Goal: Task Accomplishment & Management: Complete application form

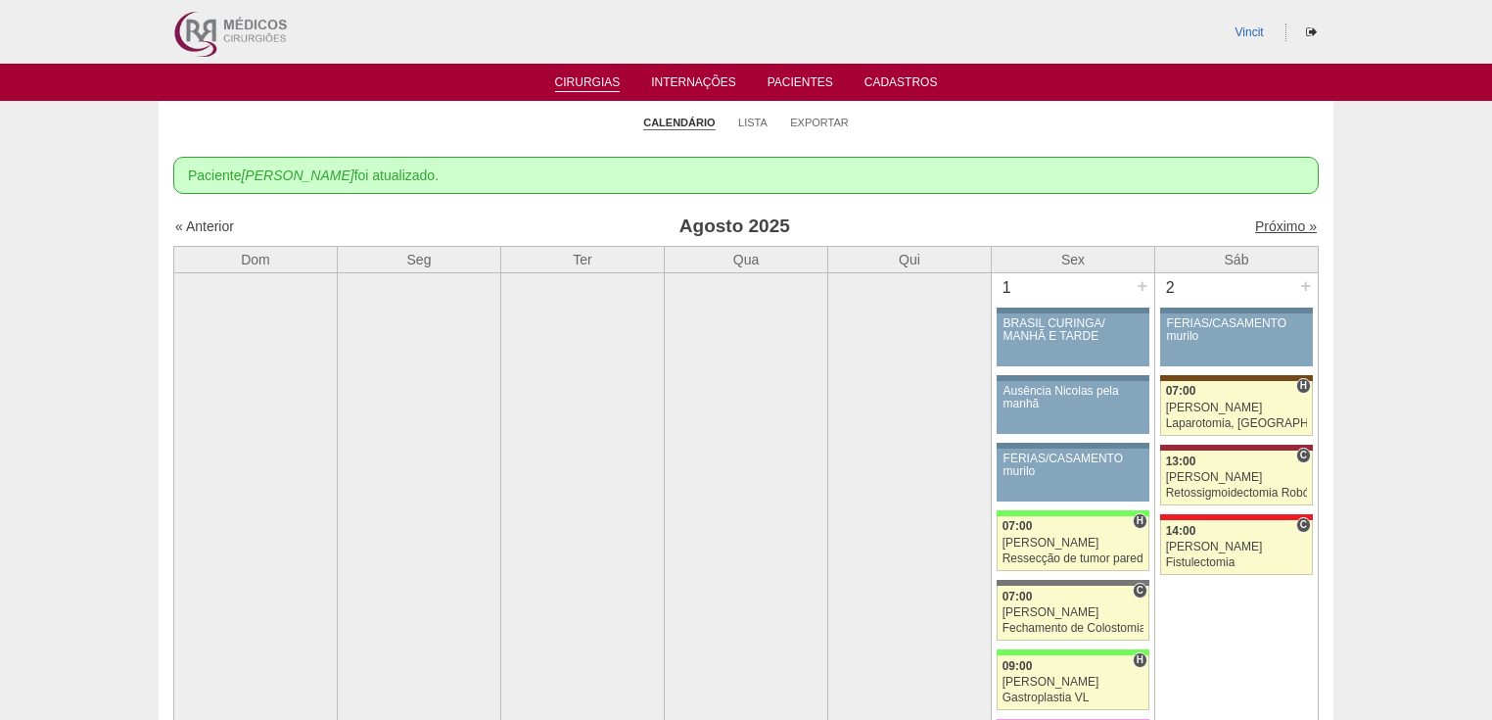
click at [1257, 228] on link "Próximo »" at bounding box center [1286, 226] width 62 height 16
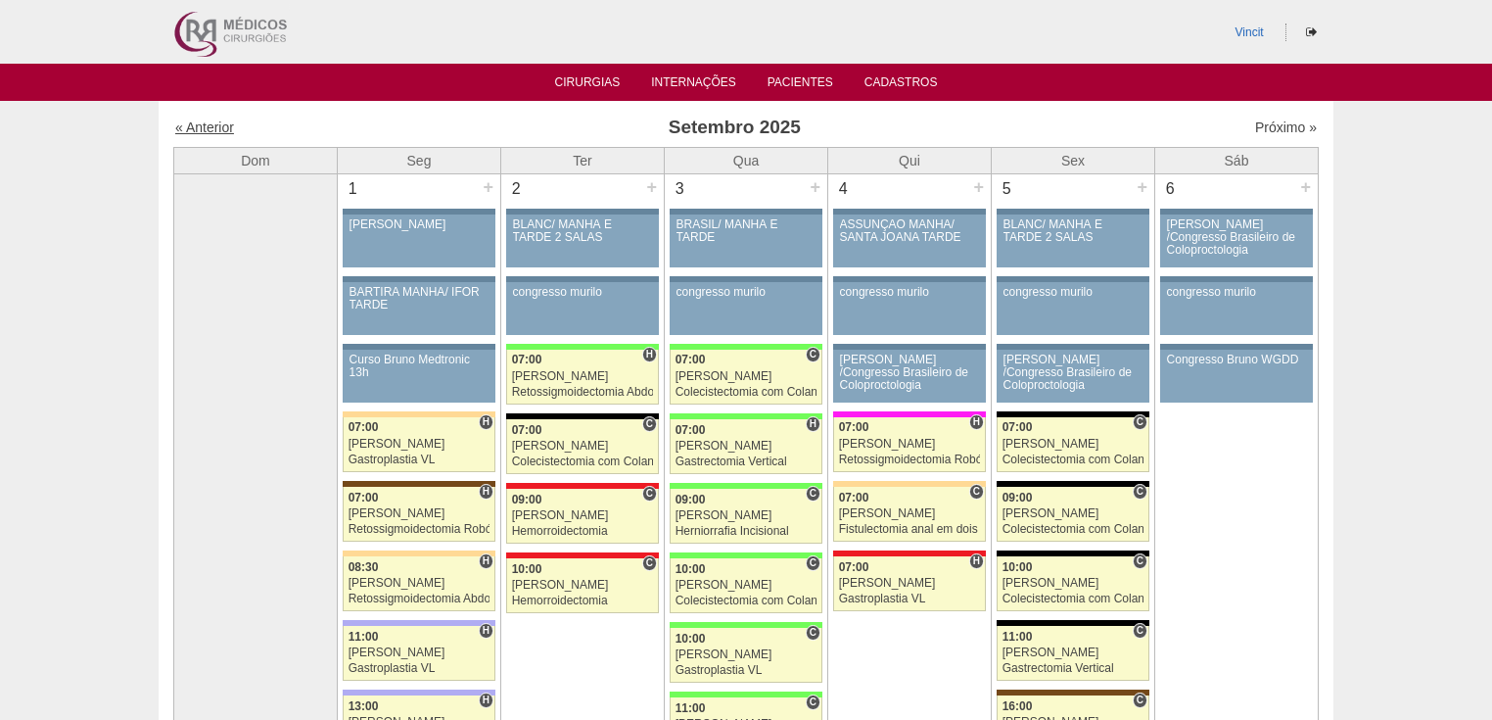
click at [210, 129] on link "« Anterior" at bounding box center [204, 127] width 59 height 16
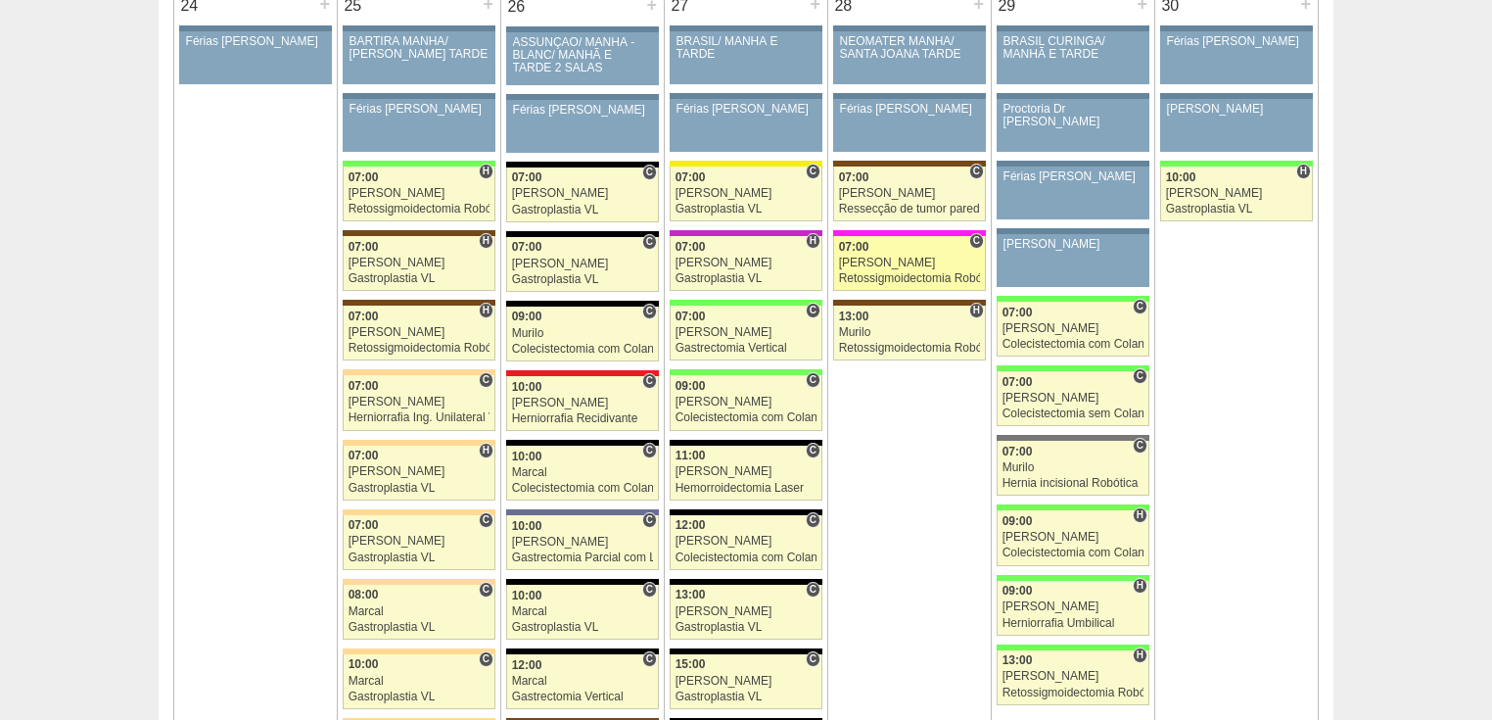
scroll to position [4151, 0]
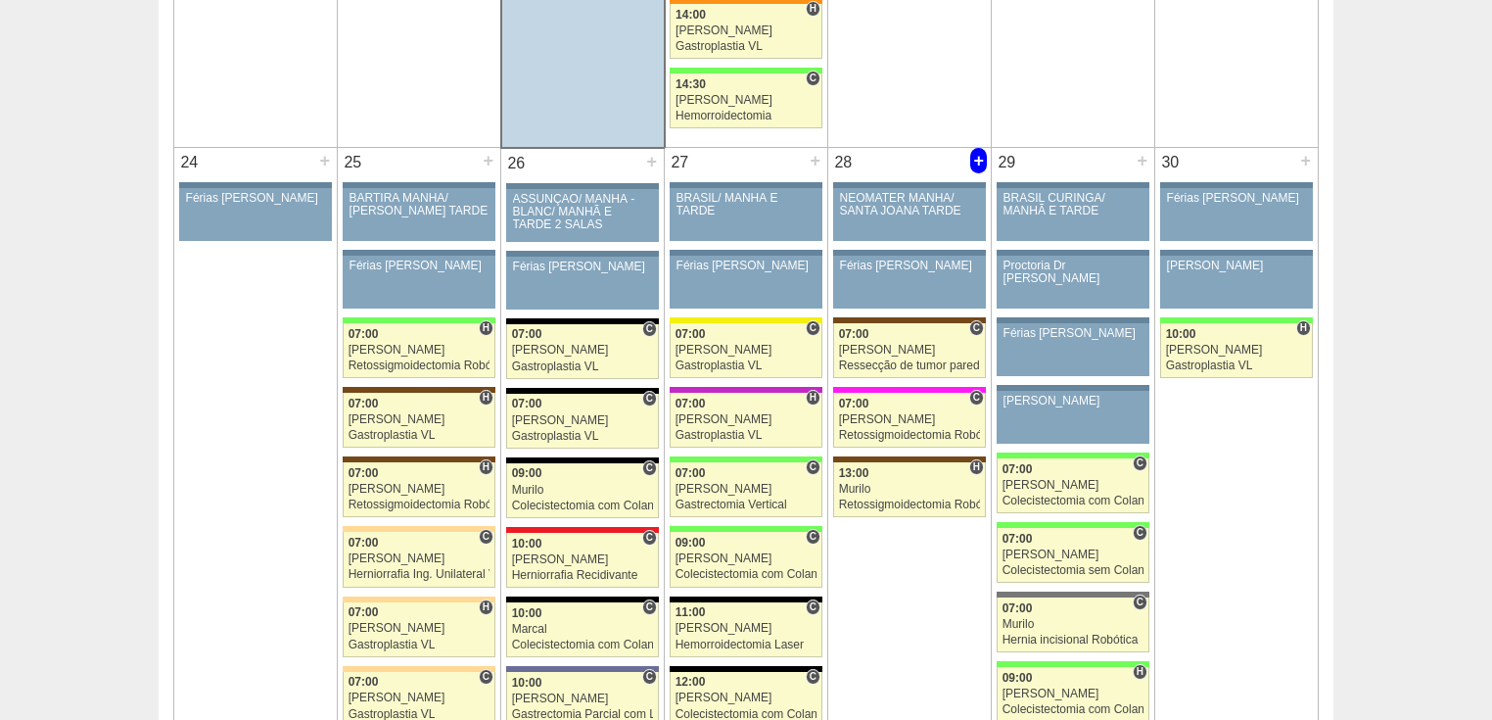
click at [976, 148] on div "+" at bounding box center [978, 160] width 17 height 25
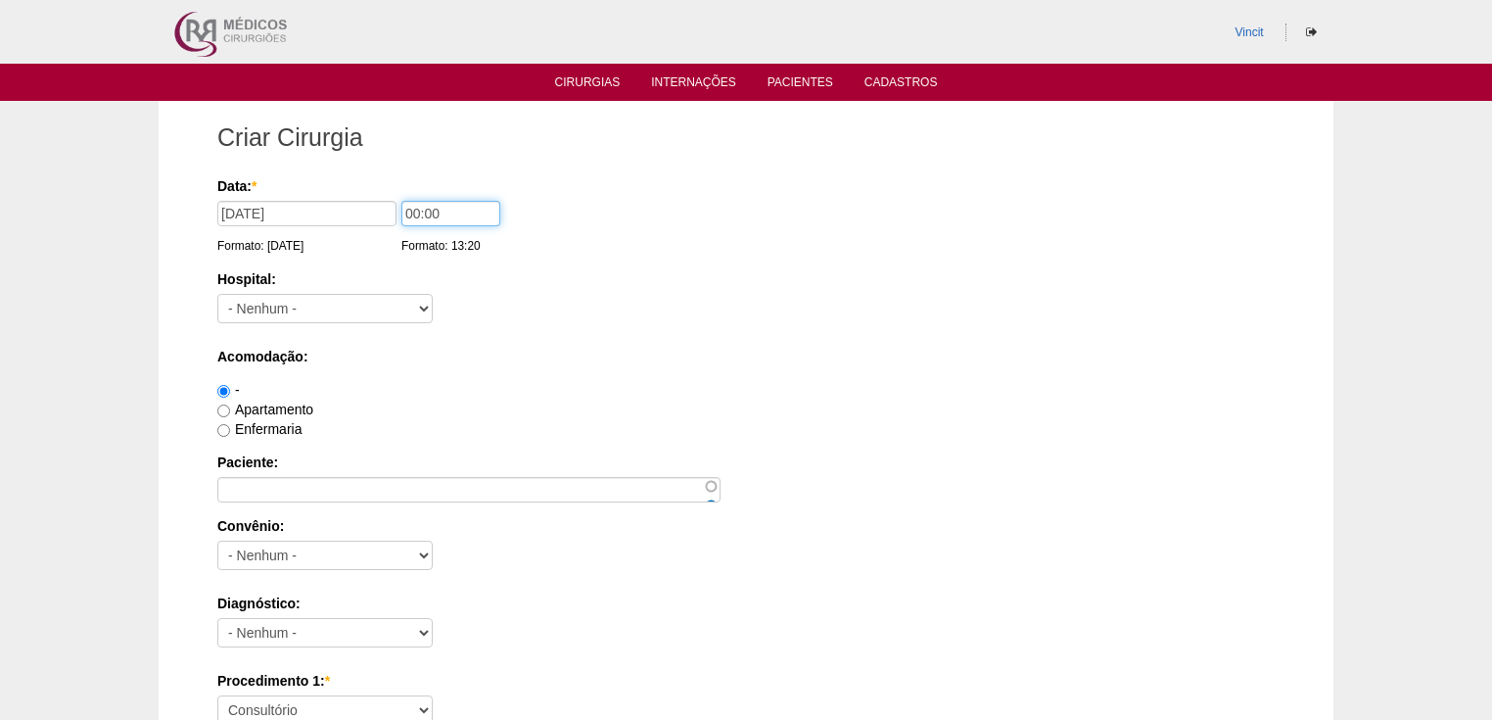
click at [419, 214] on input "00:00" at bounding box center [450, 213] width 99 height 25
type input "14:00"
click at [372, 305] on select "- Nenhum - 9 de Julho Albert Einstein Alvorada América Assunção Bartira Benefic…" at bounding box center [324, 308] width 215 height 29
select select "30"
click at [217, 294] on select "- Nenhum - 9 de Julho Albert Einstein Alvorada América Assunção Bartira Benefic…" at bounding box center [324, 308] width 215 height 29
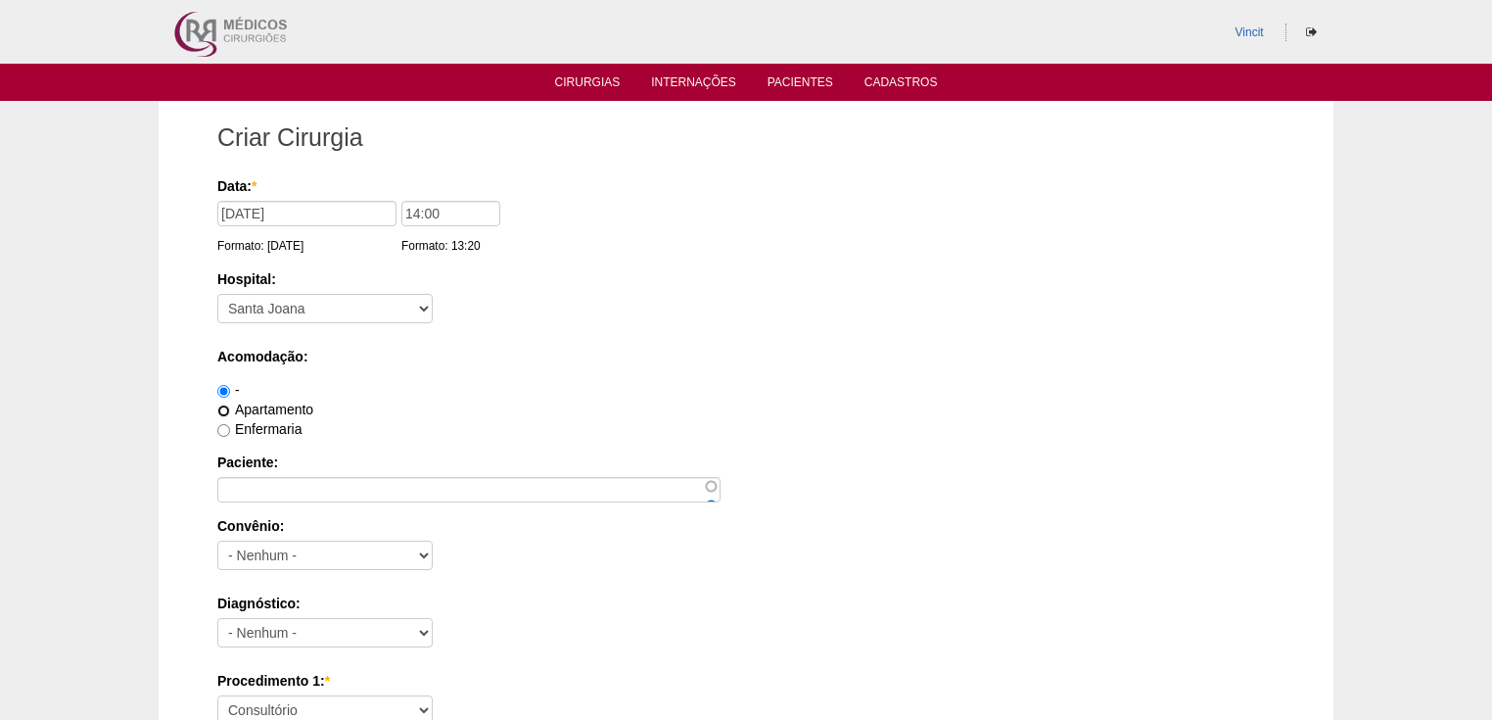
click at [227, 409] on input "Apartamento" at bounding box center [223, 410] width 13 height 13
radio input "true"
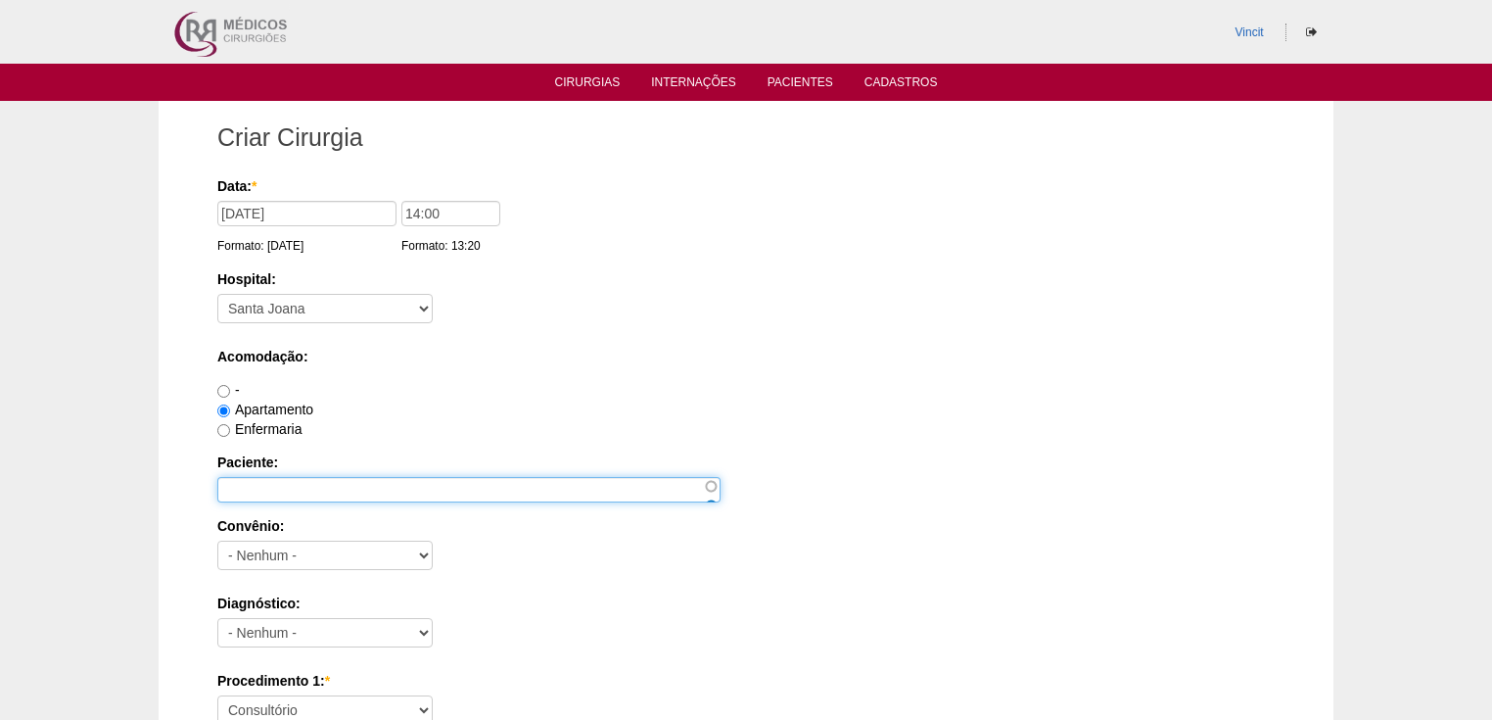
click at [246, 481] on input "Paciente:" at bounding box center [468, 489] width 503 height 25
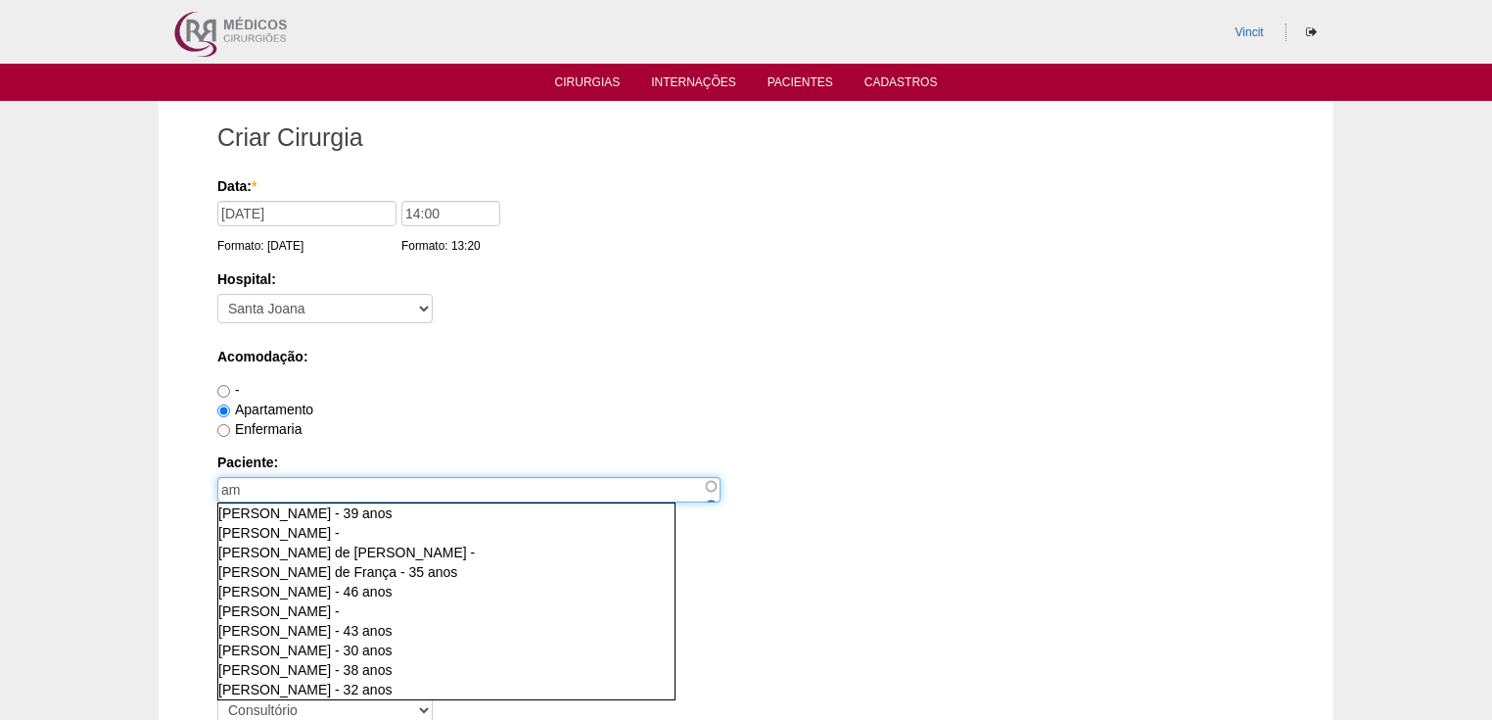
type input "a"
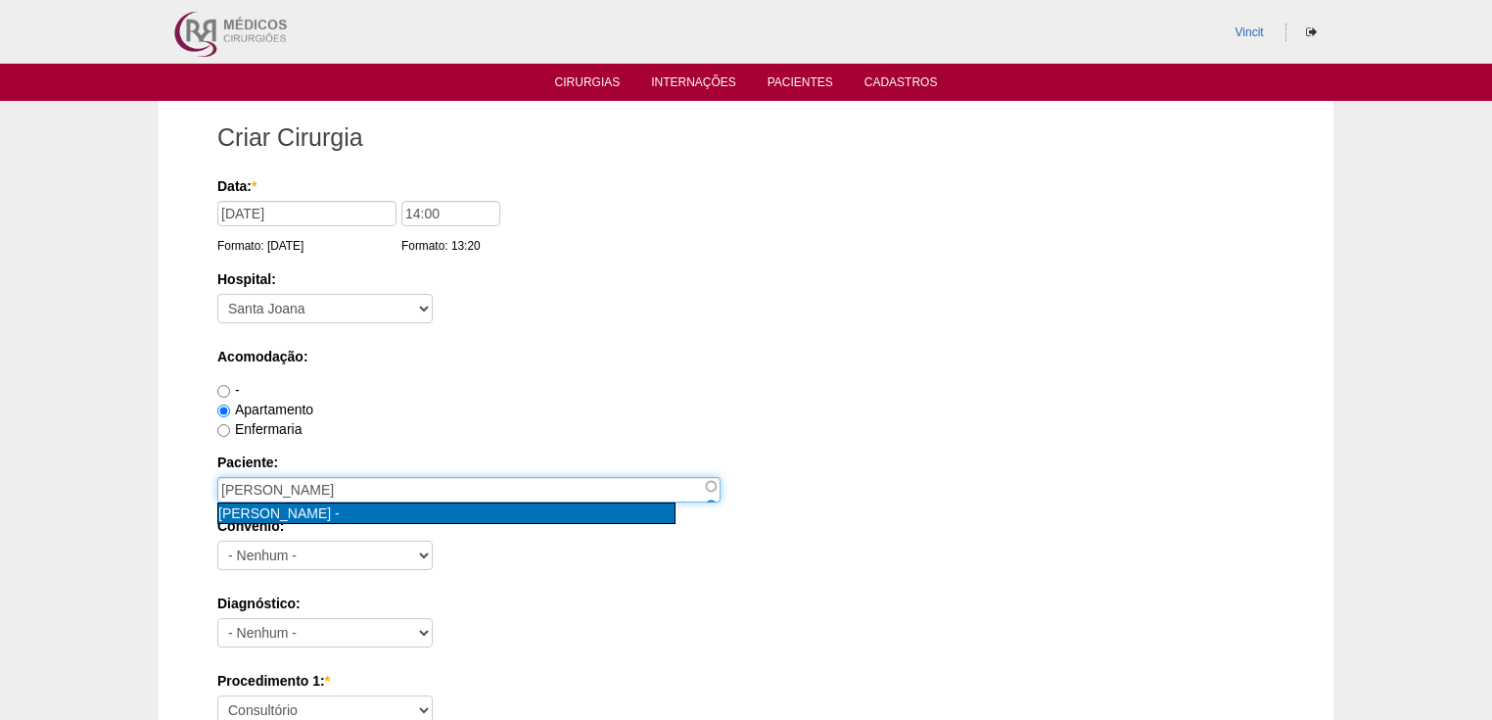
type input "Amanda David Almeida [nid:85761]"
click at [255, 506] on span "Amanda David Almeida" at bounding box center [274, 513] width 113 height 16
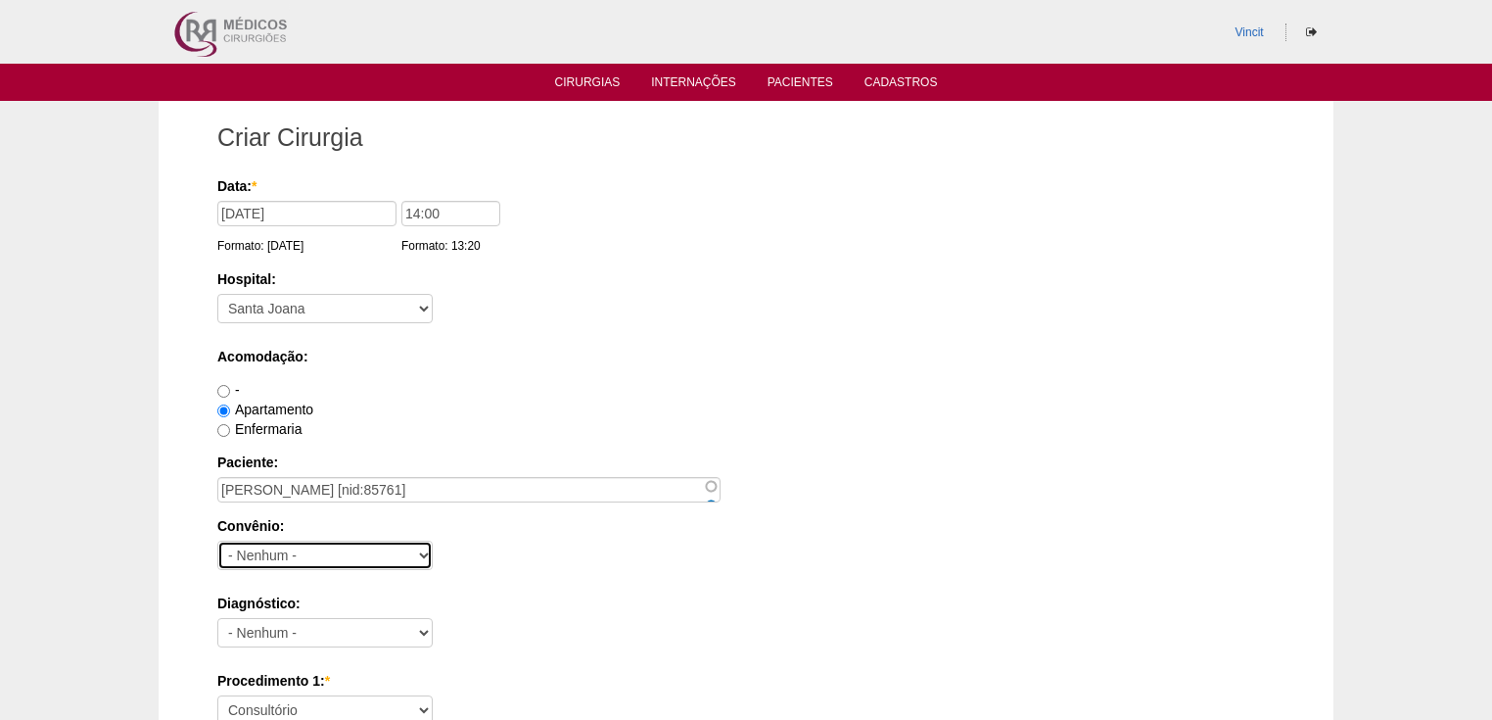
click at [274, 557] on select "- Nenhum - Abet Afresp Allianz Amil Blue Life Caasp Cabesp Caixa de Pensões Car…" at bounding box center [324, 554] width 215 height 29
select select "37718"
click at [217, 540] on select "- Nenhum - Abet Afresp Allianz Amil Blue Life Caasp Cabesp Caixa de Pensões Car…" at bounding box center [324, 554] width 215 height 29
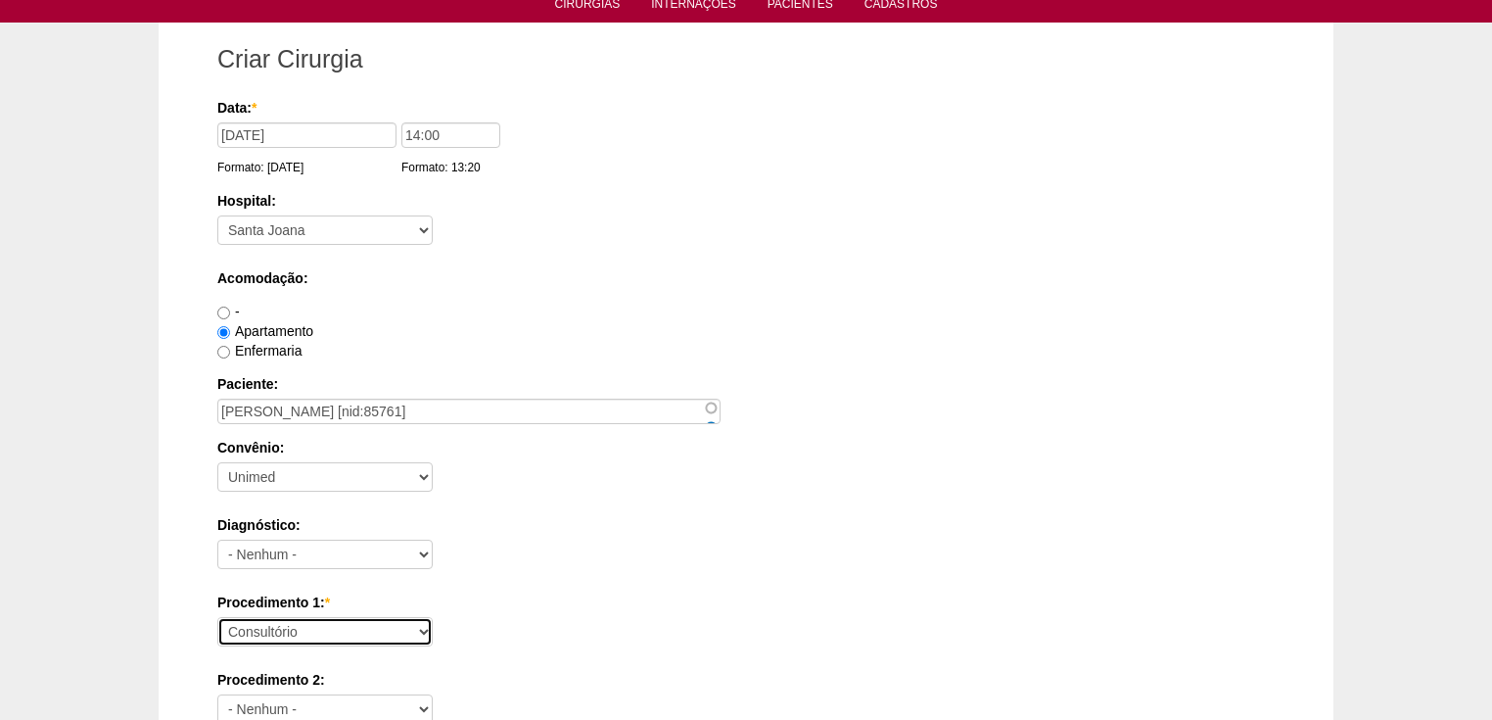
click at [277, 633] on select "Consultório Abscesso Hepático - Drenagem Abscesso perianal Amputação Abdômino P…" at bounding box center [324, 631] width 215 height 29
select select "3986"
click at [217, 617] on select "Consultório Abscesso Hepático - Drenagem Abscesso perianal Amputação Abdômino P…" at bounding box center [324, 631] width 215 height 29
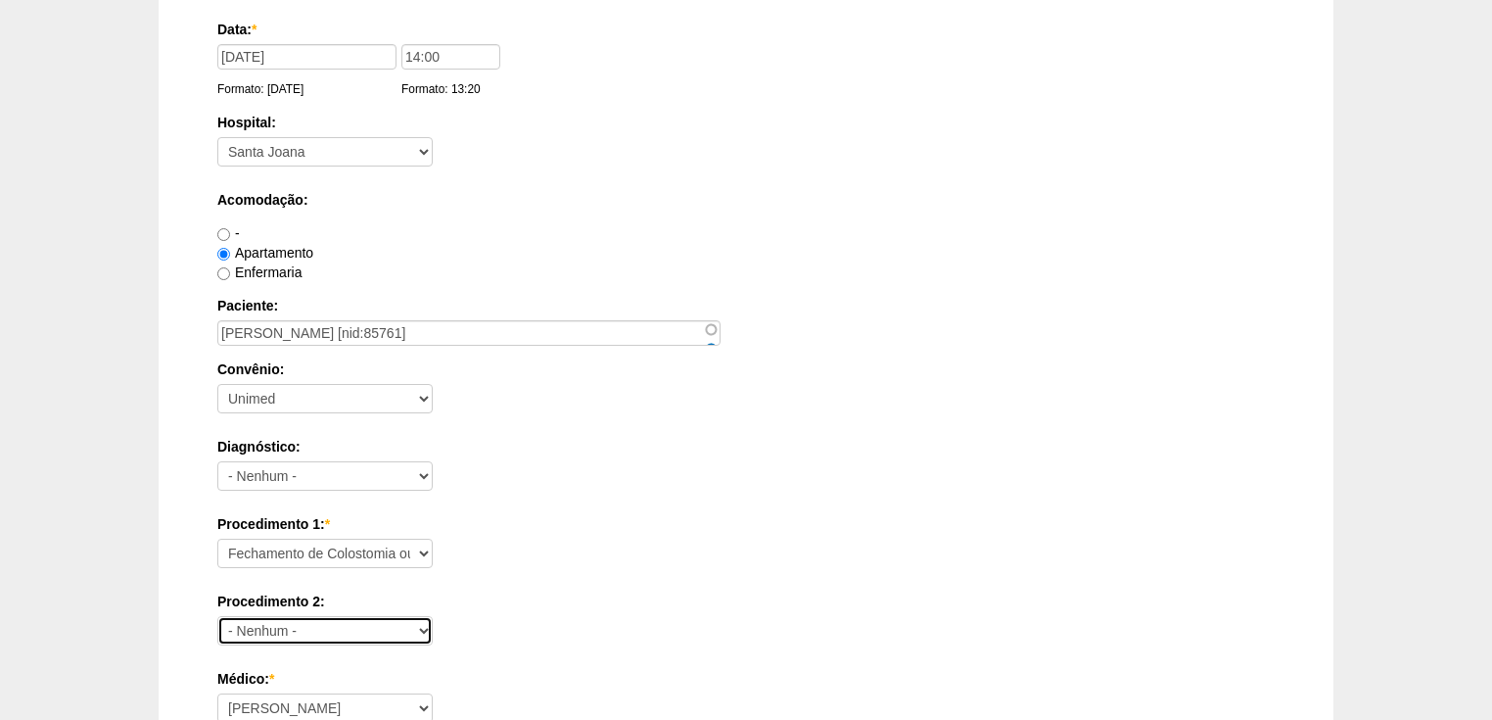
click at [243, 625] on select "- Nenhum - Consultório Abscesso Hepático - Drenagem Abscesso perianal Amputação…" at bounding box center [324, 630] width 215 height 29
select select "3976"
click at [217, 616] on select "- Nenhum - Consultório Abscesso Hepático - Drenagem Abscesso perianal Amputação…" at bounding box center [324, 630] width 215 height 29
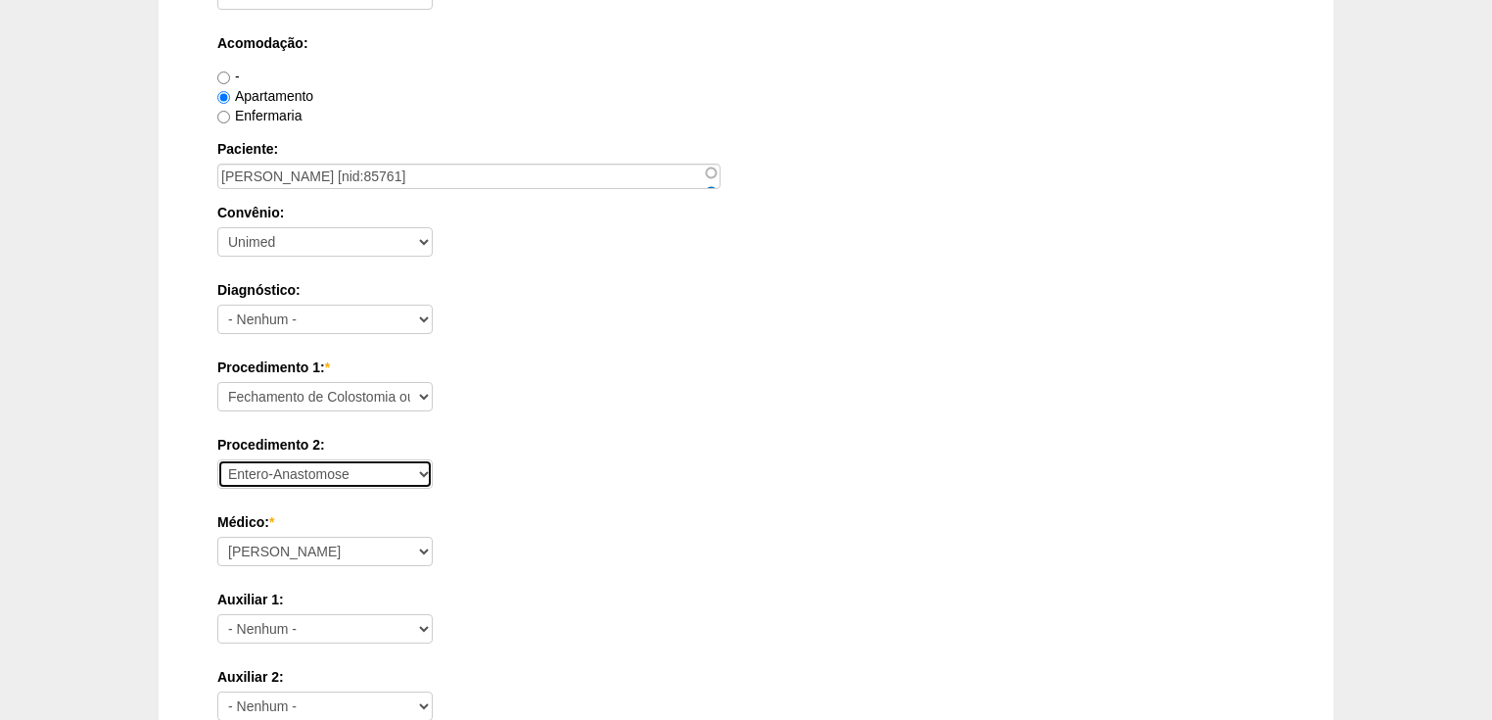
scroll to position [392, 0]
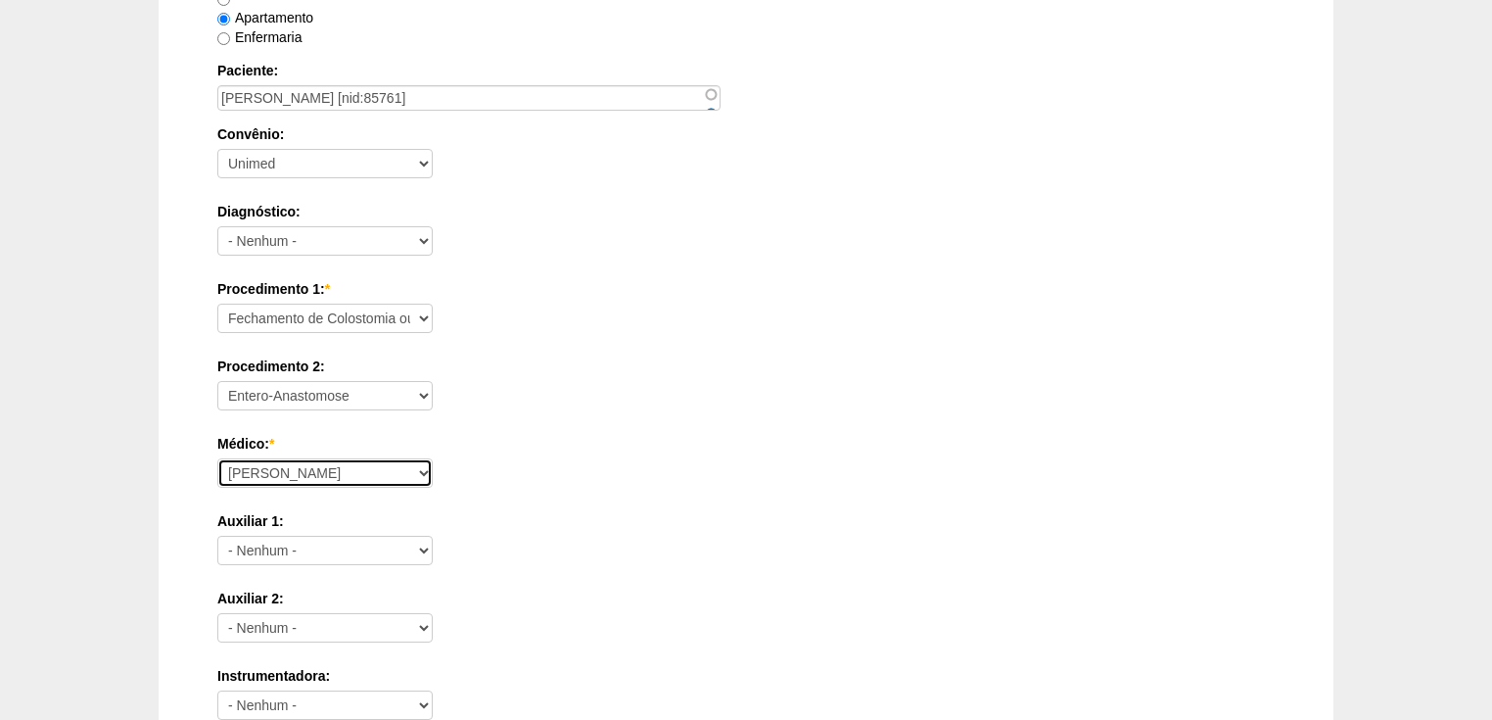
click at [253, 472] on select "Ana Paula Bruno Felipe Rossi Geraldo Igor Benevides Isabella Juliana Luiz Guilh…" at bounding box center [324, 472] width 215 height 29
select select "47"
click at [217, 458] on select "Ana Paula Bruno Felipe Rossi Geraldo Igor Benevides Isabella Juliana Luiz Guilh…" at bounding box center [324, 472] width 215 height 29
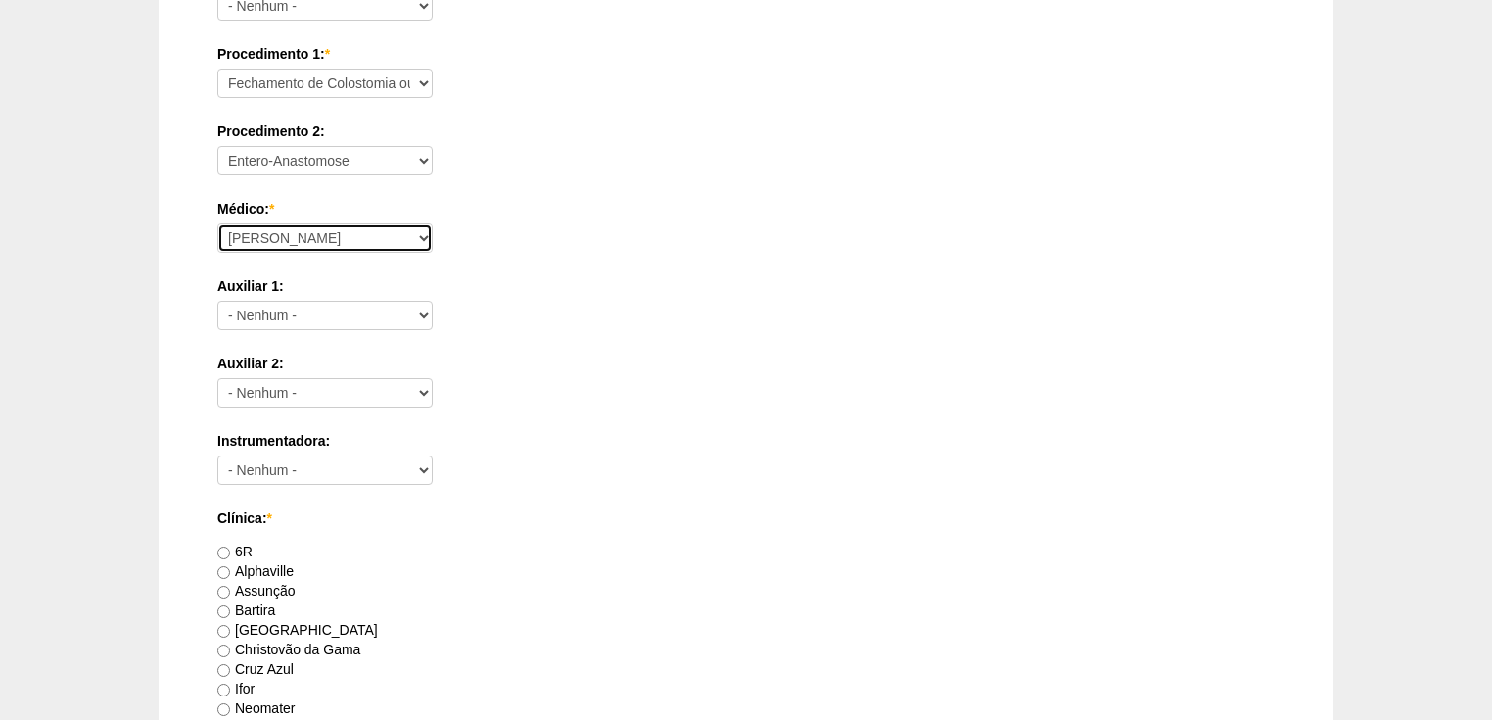
scroll to position [783, 0]
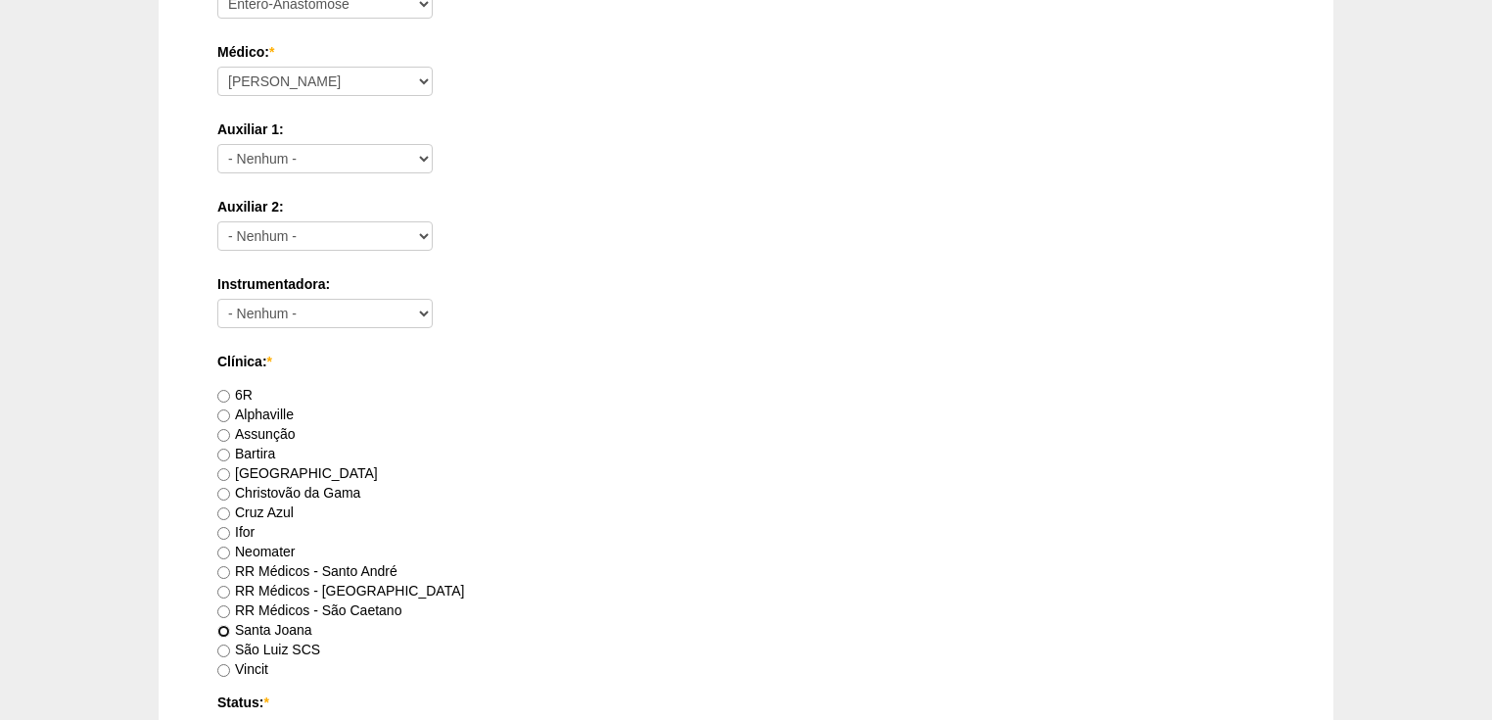
click at [225, 630] on input "Santa Joana" at bounding box center [223, 631] width 13 height 13
radio input "true"
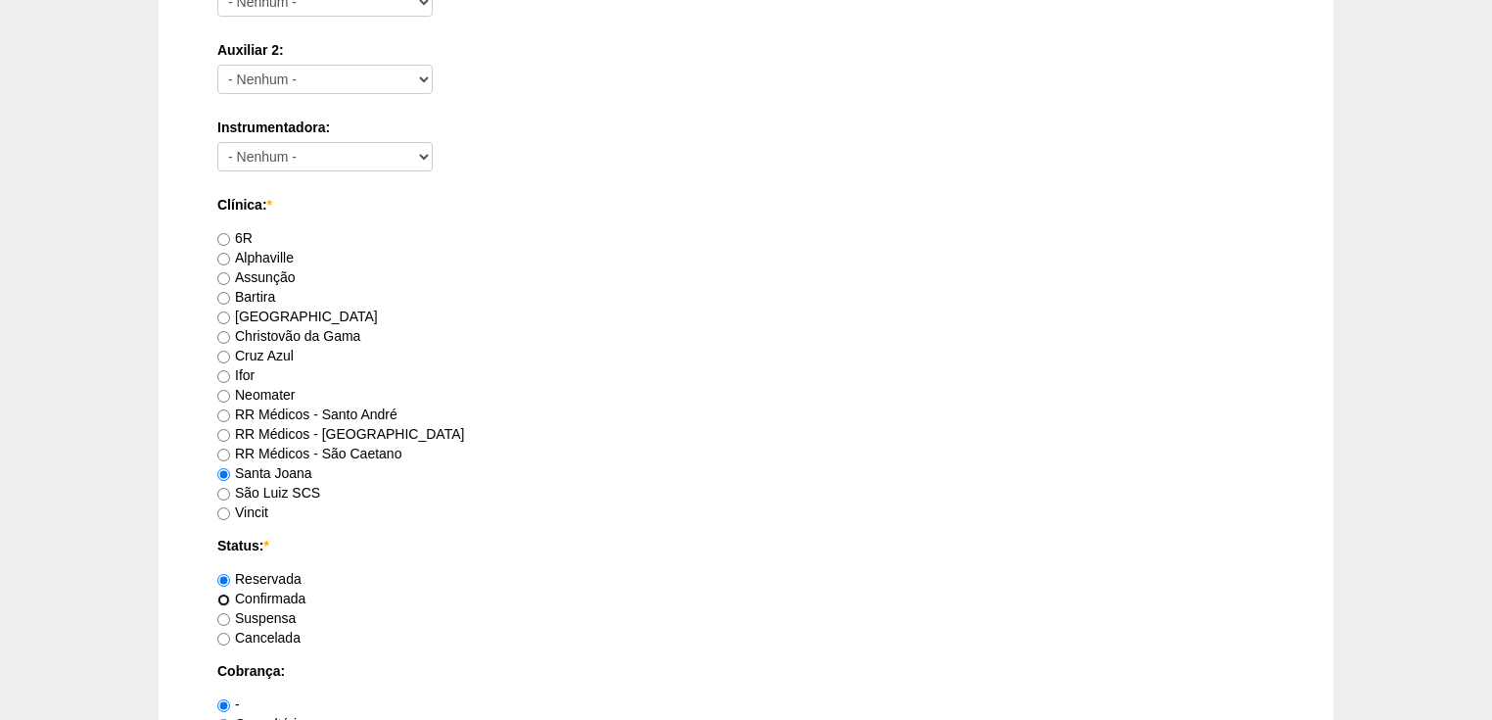
click at [224, 597] on input "Confirmada" at bounding box center [223, 599] width 13 height 13
radio input "true"
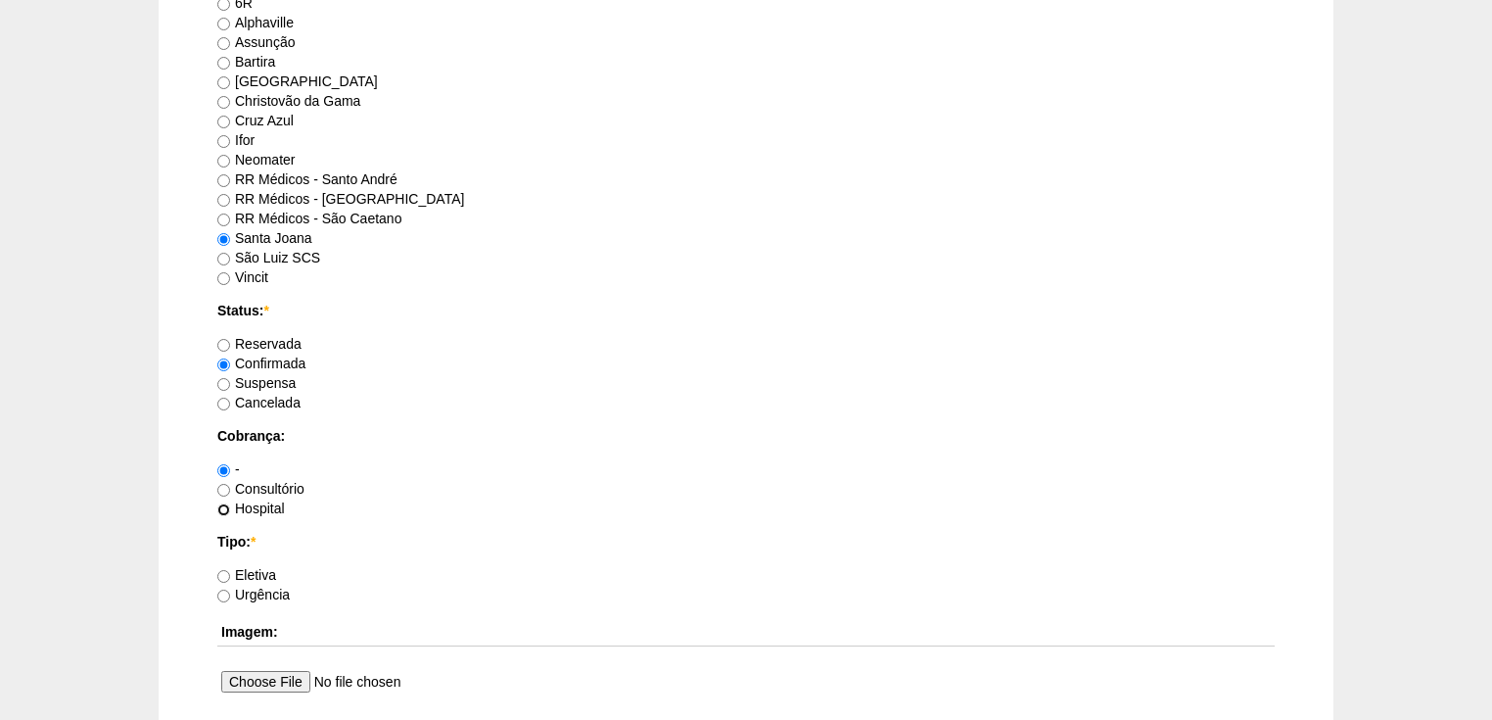
click at [225, 503] on input "Hospital" at bounding box center [223, 509] width 13 height 13
radio input "true"
click at [230, 570] on label "Eletiva" at bounding box center [246, 575] width 59 height 16
click at [230, 570] on input "Eletiva" at bounding box center [223, 576] width 13 height 13
radio input "true"
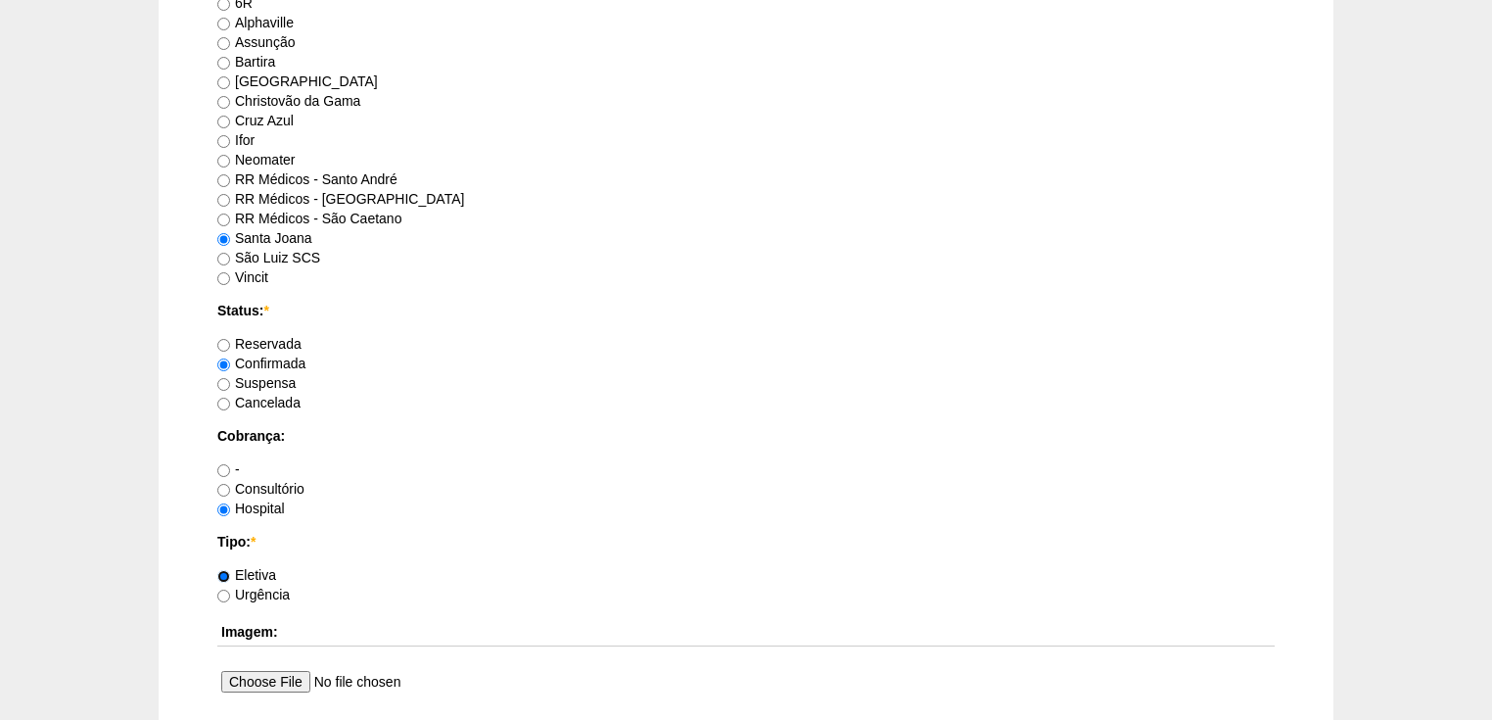
scroll to position [1331, 0]
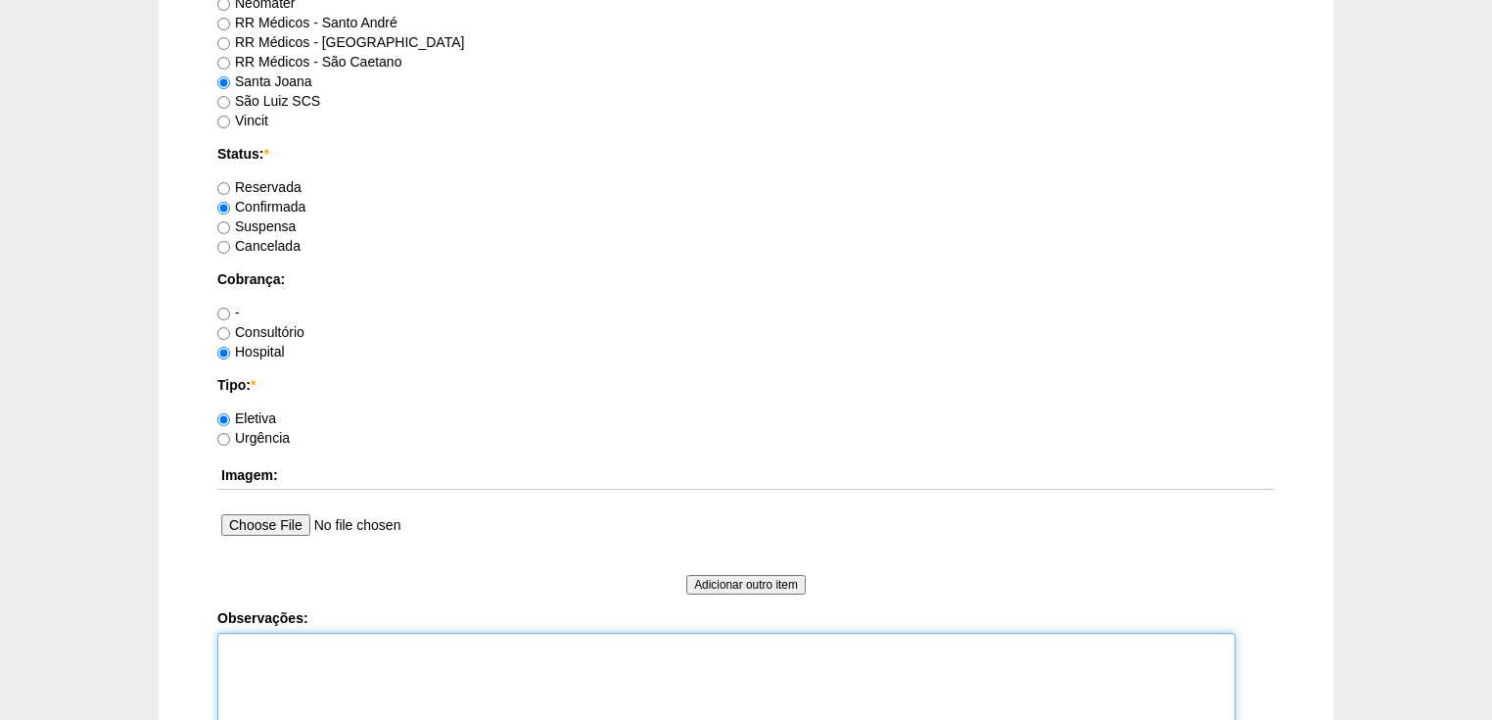
click at [244, 645] on textarea "Observações:" at bounding box center [726, 686] width 1018 height 108
type textarea "v"
type textarea "Vincit -Faturada Hospital Reserva 262875- Mineia Solicitado Rubina Autorizada"
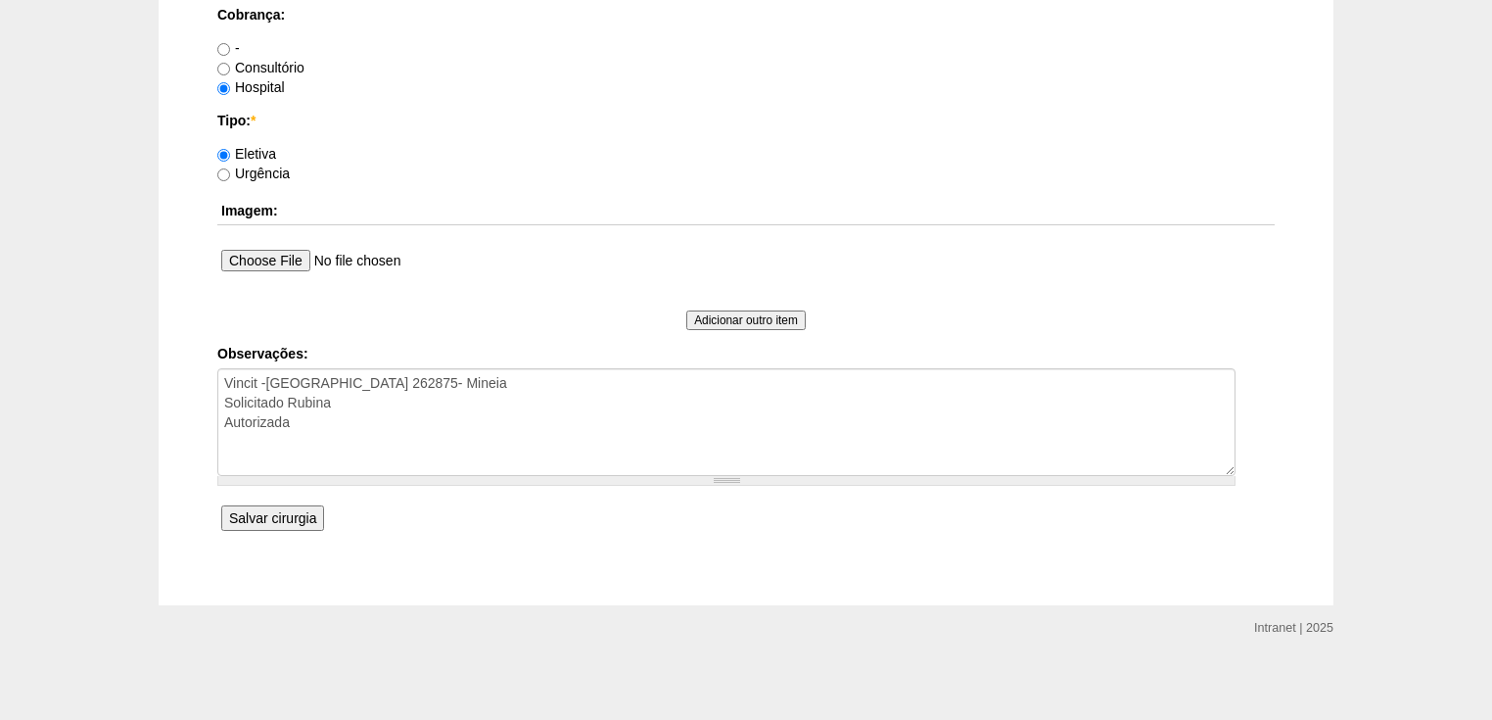
click at [305, 522] on input "Salvar cirurgia" at bounding box center [272, 517] width 103 height 25
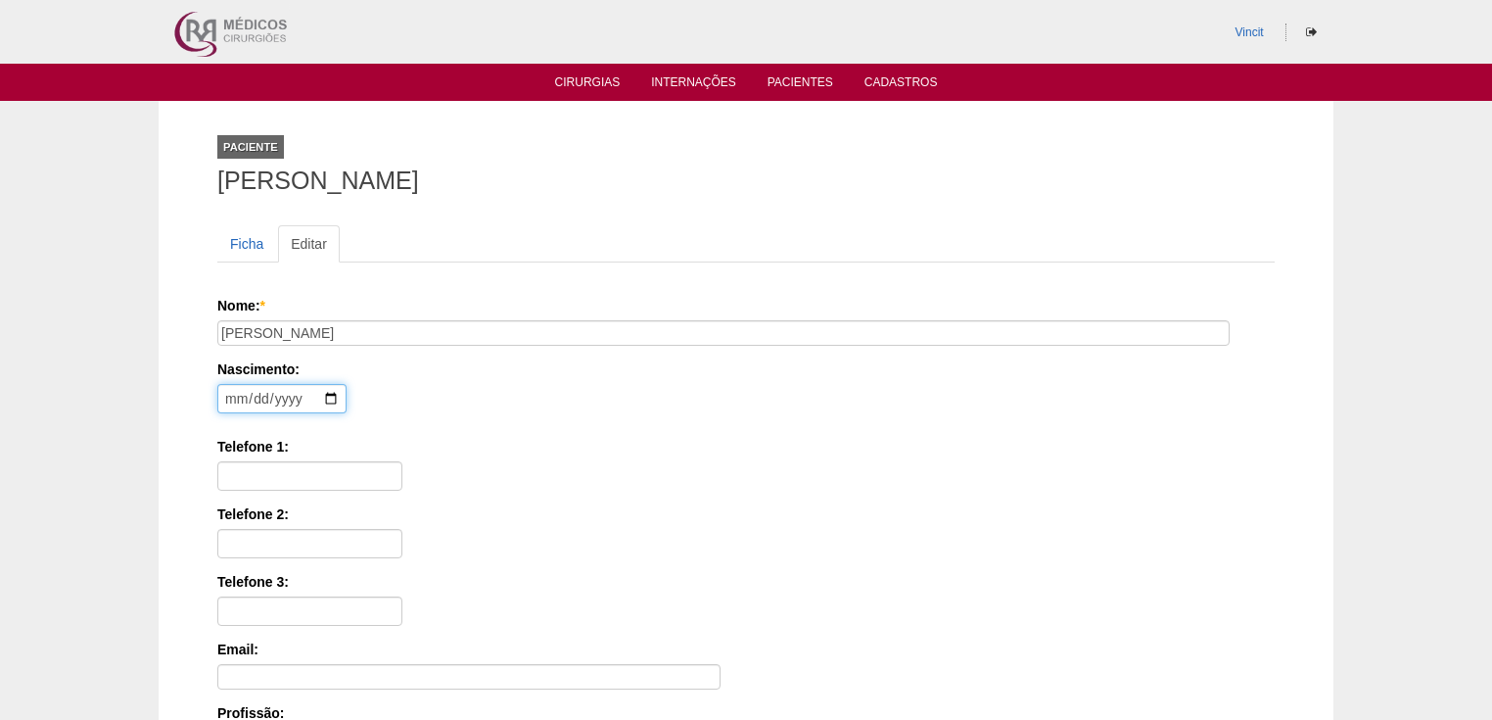
click at [239, 398] on input "date" at bounding box center [281, 398] width 129 height 29
type input "[DATE]"
click at [235, 470] on input "Telefone 1:" at bounding box center [309, 475] width 185 height 29
paste input "11970272888"
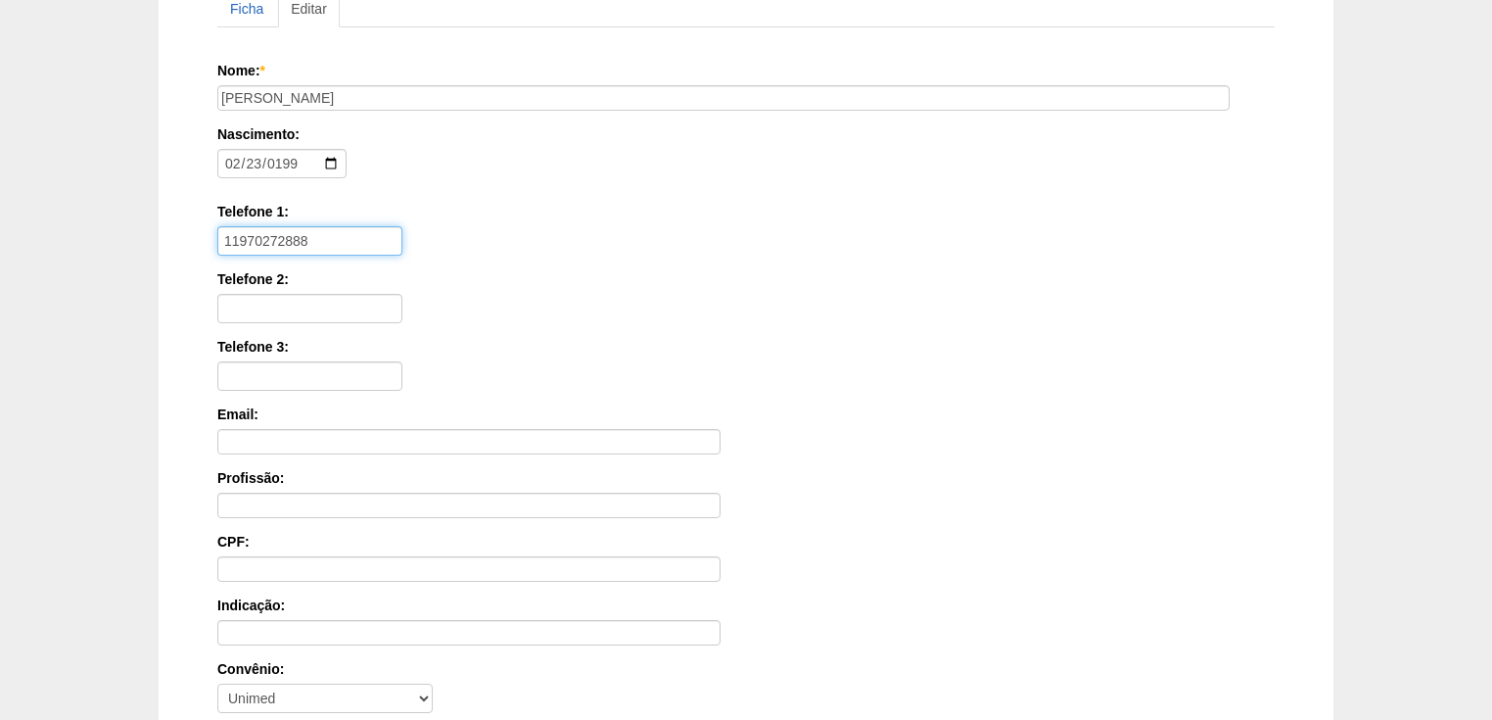
scroll to position [470, 0]
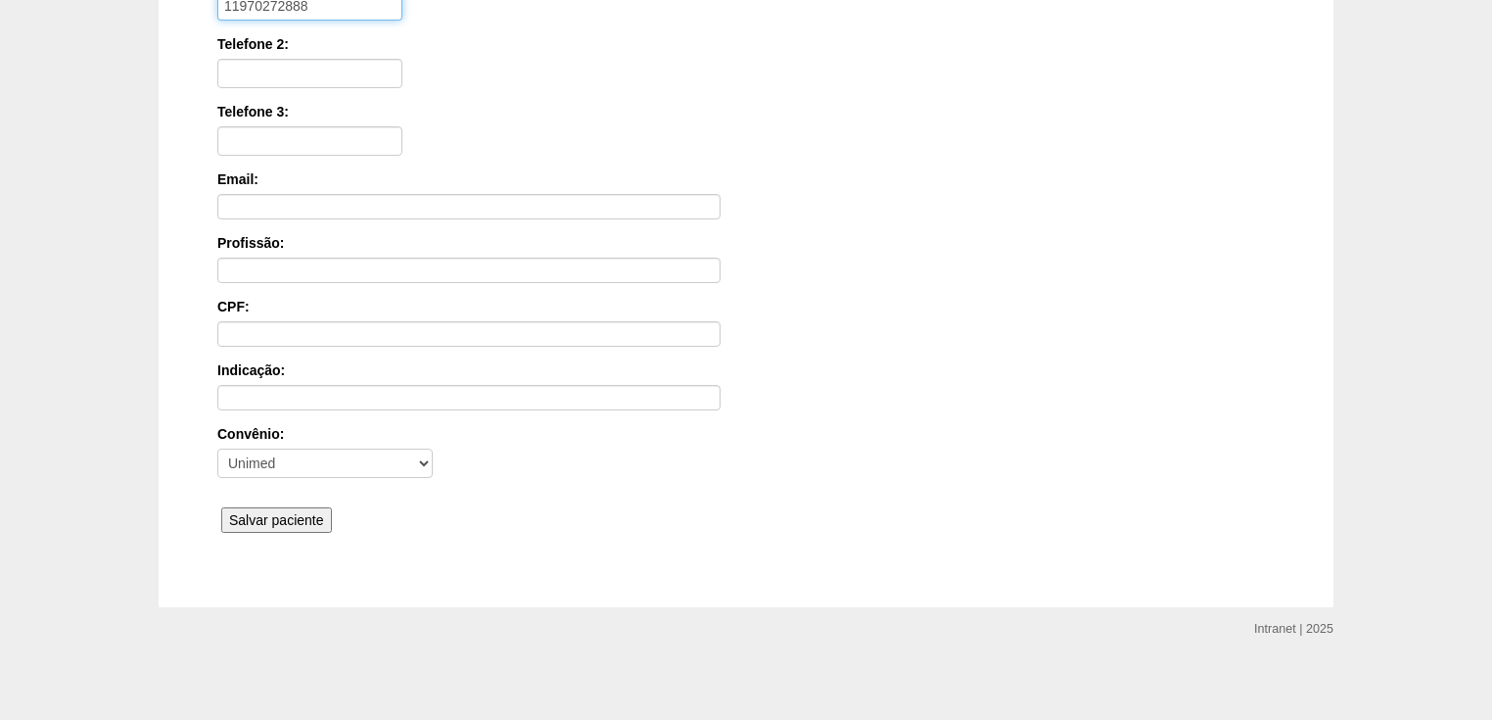
type input "11970272888"
click at [257, 507] on input "Salvar paciente" at bounding box center [276, 519] width 111 height 25
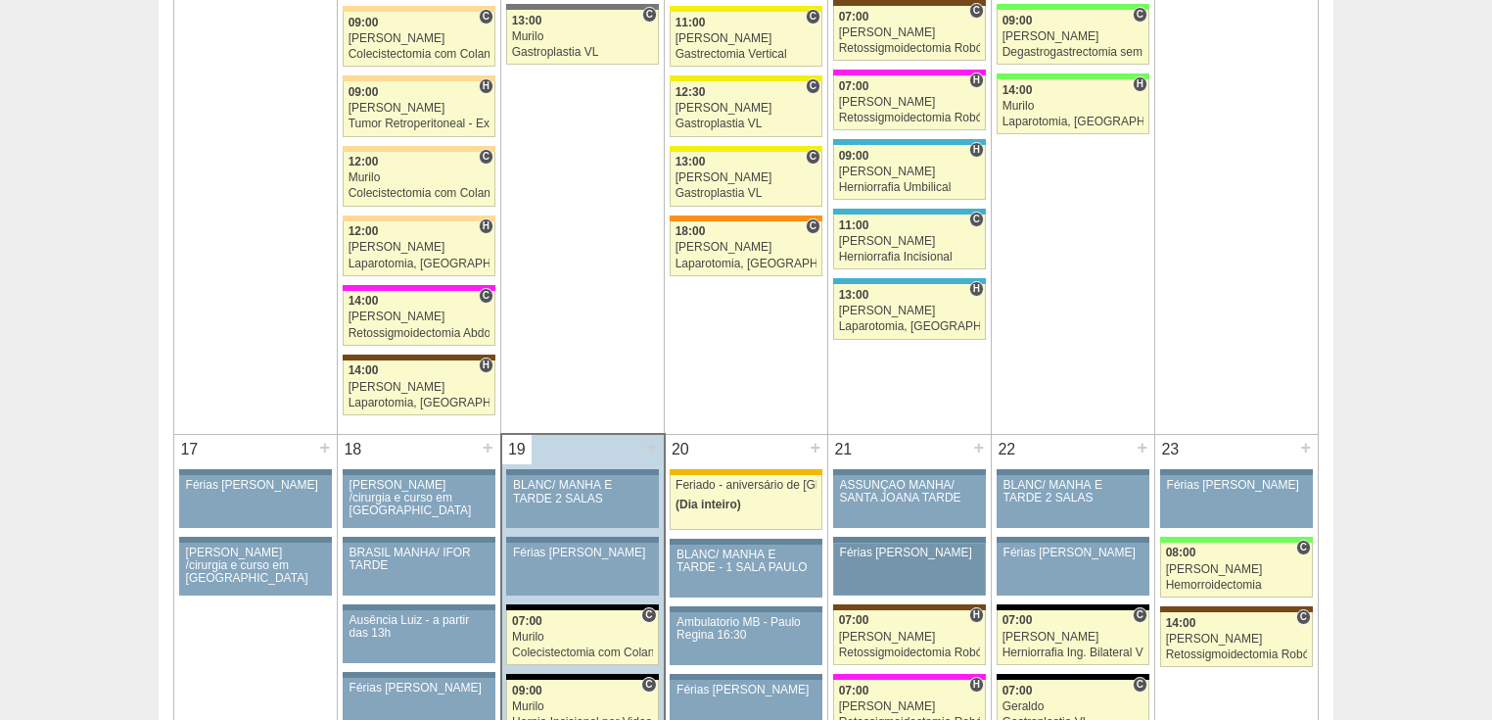
scroll to position [3211, 0]
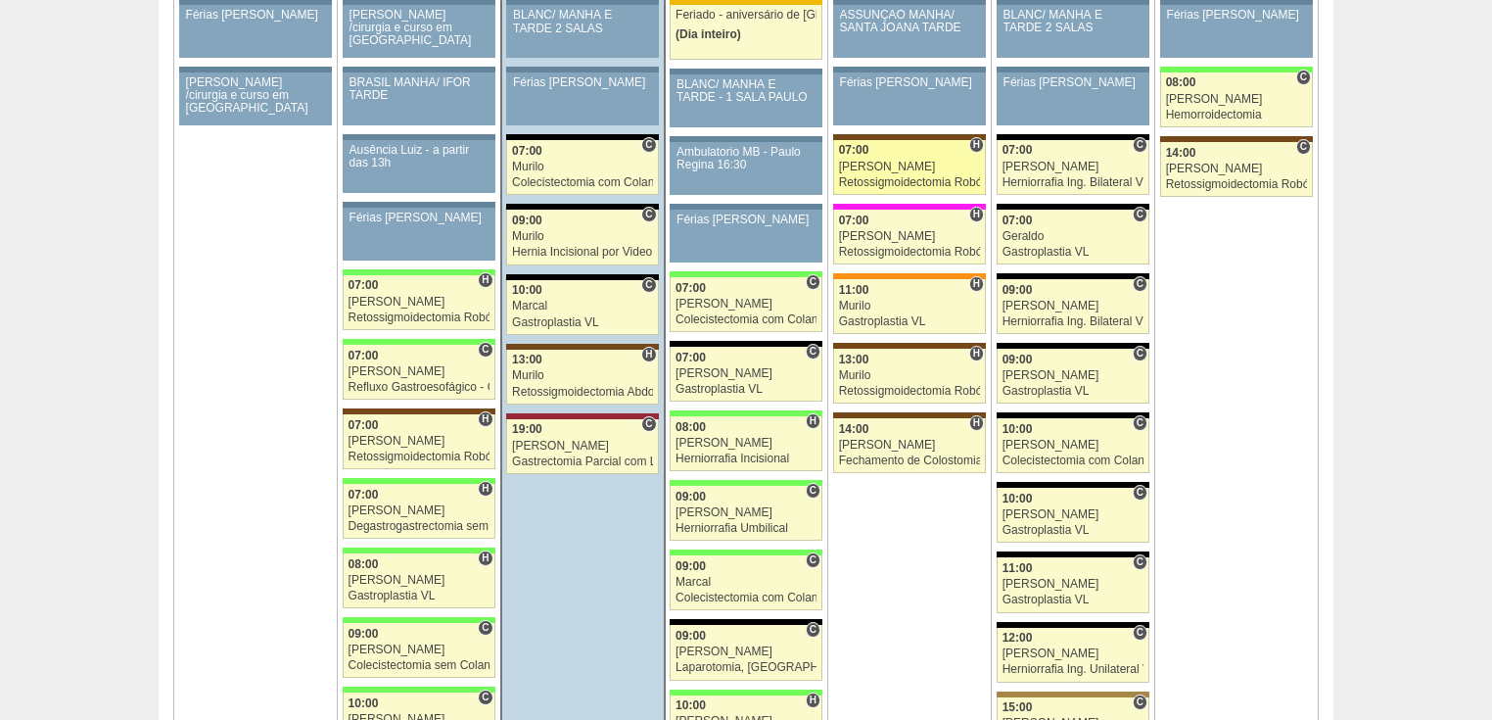
click at [874, 176] on div "Retossigmoidectomia Robótica" at bounding box center [910, 182] width 142 height 13
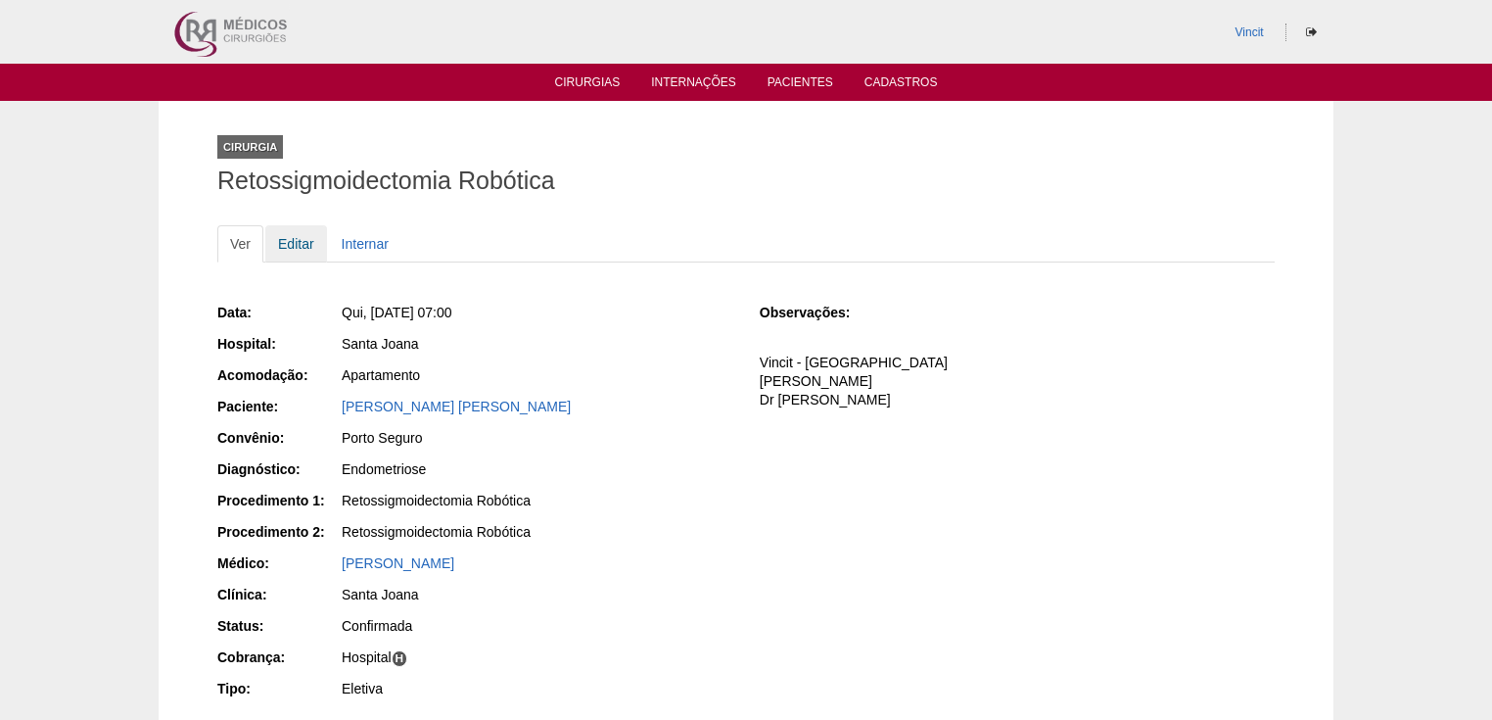
click at [294, 252] on link "Editar" at bounding box center [296, 243] width 62 height 37
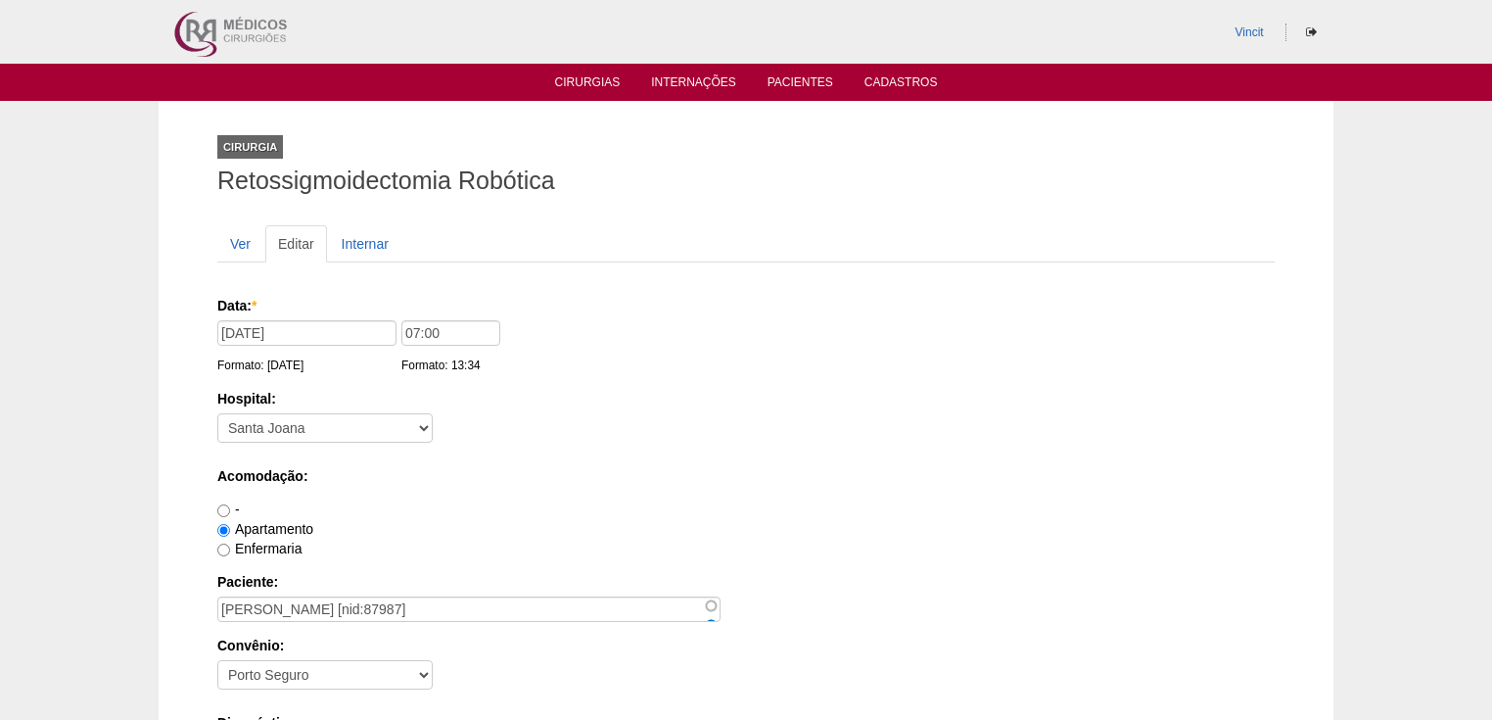
scroll to position [235, 0]
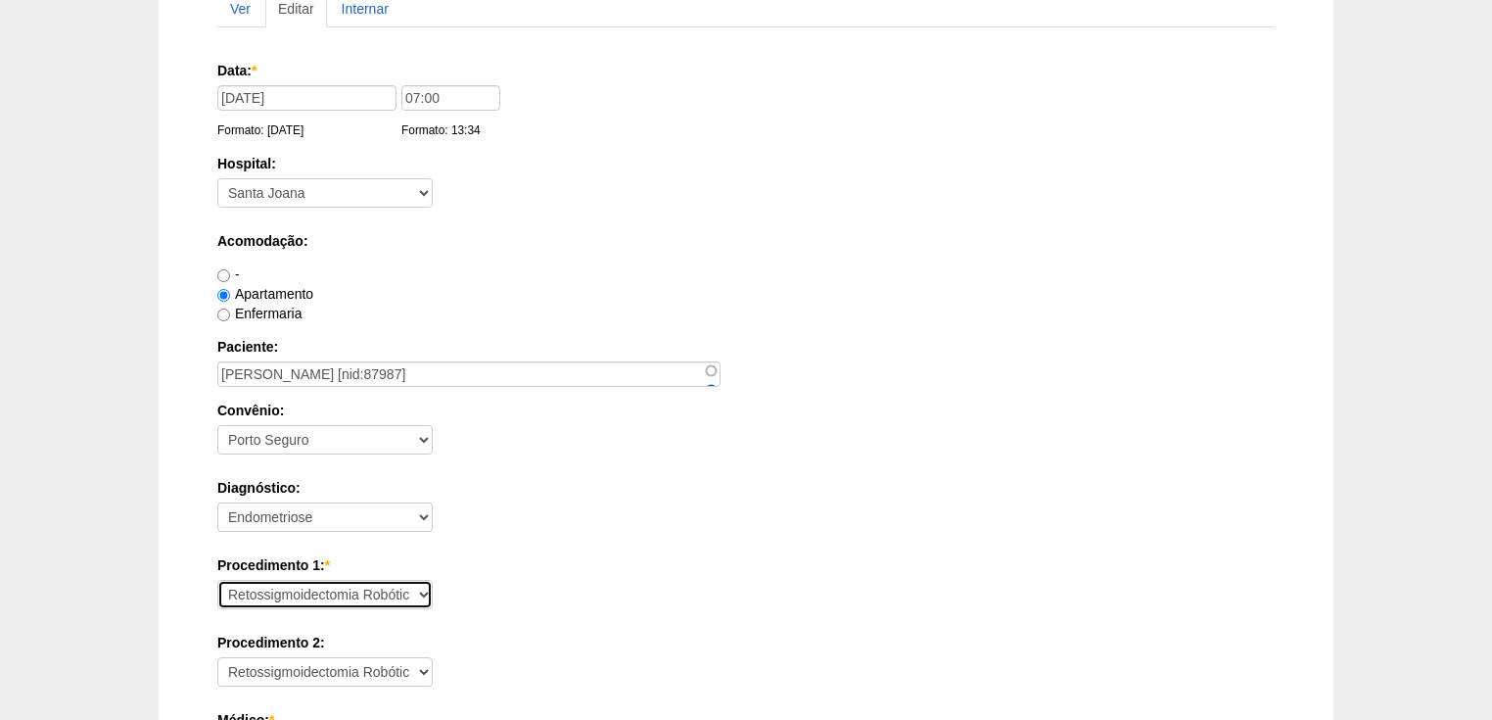
click at [282, 595] on select "Consultório Abscesso Hepático - Drenagem Abscesso perianal Amputação Abdômino P…" at bounding box center [324, 594] width 215 height 29
select select "34760"
click at [217, 580] on select "Consultório Abscesso Hepático - Drenagem Abscesso perianal Amputação Abdômino P…" at bounding box center [324, 594] width 215 height 29
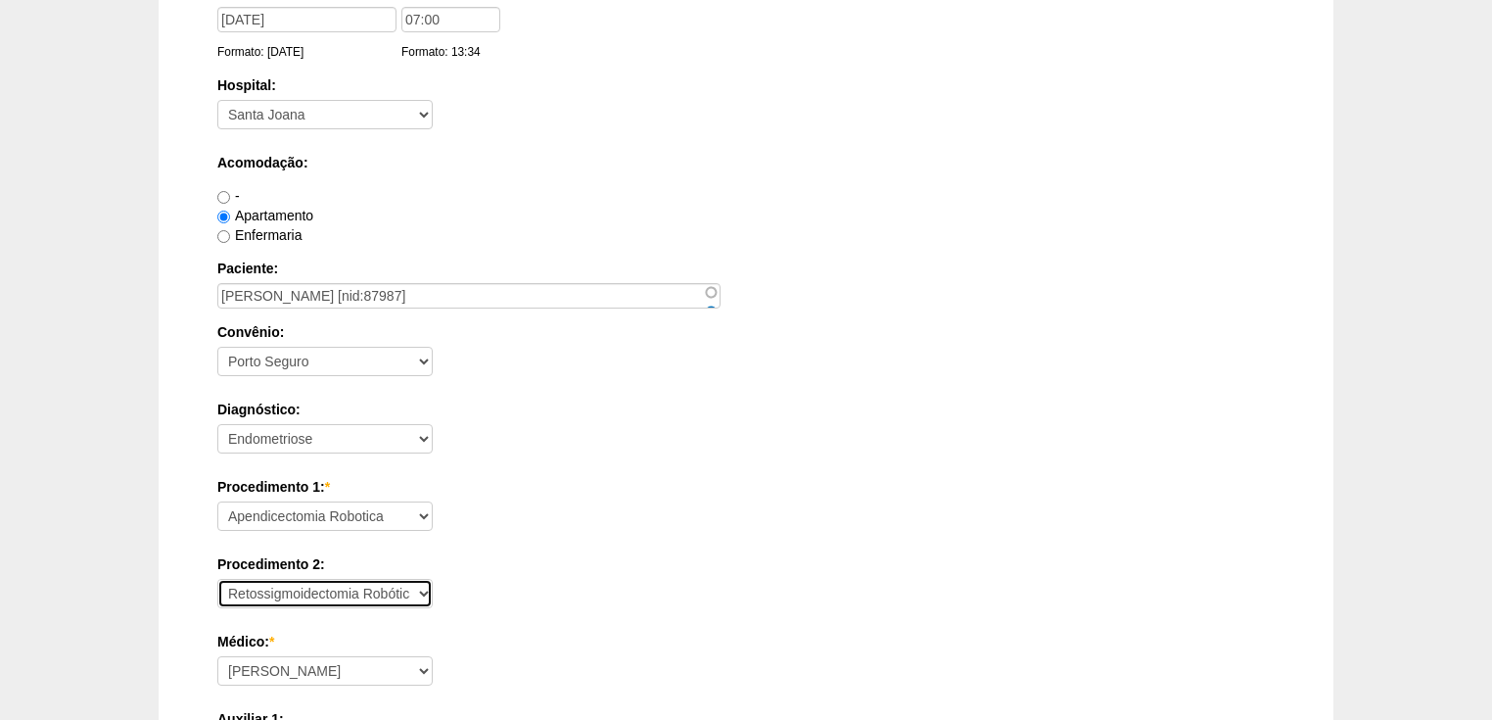
click at [271, 582] on select "- Nenhum - Consultório Abscesso Hepático - Drenagem Abscesso perianal Amputação…" at bounding box center [324, 593] width 215 height 29
select select
click at [217, 579] on select "- Nenhum - Consultório Abscesso Hepático - Drenagem Abscesso perianal Amputação…" at bounding box center [324, 593] width 215 height 29
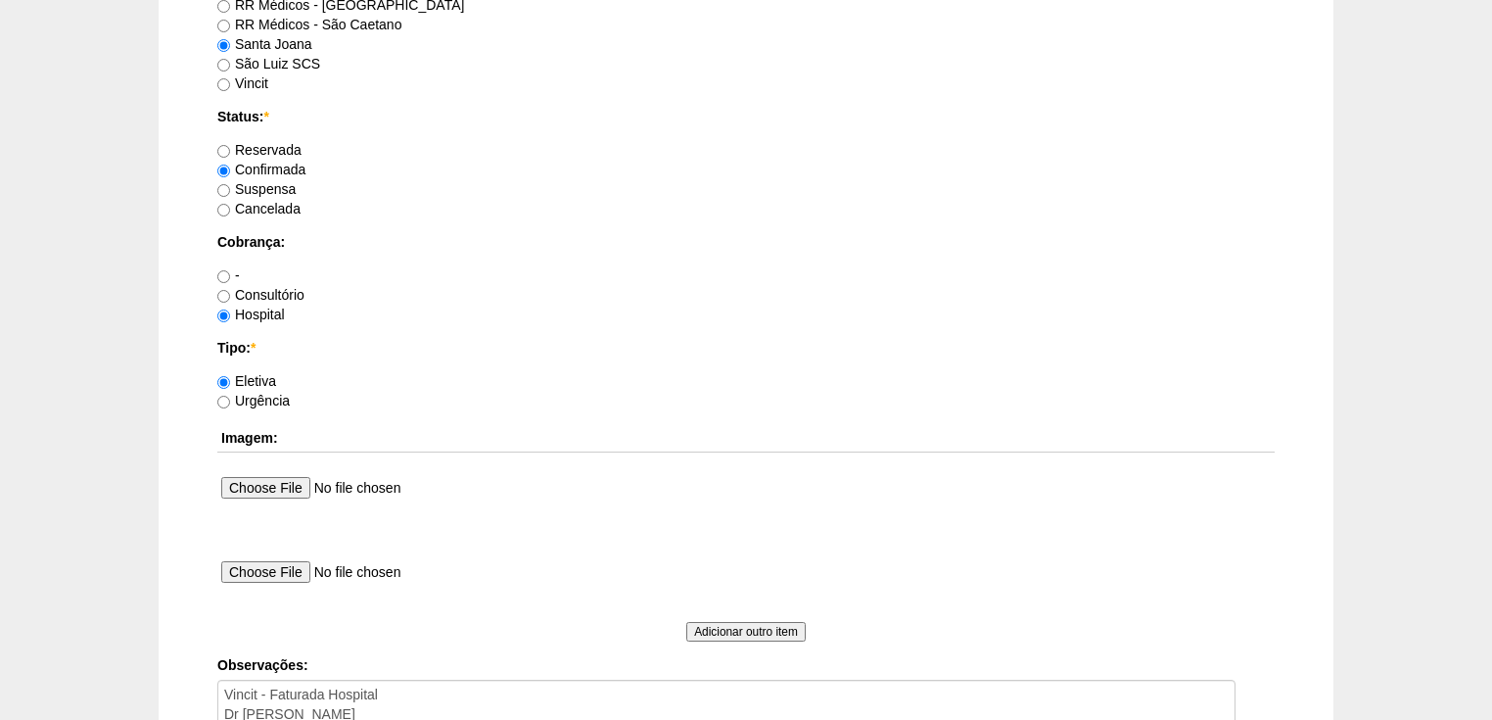
scroll to position [1799, 0]
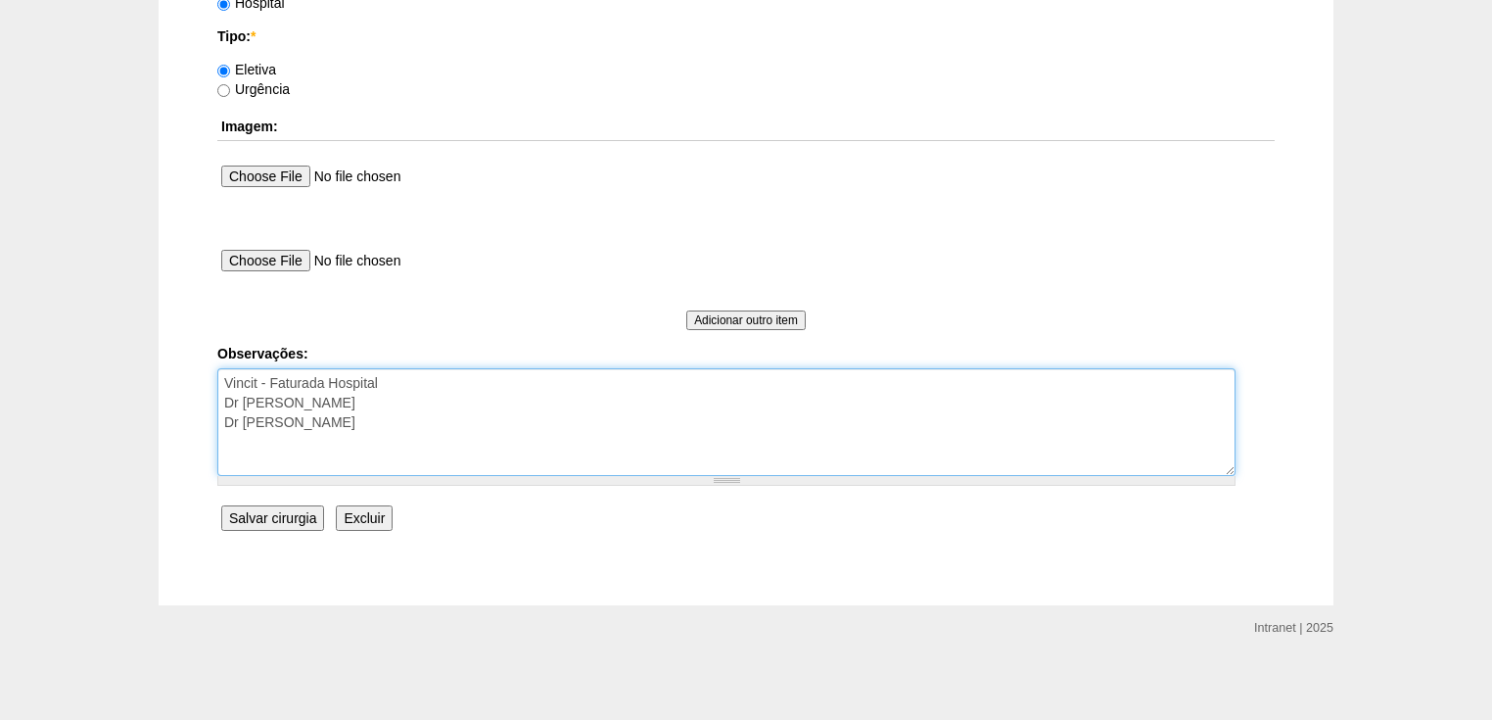
click at [349, 423] on textarea "Vincit - Faturada Hospital Dr Ortiz - Faturada Dr Renato Panhoca" at bounding box center [726, 422] width 1018 height 108
type textarea "Vincit - Faturada Hospital Dr Ortiz - Faturada Dr Renato Panhoca autorizada"
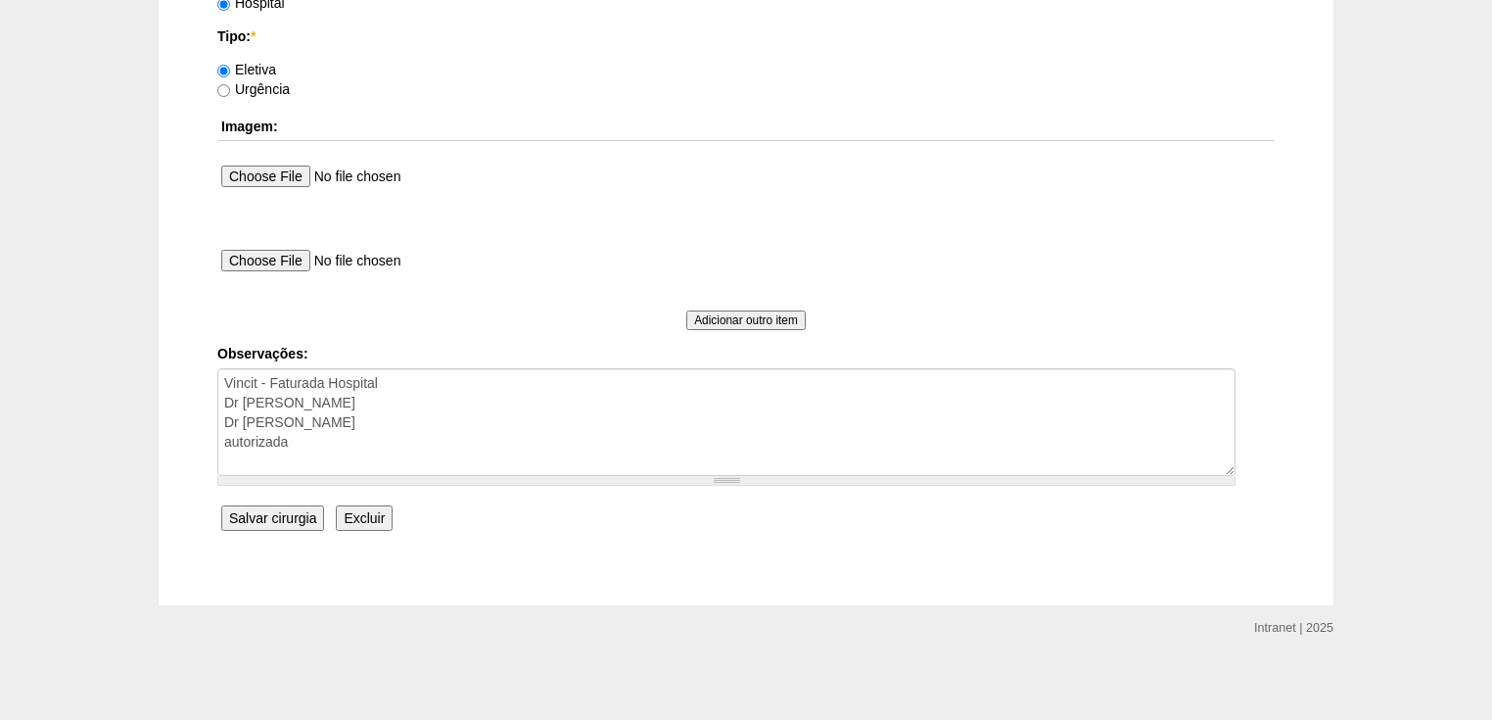
click at [286, 519] on input "Salvar cirurgia" at bounding box center [272, 517] width 103 height 25
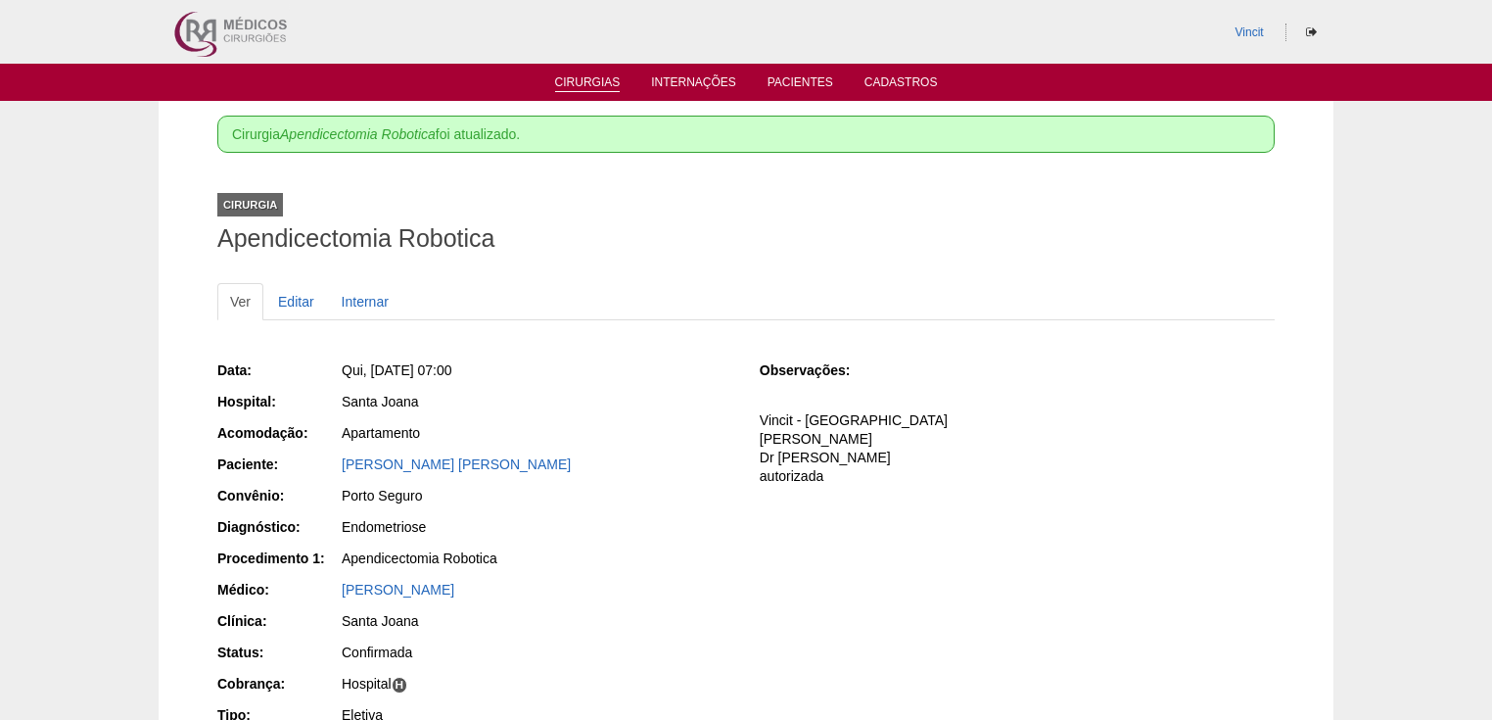
click at [595, 78] on link "Cirurgias" at bounding box center [588, 83] width 66 height 17
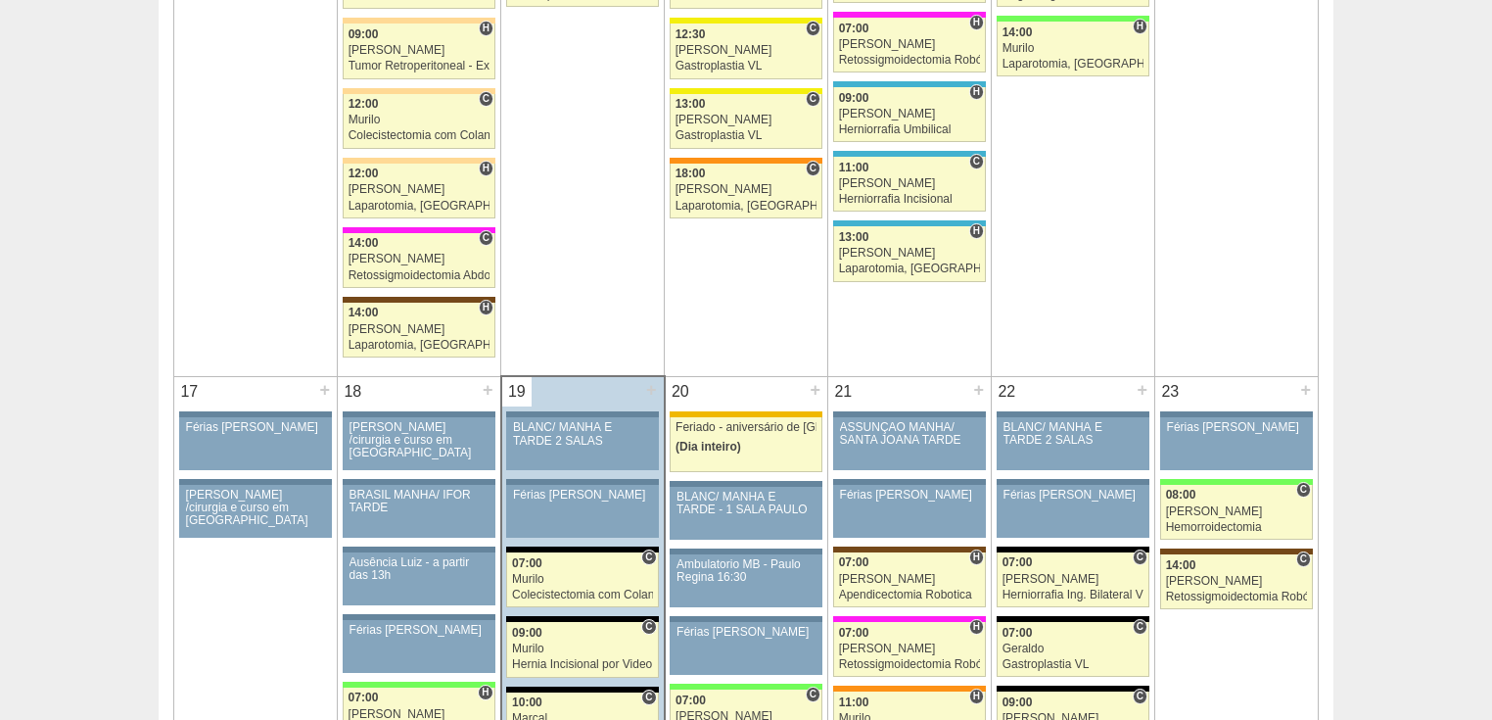
scroll to position [3054, 0]
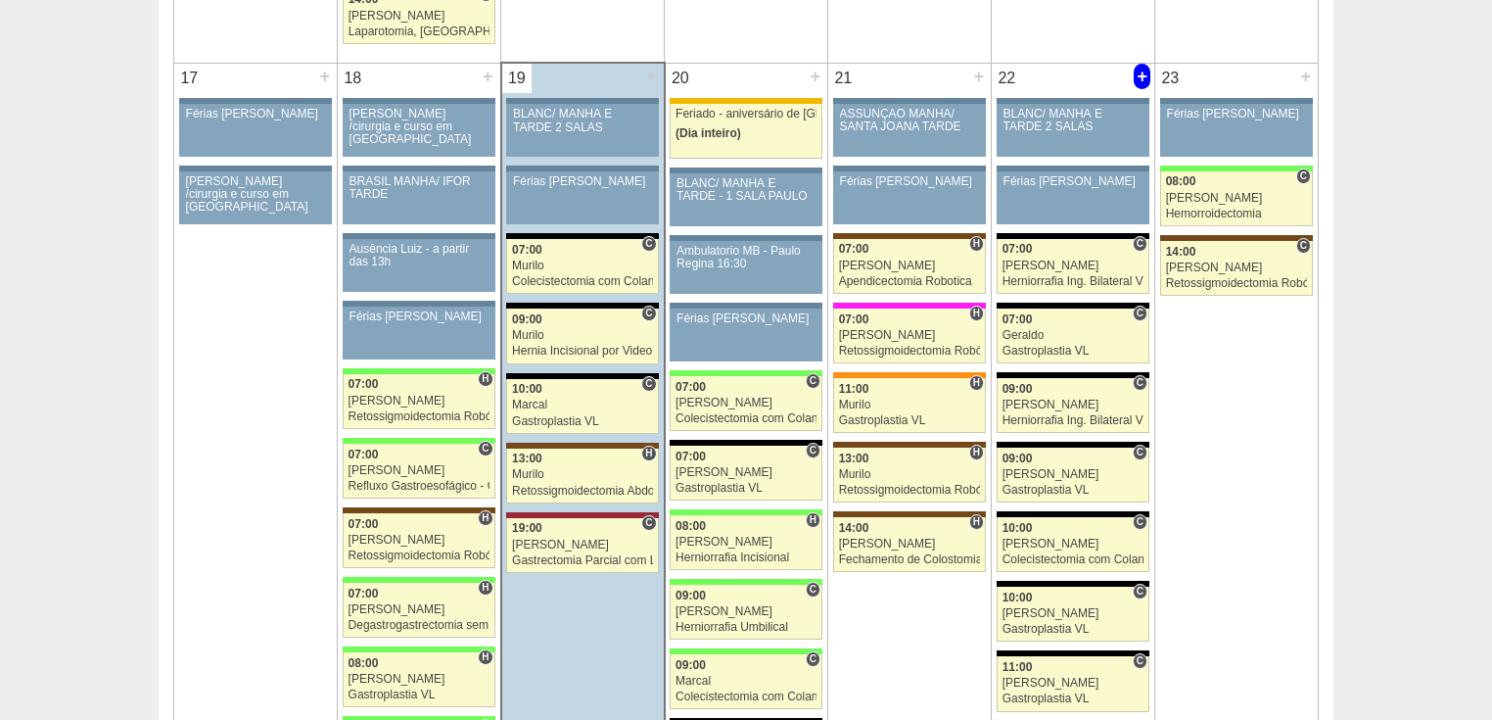
click at [1144, 69] on div "+" at bounding box center [1142, 76] width 17 height 25
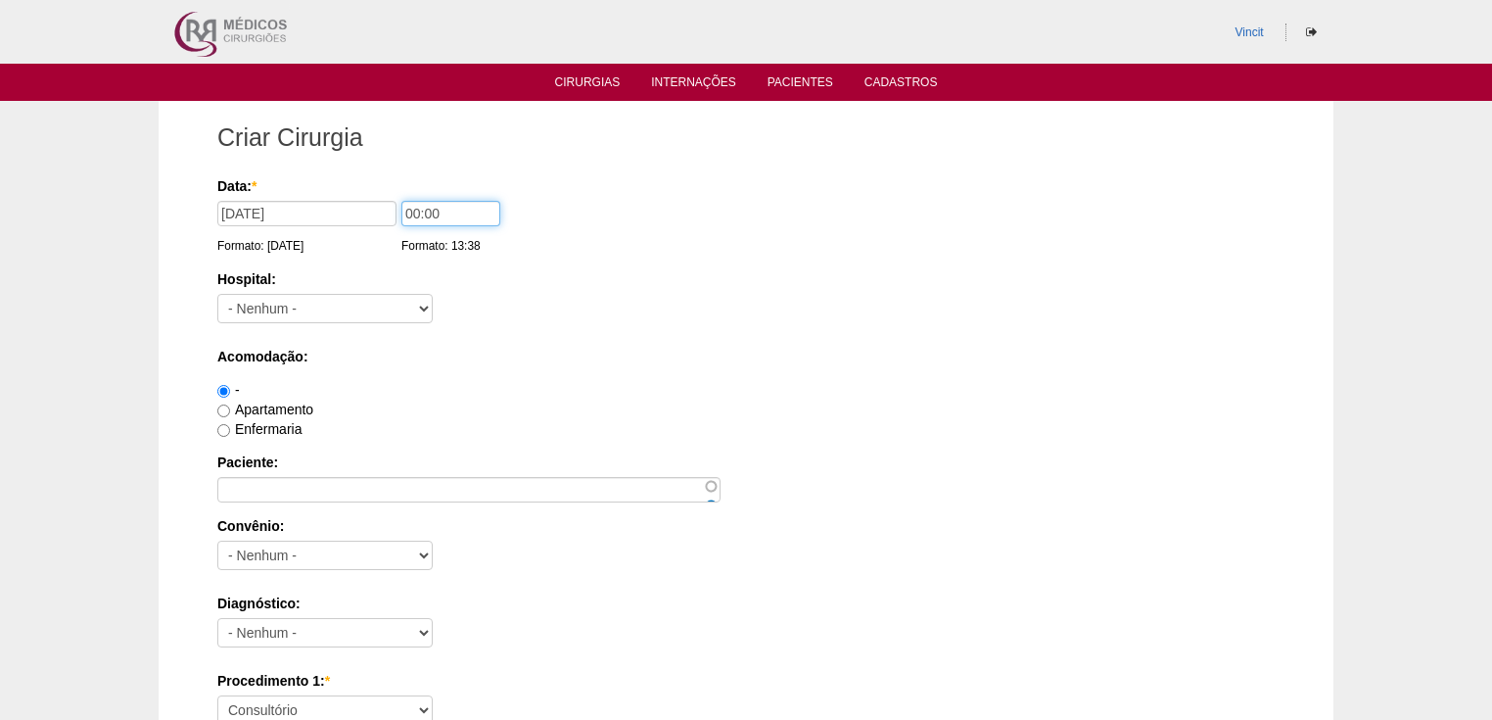
click at [419, 214] on input "00:00" at bounding box center [450, 213] width 99 height 25
type input "07:00"
click at [314, 315] on select "- Nenhum - 9 de Julho Albert Einstein Alvorada América Assunção Bartira Benefic…" at bounding box center [324, 308] width 215 height 29
select select "30"
click at [217, 294] on select "- [GEOGRAPHIC_DATA] - [DATE] [PERSON_NAME] Alvorada América Assunção Bartira Be…" at bounding box center [324, 308] width 215 height 29
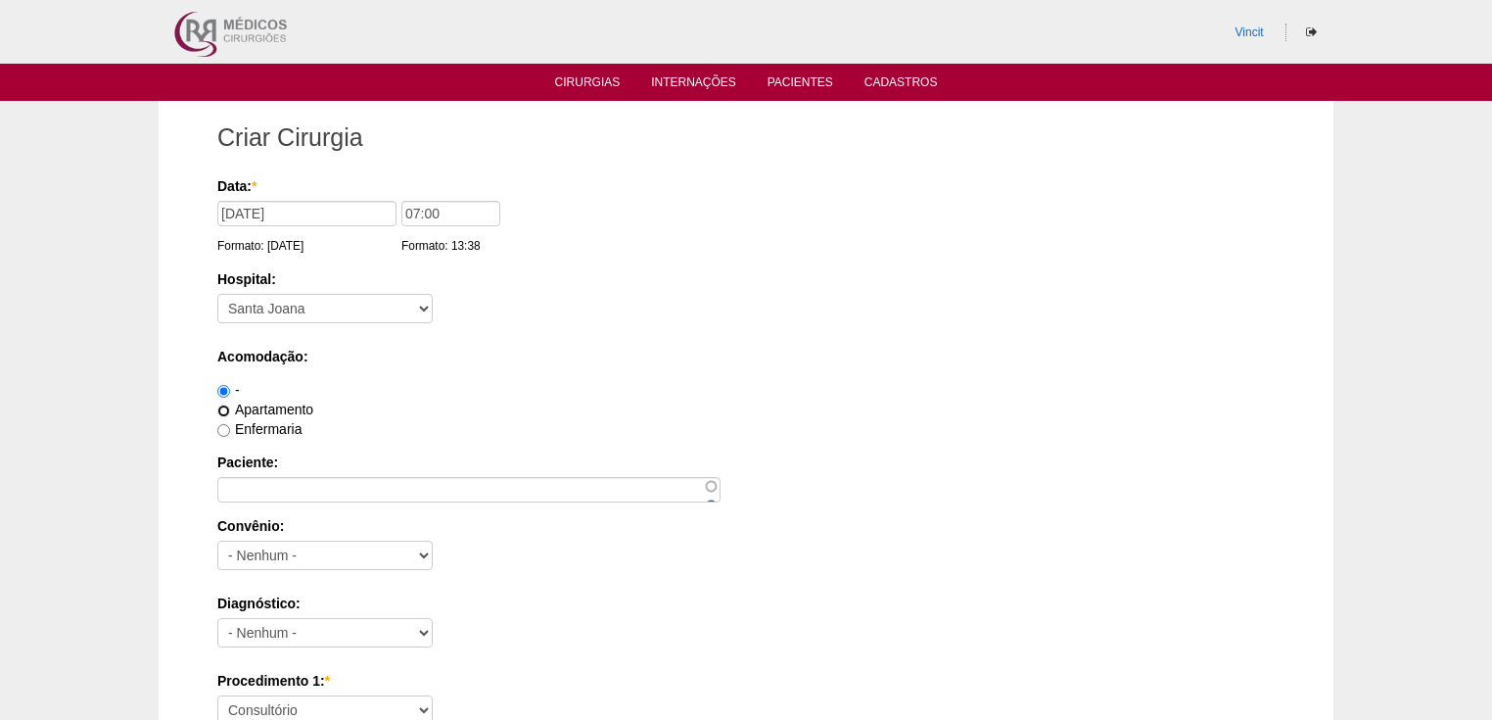
click at [224, 410] on input "Apartamento" at bounding box center [223, 410] width 13 height 13
radio input "true"
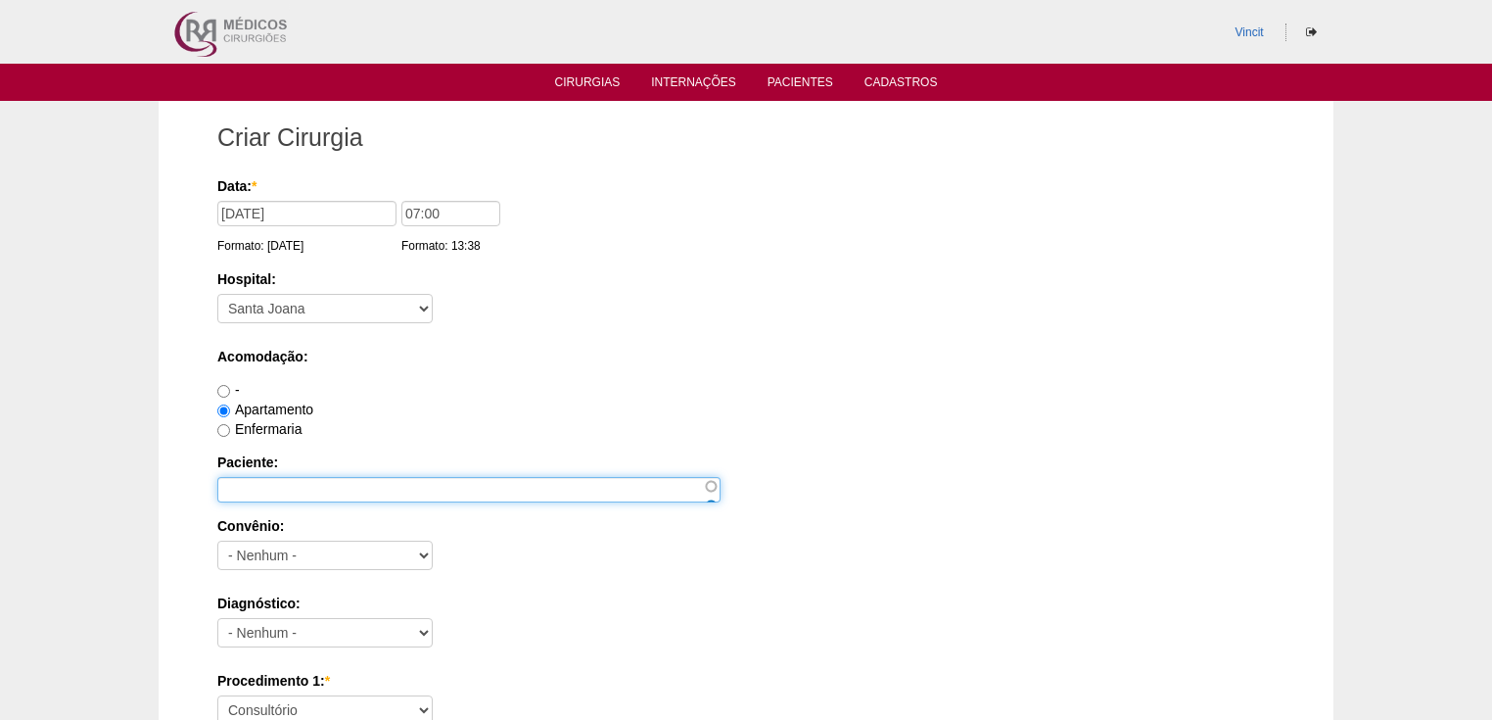
click at [257, 486] on input "Paciente:" at bounding box center [468, 489] width 503 height 25
type input "MARIA CAROLINE CABRAL"
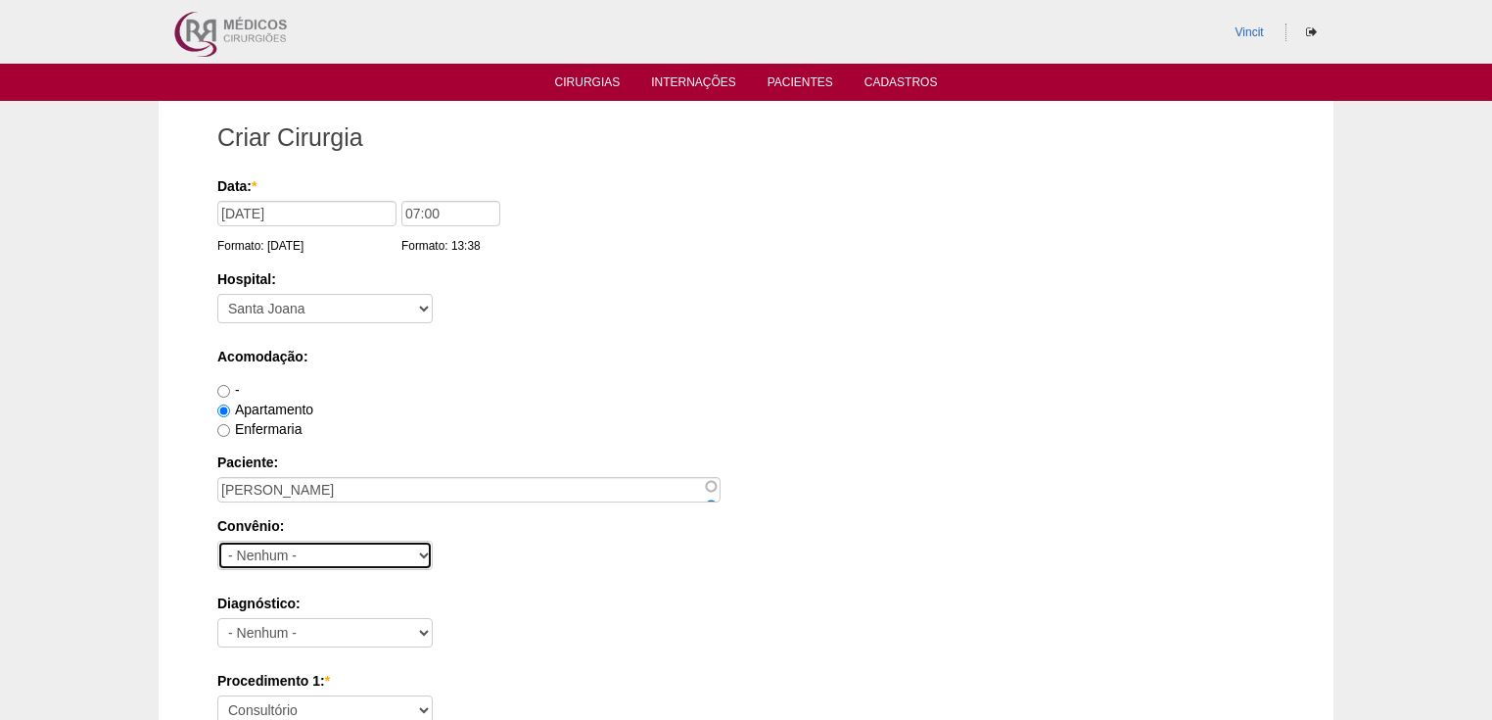
click at [254, 557] on select "- Nenhum - Abet Afresp Allianz Amil Blue Life Caasp Cabesp Caixa de Pensões Car…" at bounding box center [324, 554] width 215 height 29
select select "25"
click at [217, 540] on select "- Nenhum - Abet Afresp Allianz Amil Blue Life Caasp Cabesp Caixa de Pensões Car…" at bounding box center [324, 554] width 215 height 29
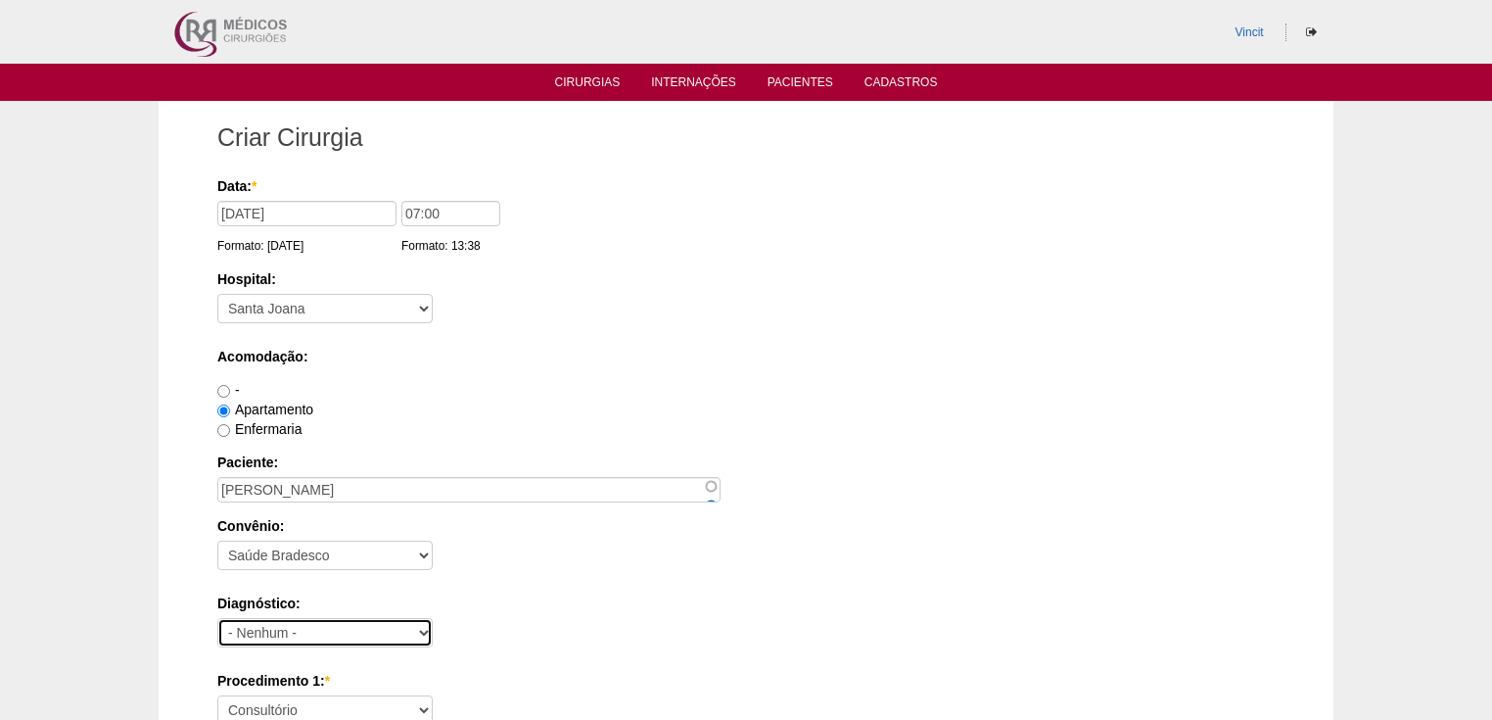
click at [263, 628] on select "- Nenhum - Abdome Agudo Abscesso Hepático Abscesso Perianal Abscesso Peritoneal…" at bounding box center [324, 632] width 215 height 29
select select "3897"
click at [217, 618] on select "- Nenhum - Abdome Agudo Abscesso Hepático Abscesso Perianal Abscesso Peritoneal…" at bounding box center [324, 632] width 215 height 29
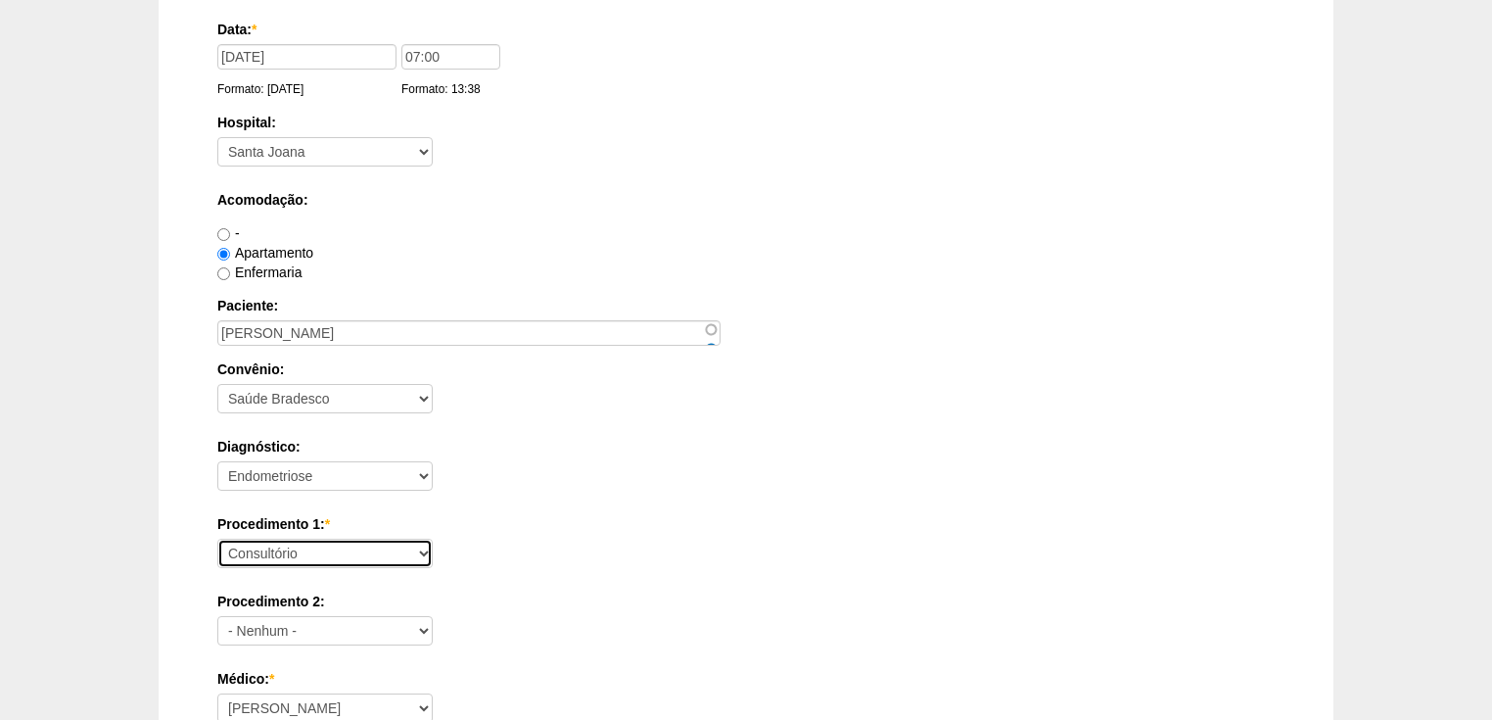
click at [274, 551] on select "Consultório Abscesso Hepático - Drenagem Abscesso perianal Amputação Abdômino P…" at bounding box center [324, 552] width 215 height 29
select select "36835"
click at [217, 538] on select "Consultório Abscesso Hepático - Drenagem Abscesso perianal Amputação Abdômino P…" at bounding box center [324, 552] width 215 height 29
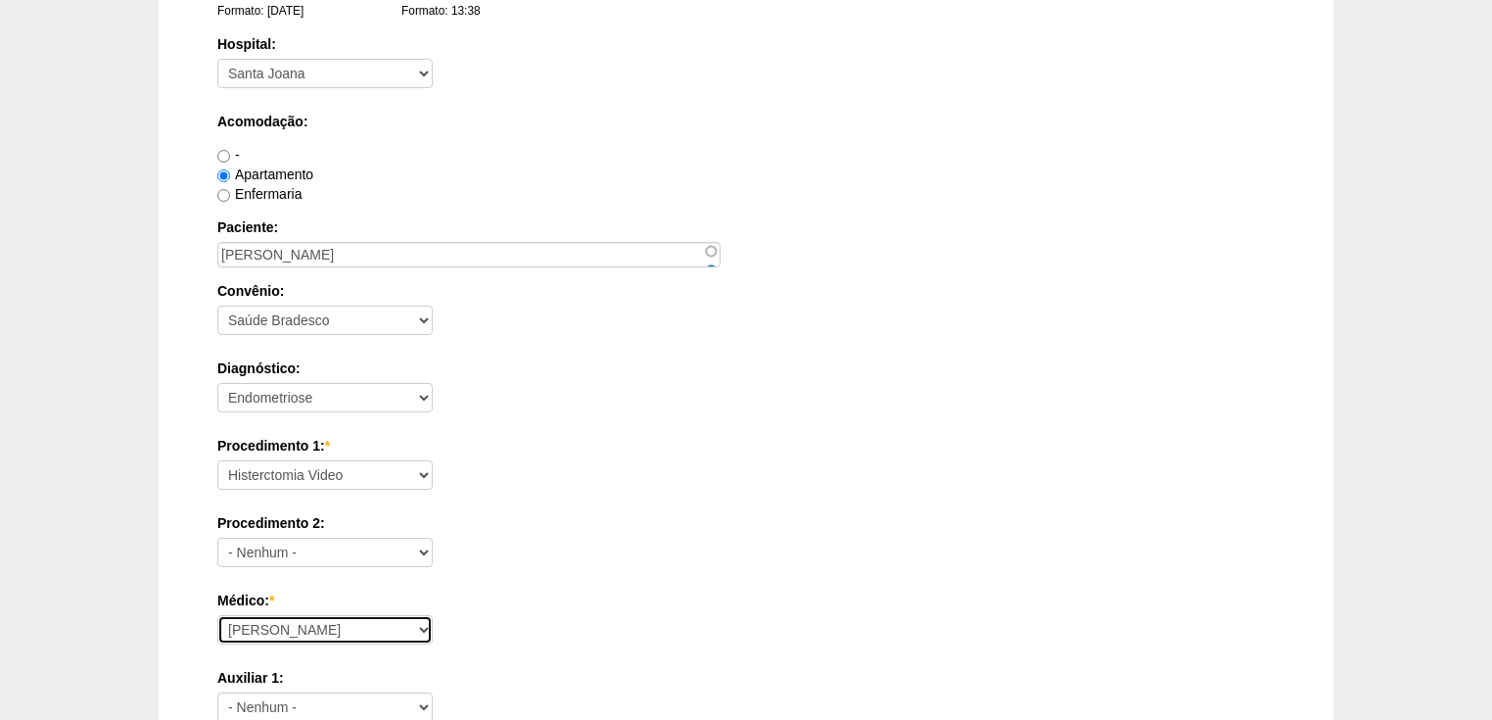
click at [255, 630] on select "Ana Paula Bruno Felipe Rossi Geraldo Igor Benevides Isabella Juliana Luiz Guilh…" at bounding box center [324, 629] width 215 height 29
select select "22"
click at [217, 615] on select "Ana Paula Bruno Felipe Rossi Geraldo Igor Benevides Isabella Juliana Luiz Guilh…" at bounding box center [324, 629] width 215 height 29
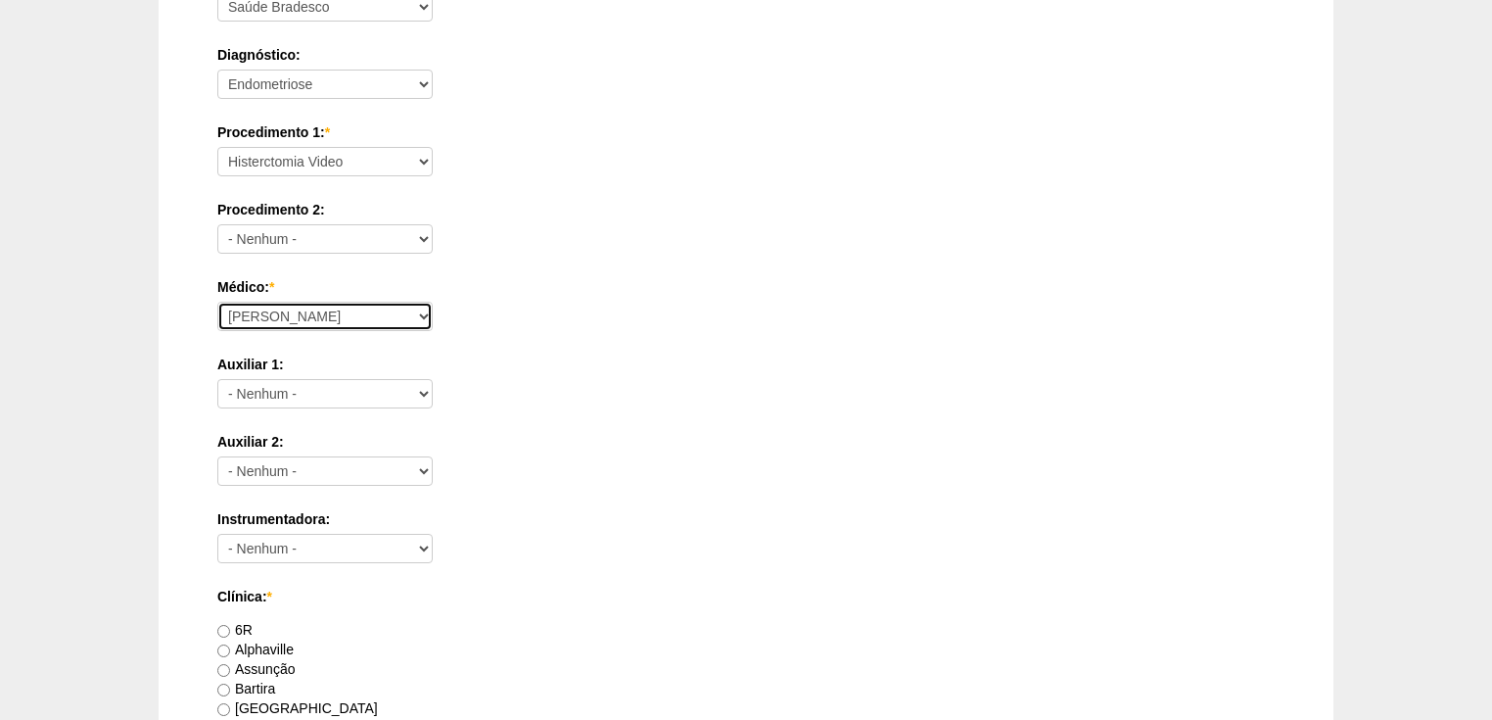
scroll to position [783, 0]
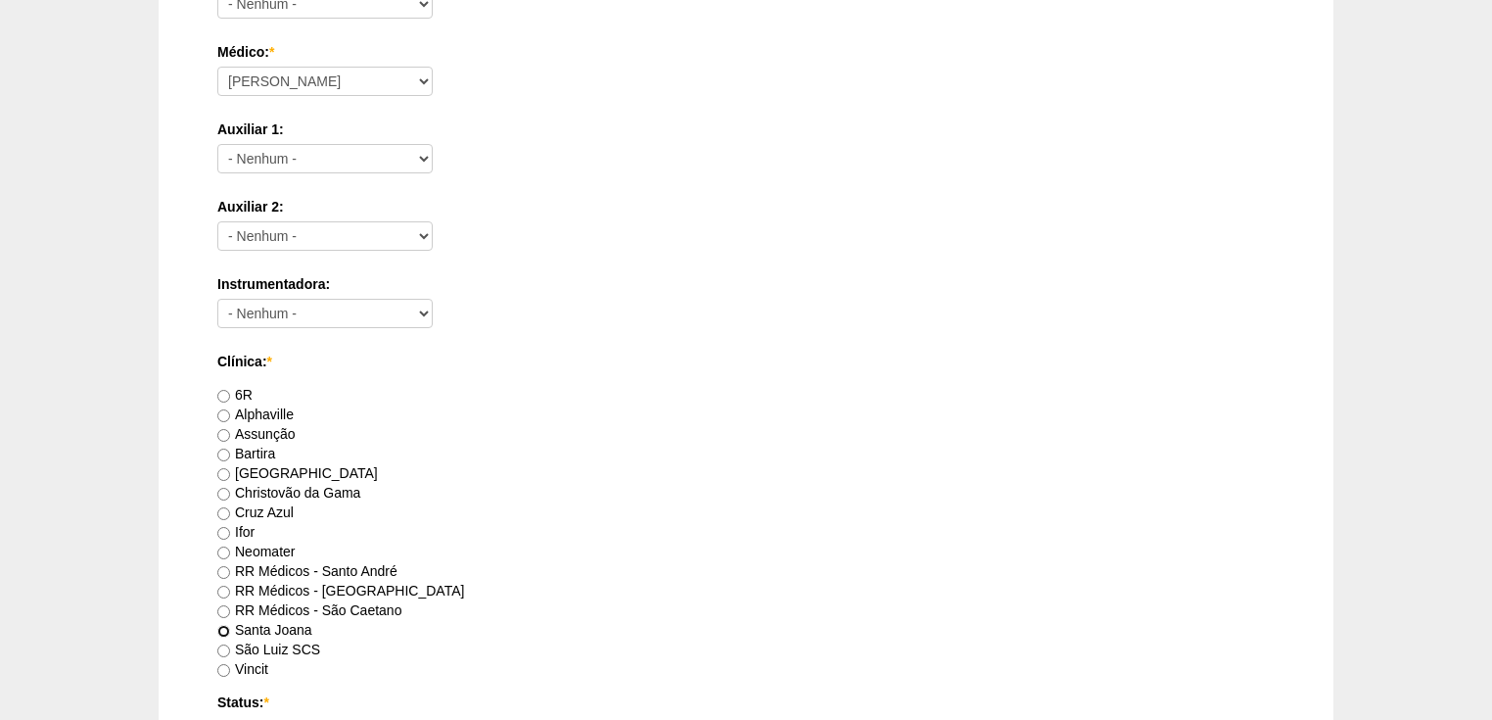
click at [227, 629] on input "Santa Joana" at bounding box center [223, 631] width 13 height 13
radio input "true"
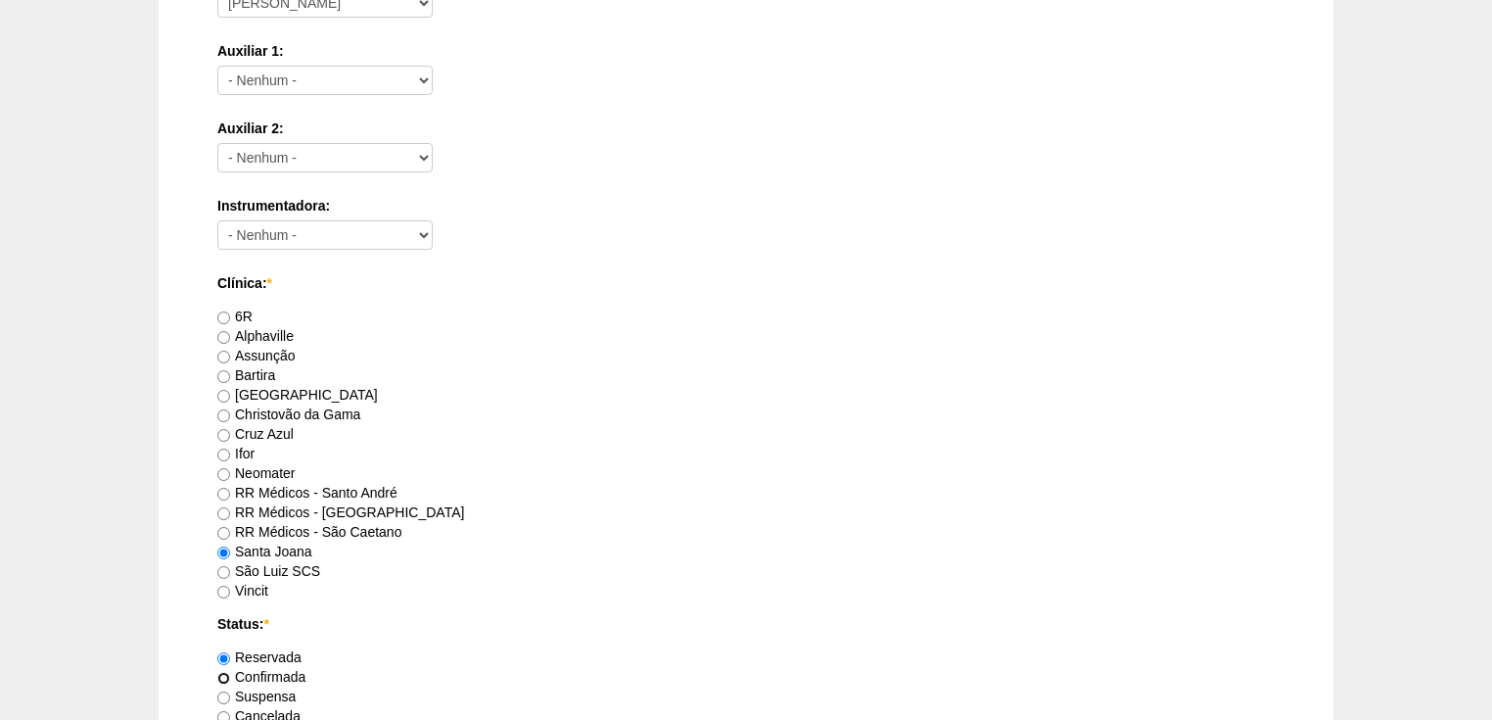
click at [227, 673] on input "Confirmada" at bounding box center [223, 678] width 13 height 13
radio input "true"
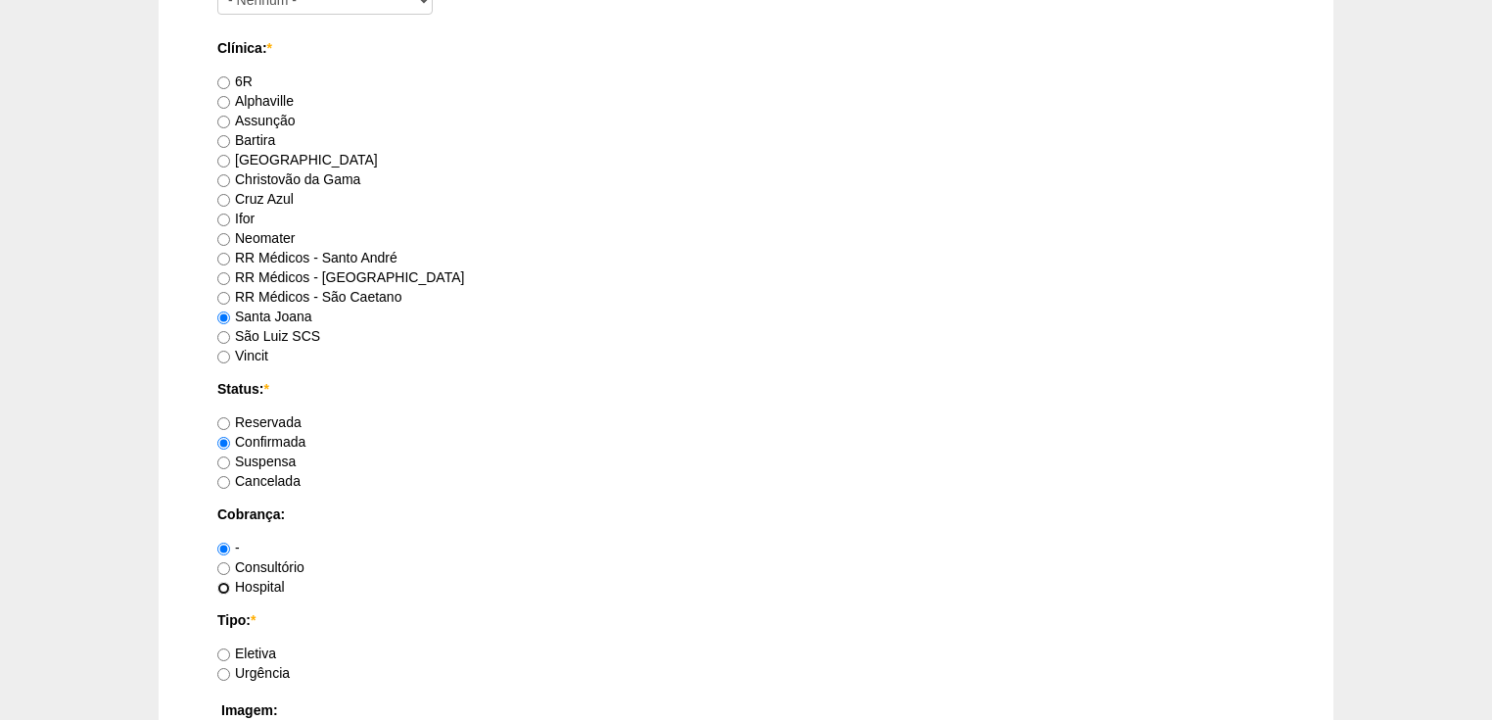
click at [226, 587] on input "Hospital" at bounding box center [223, 588] width 13 height 13
radio input "true"
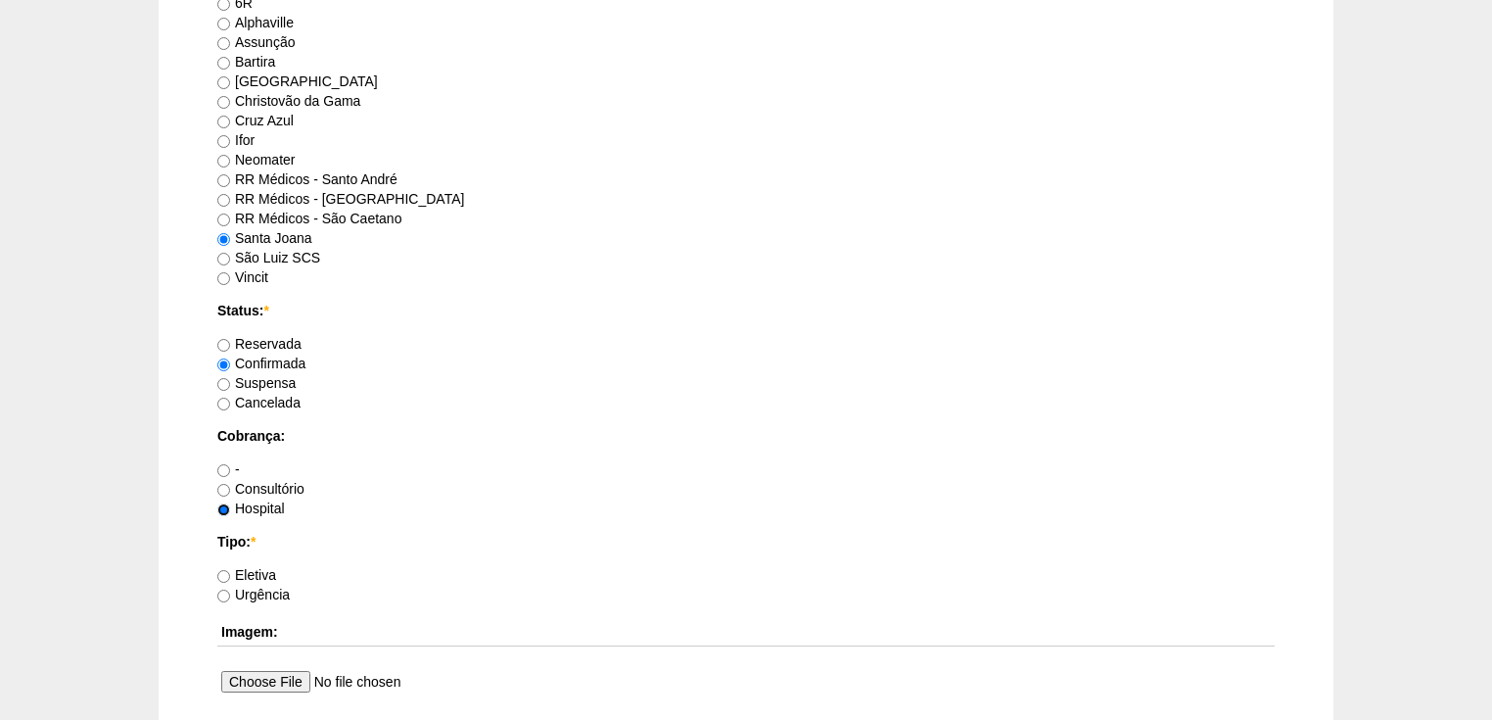
scroll to position [1253, 0]
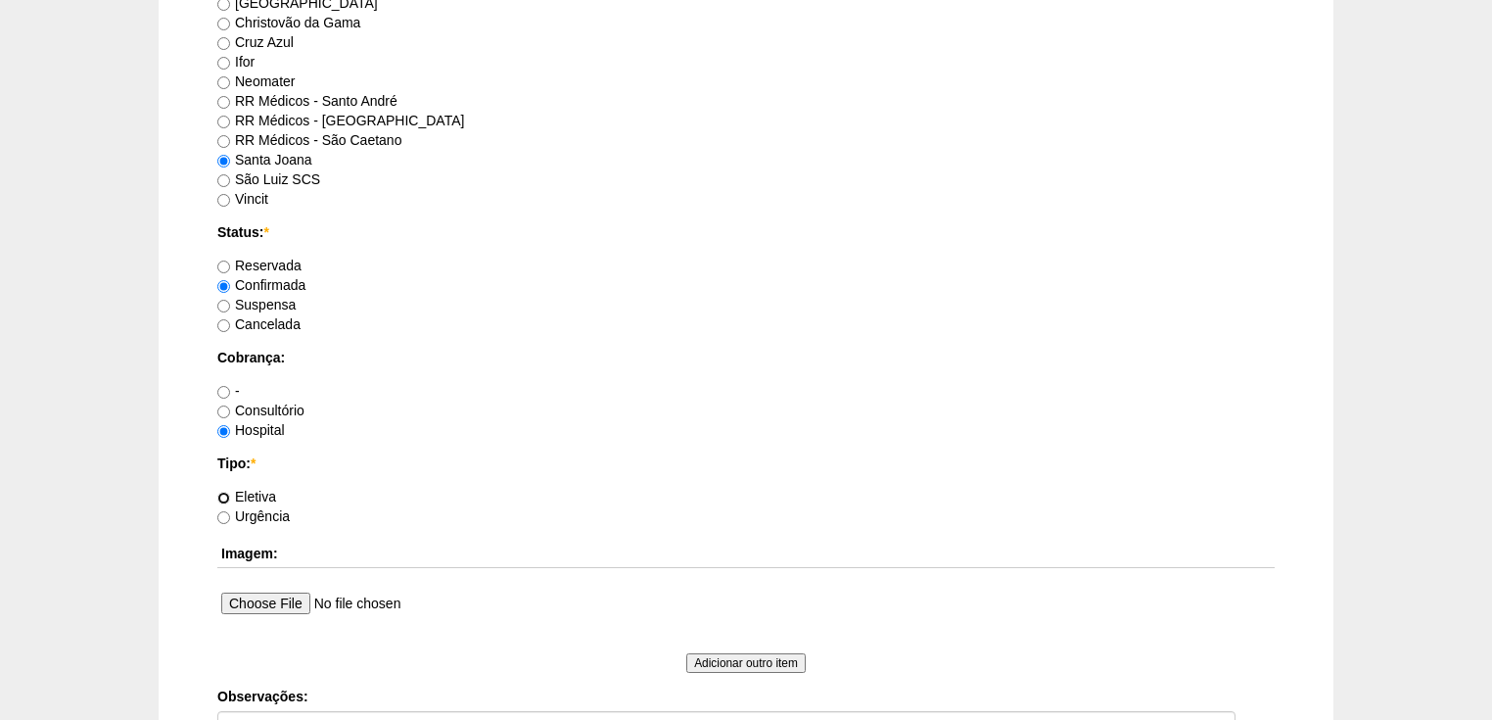
click at [223, 499] on input "Eletiva" at bounding box center [223, 497] width 13 height 13
radio input "true"
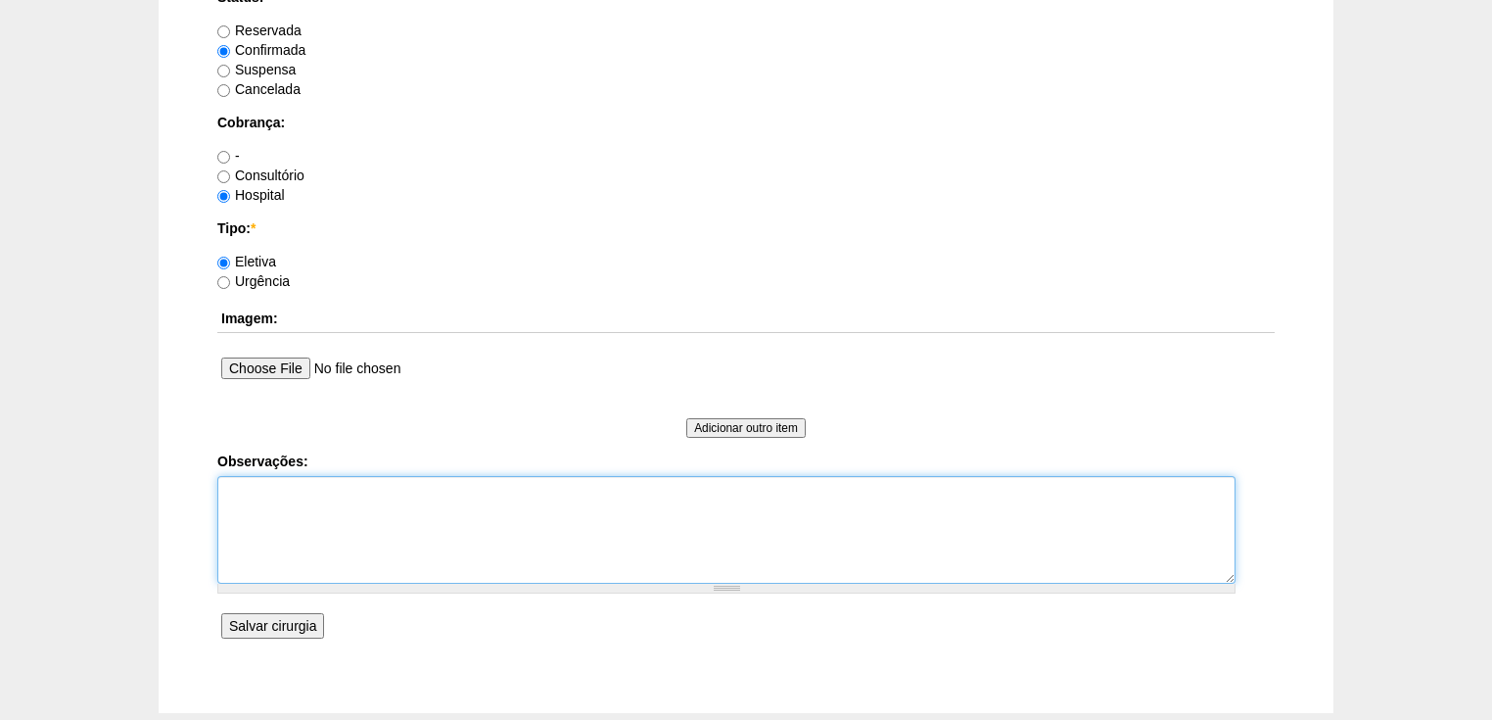
click at [254, 501] on textarea "Observações:" at bounding box center [726, 530] width 1018 height 108
type textarea "v"
type textarea "V"
type textarea "cirurgia do Dr Ortiz, Dr Renato vai auxiliar. Funcionaria do hospital."
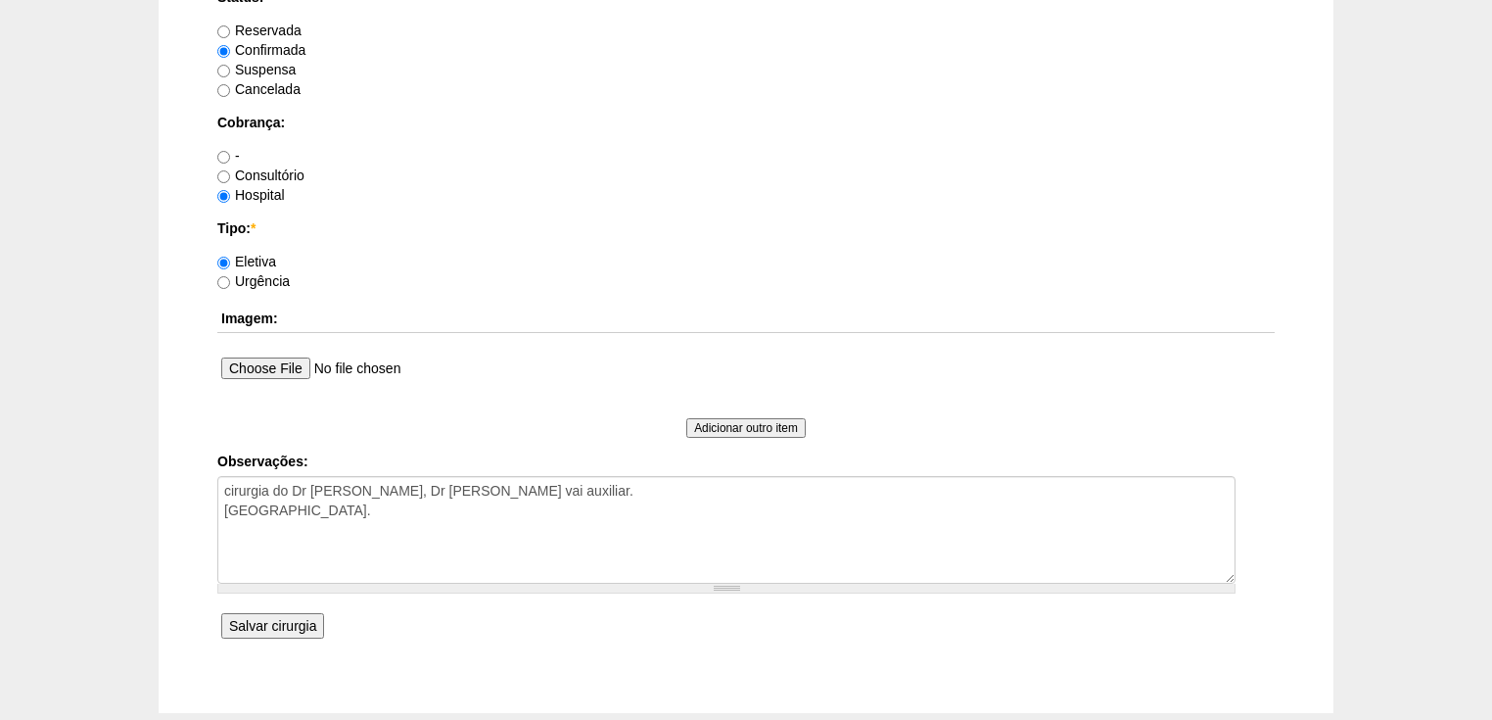
click at [253, 620] on input "Salvar cirurgia" at bounding box center [272, 625] width 103 height 25
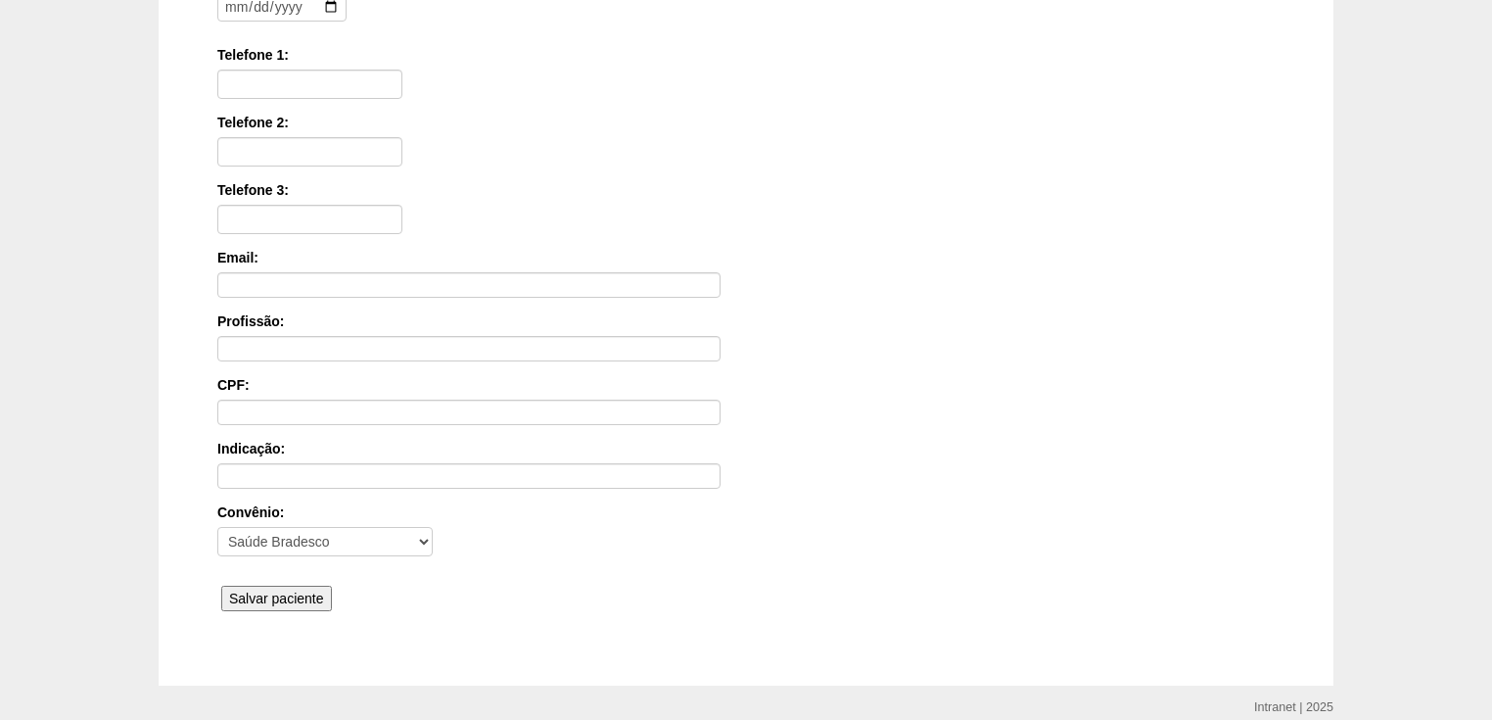
scroll to position [470, 0]
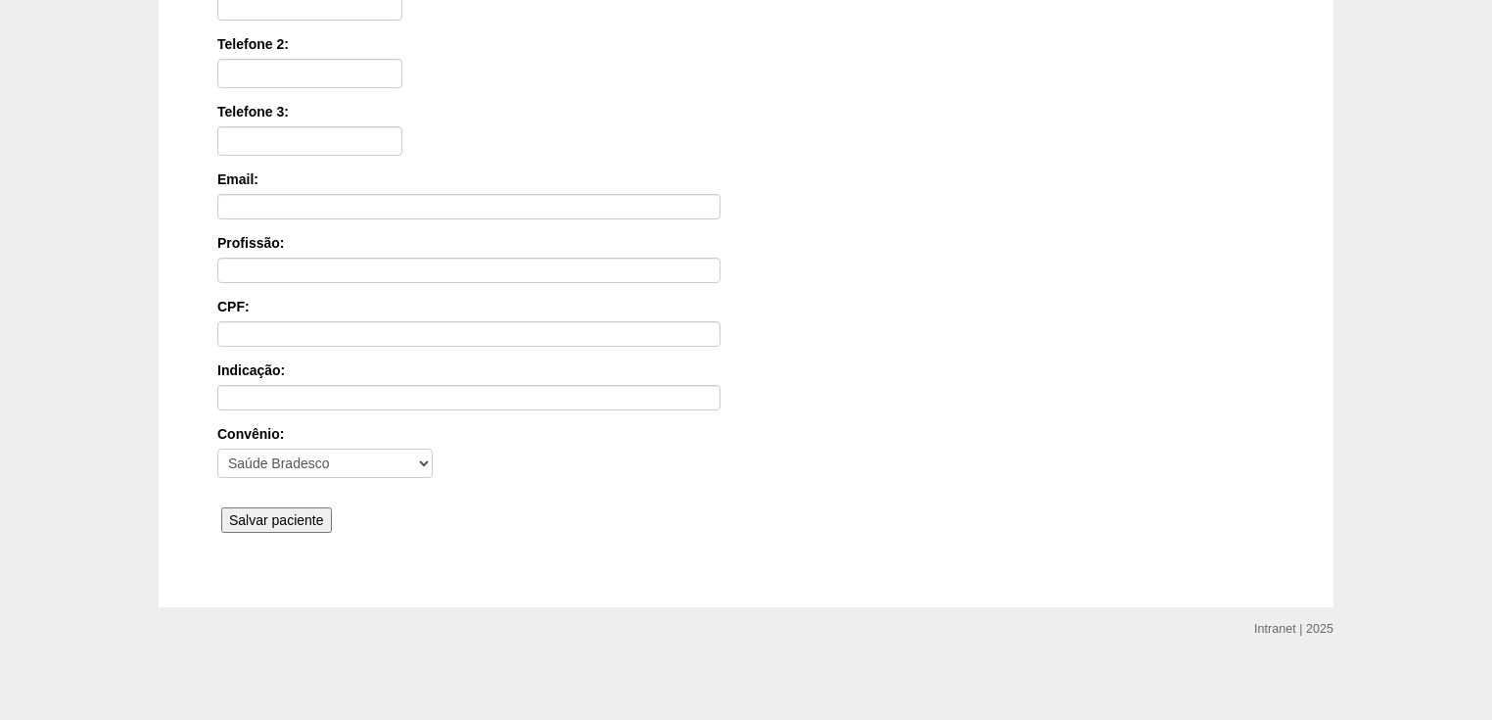
click at [270, 516] on input "Salvar paciente" at bounding box center [276, 519] width 111 height 25
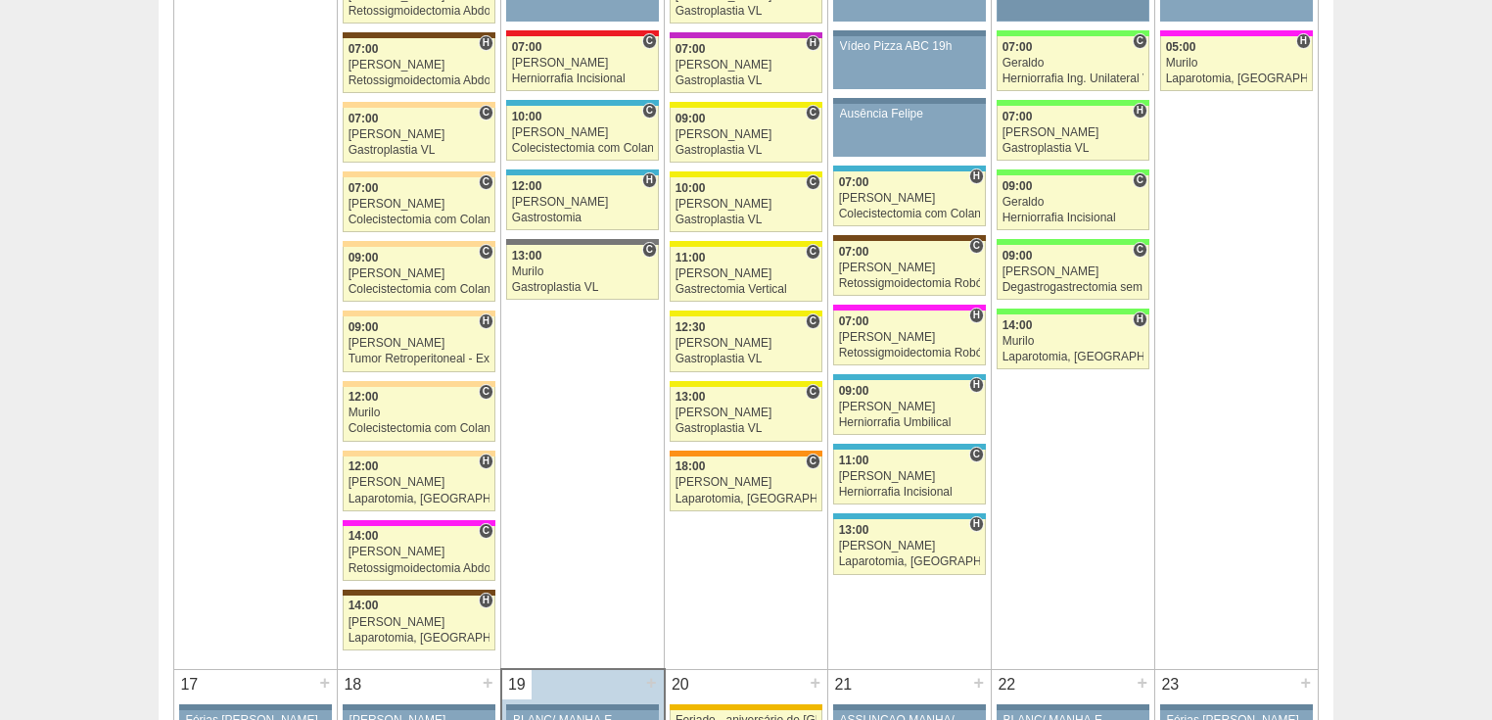
scroll to position [2898, 0]
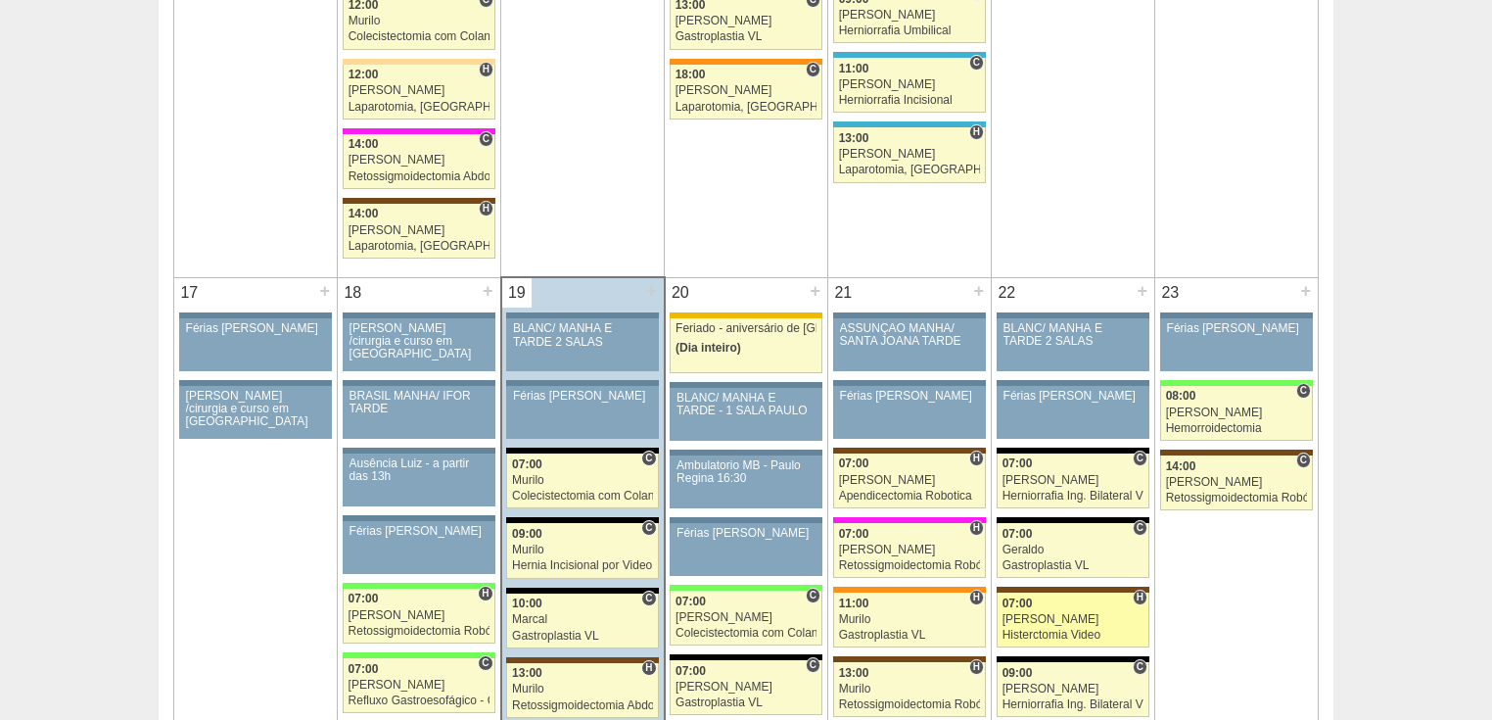
click at [1048, 629] on div "Histerctomia Video" at bounding box center [1073, 635] width 142 height 13
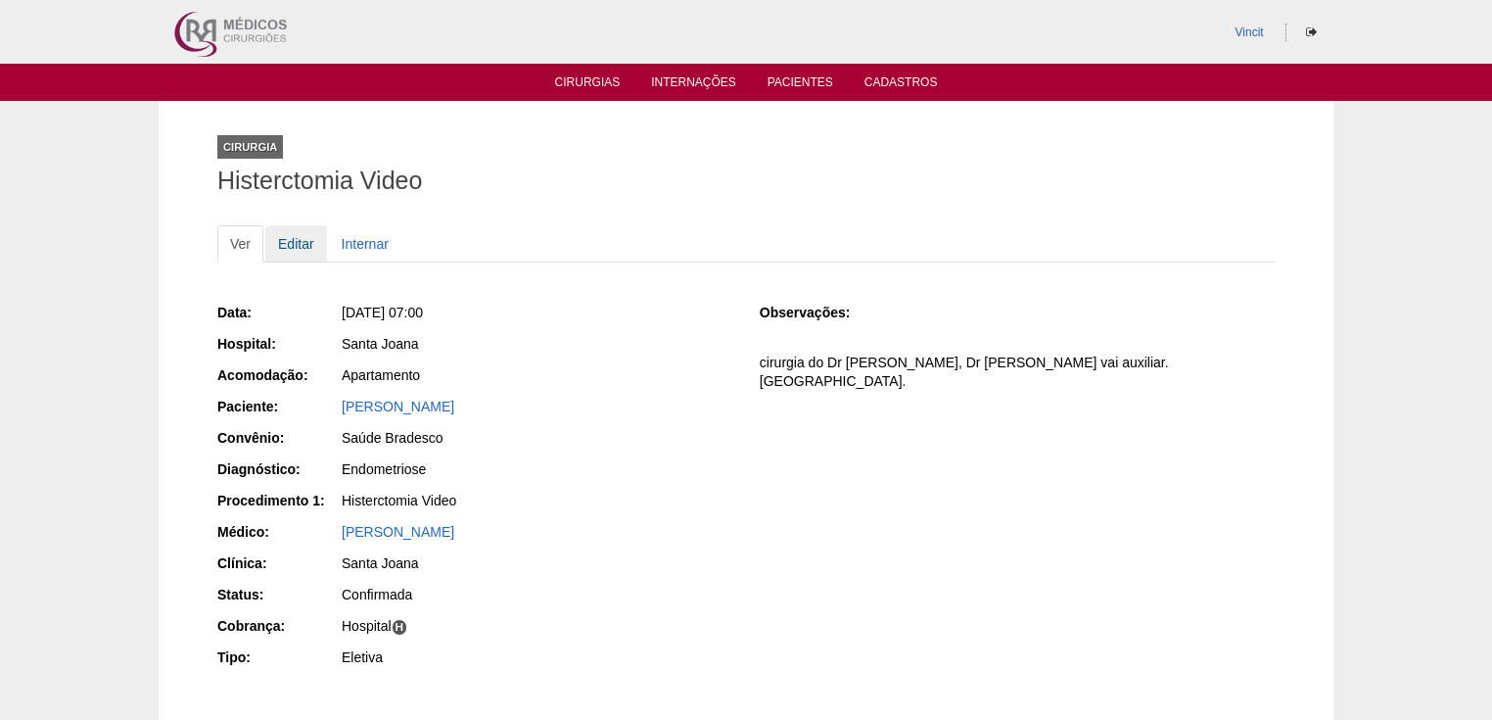
click at [293, 247] on link "Editar" at bounding box center [296, 243] width 62 height 37
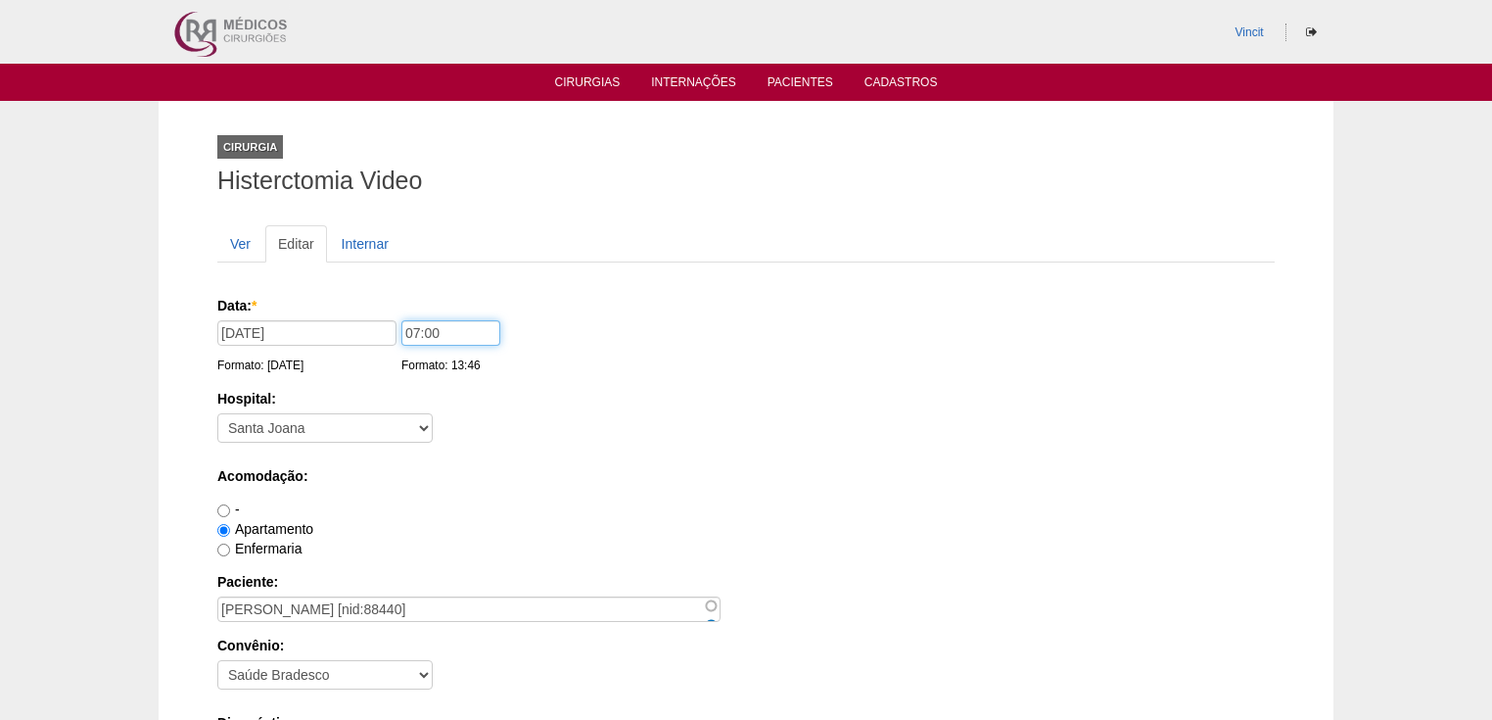
click at [417, 328] on input "07:00" at bounding box center [450, 332] width 99 height 25
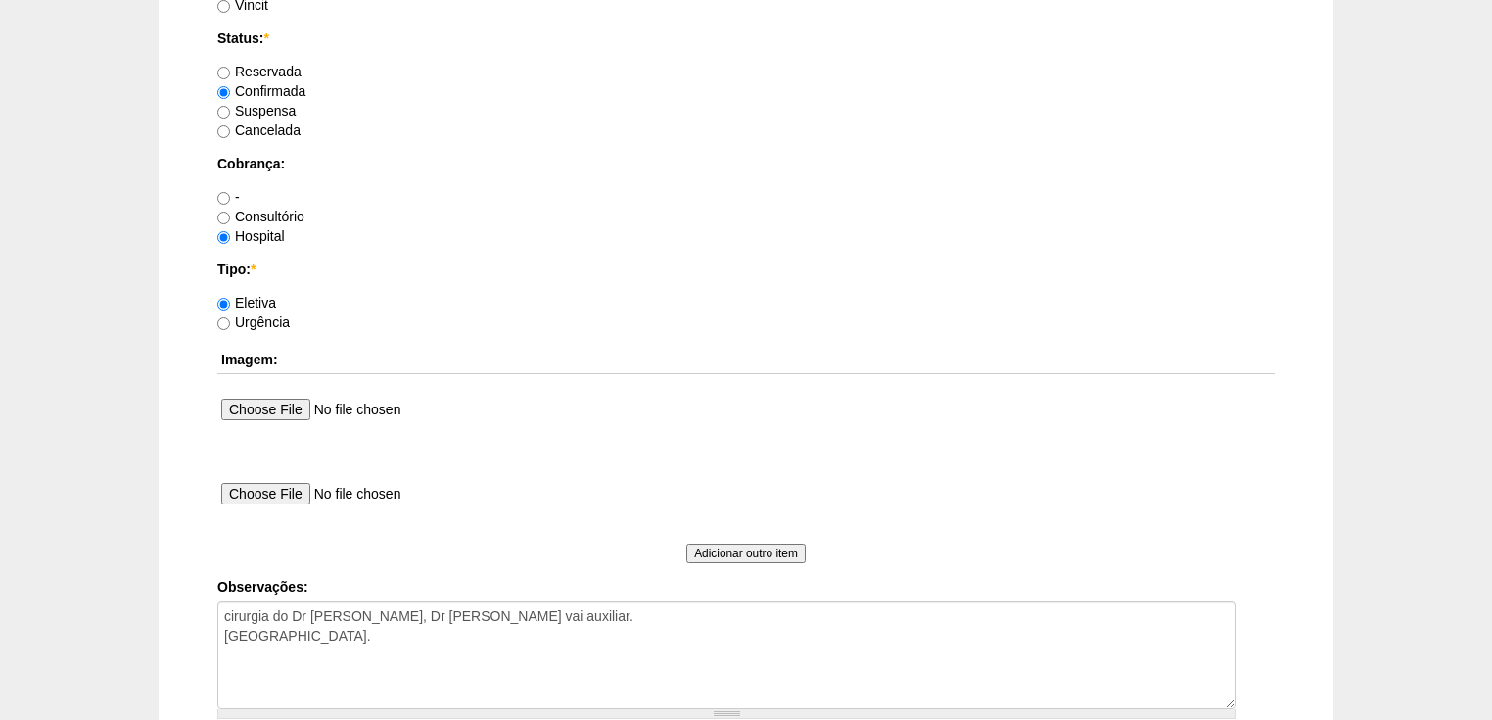
scroll to position [1799, 0]
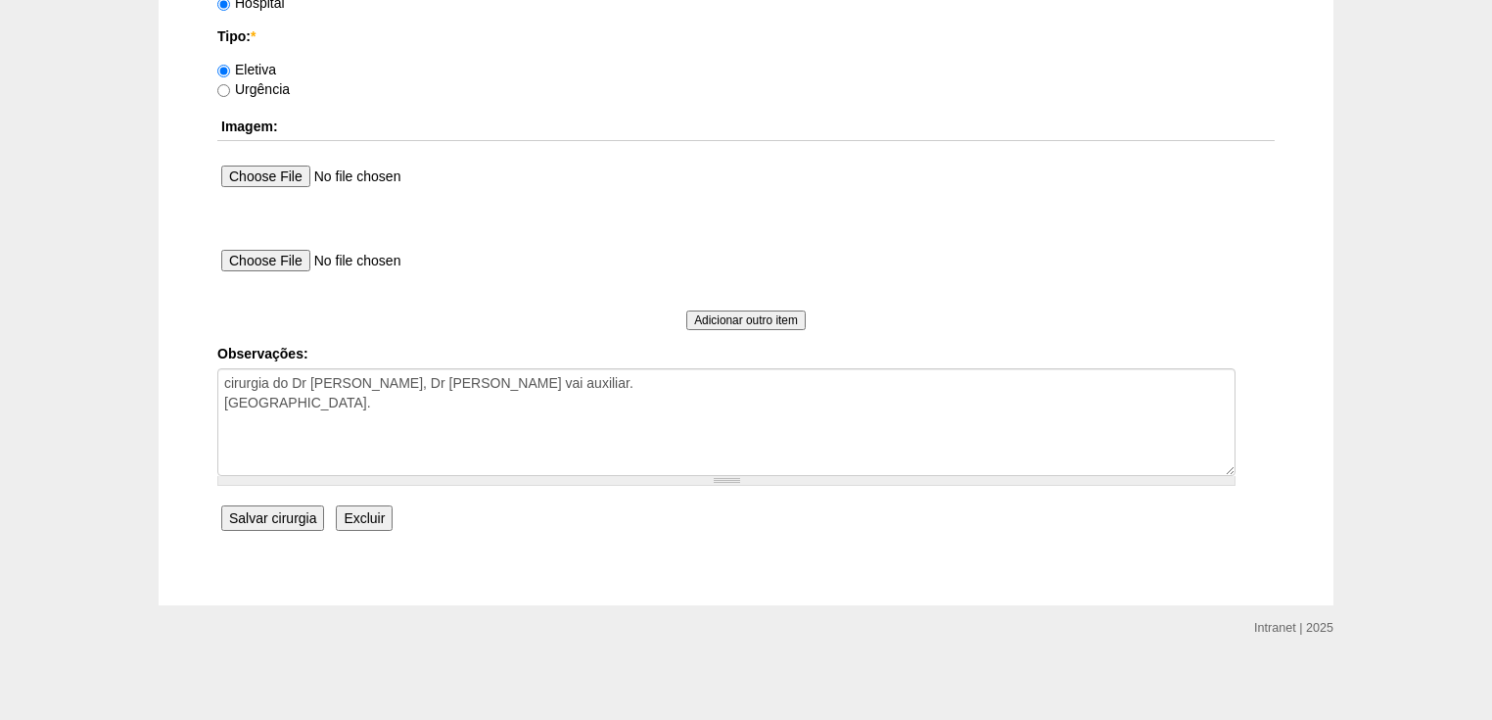
type input "12:00"
click at [272, 517] on input "Salvar cirurgia" at bounding box center [272, 517] width 103 height 25
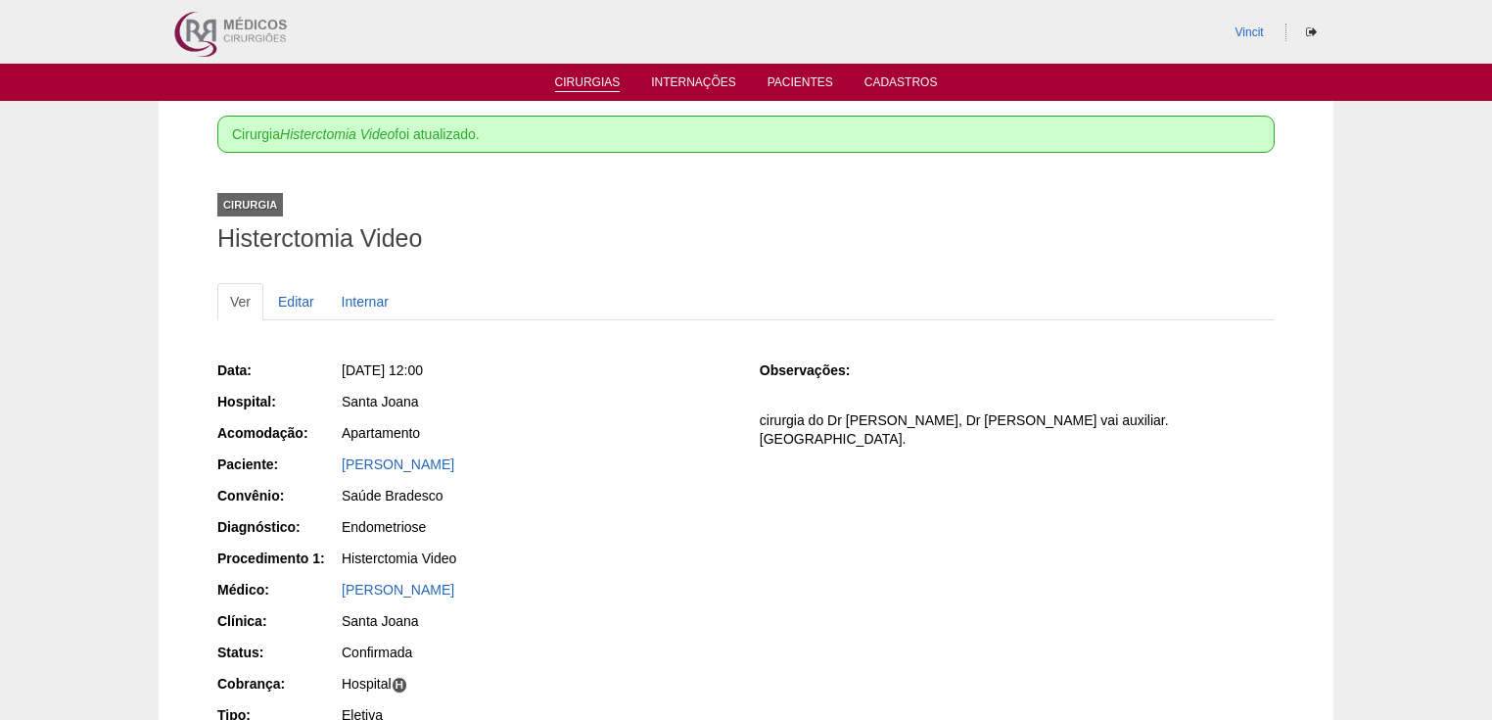
click at [590, 87] on link "Cirurgias" at bounding box center [588, 83] width 66 height 17
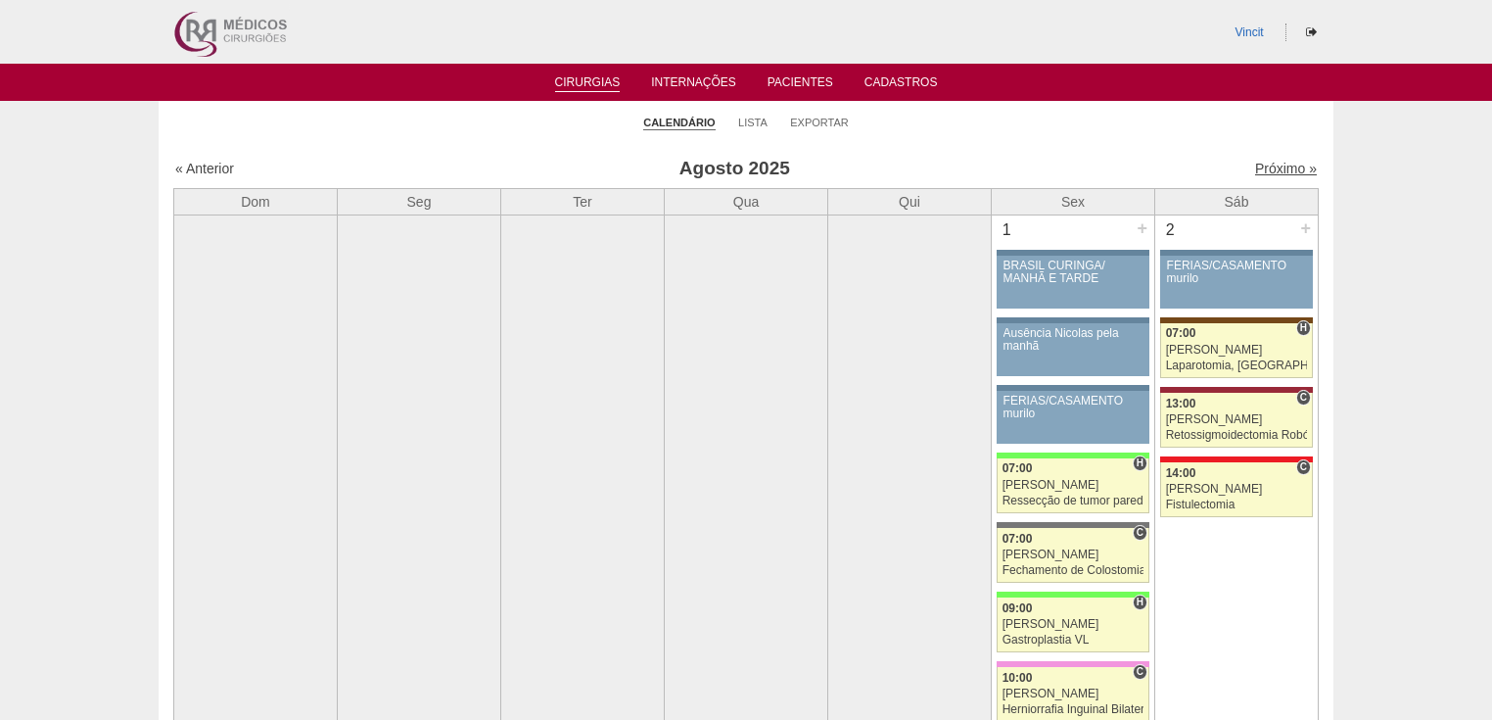
click at [1273, 169] on link "Próximo »" at bounding box center [1286, 169] width 62 height 16
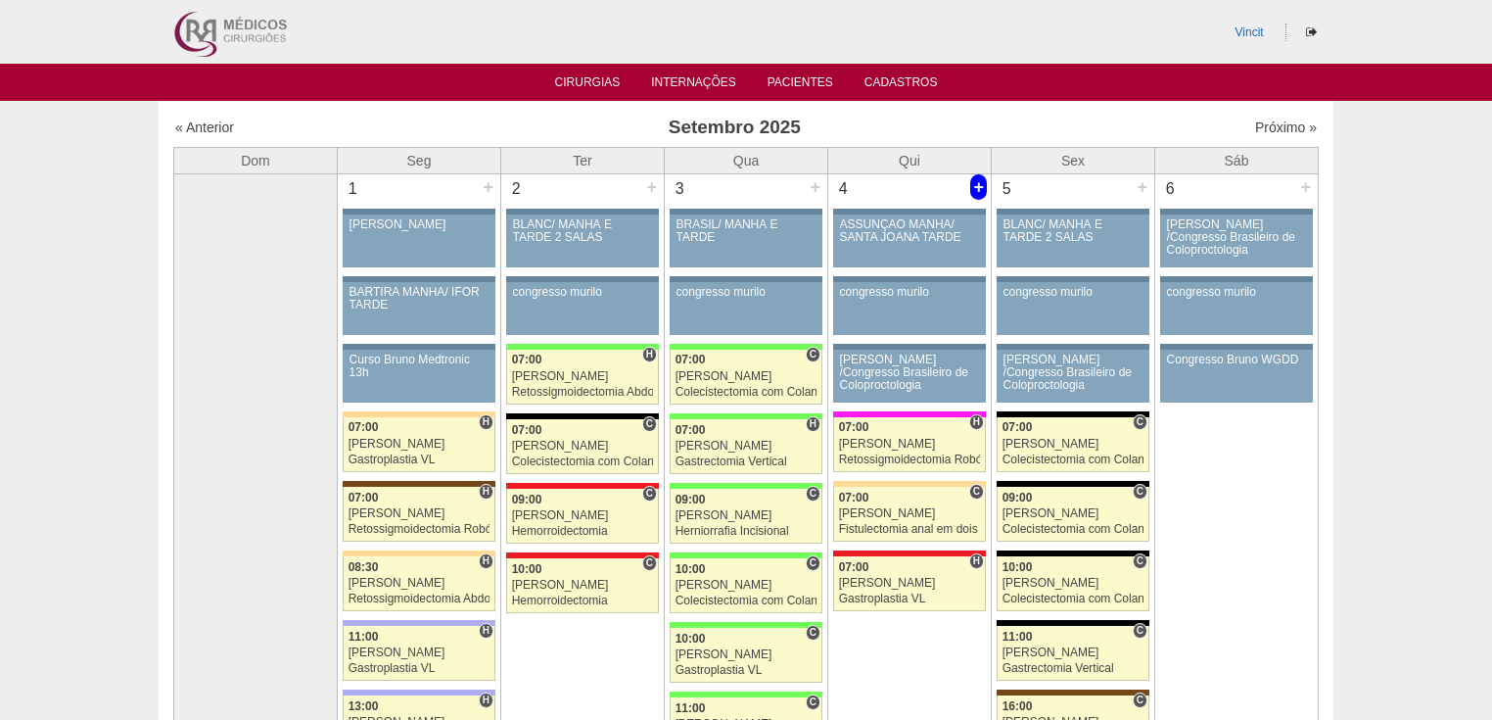
click at [980, 177] on div "+" at bounding box center [978, 186] width 17 height 25
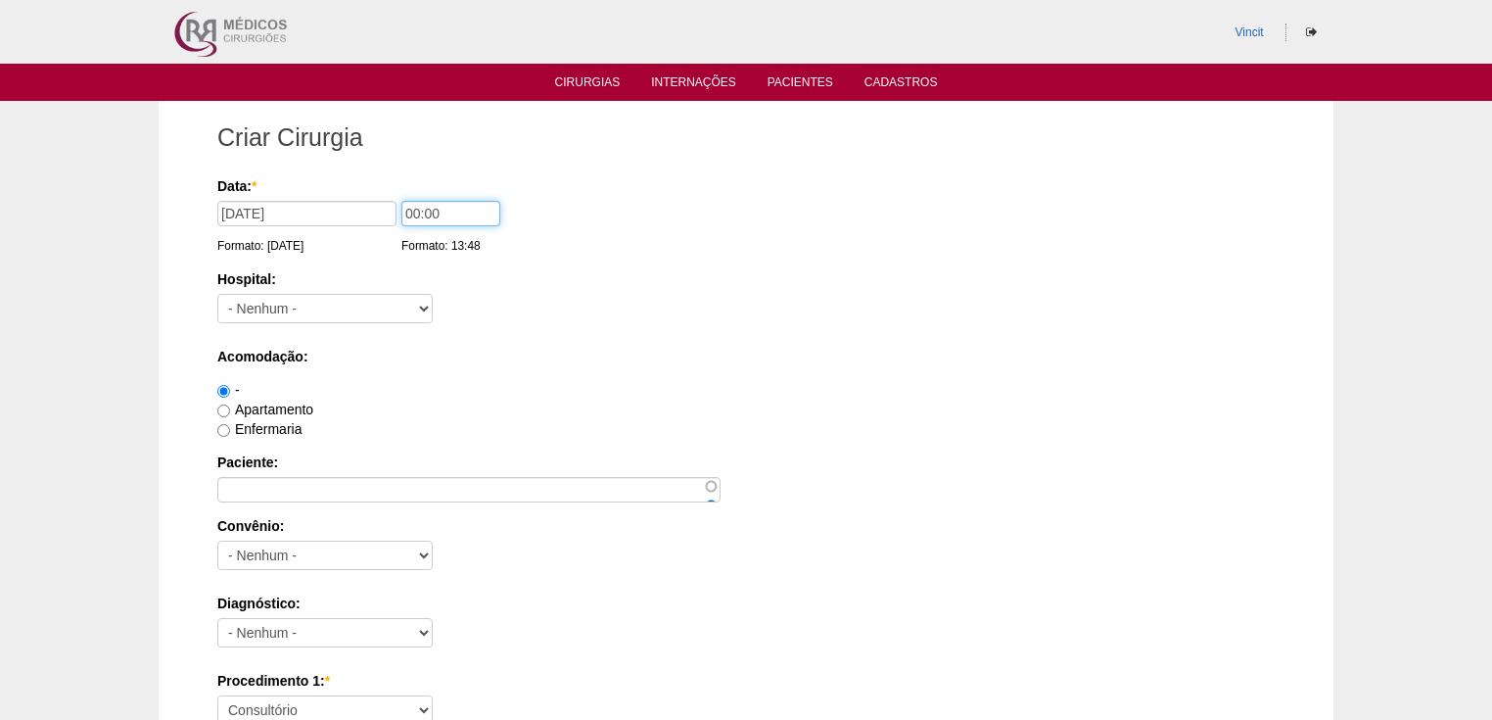
click at [420, 214] on input "00:00" at bounding box center [450, 213] width 99 height 25
type input "07:00"
click at [262, 308] on select "- [GEOGRAPHIC_DATA] - [DATE] [PERSON_NAME] Alvorada América Assunção Bartira Be…" at bounding box center [324, 308] width 215 height 29
select select "30"
click at [217, 294] on select "- [GEOGRAPHIC_DATA] - [DATE] [PERSON_NAME] Alvorada América Assunção Bartira Be…" at bounding box center [324, 308] width 215 height 29
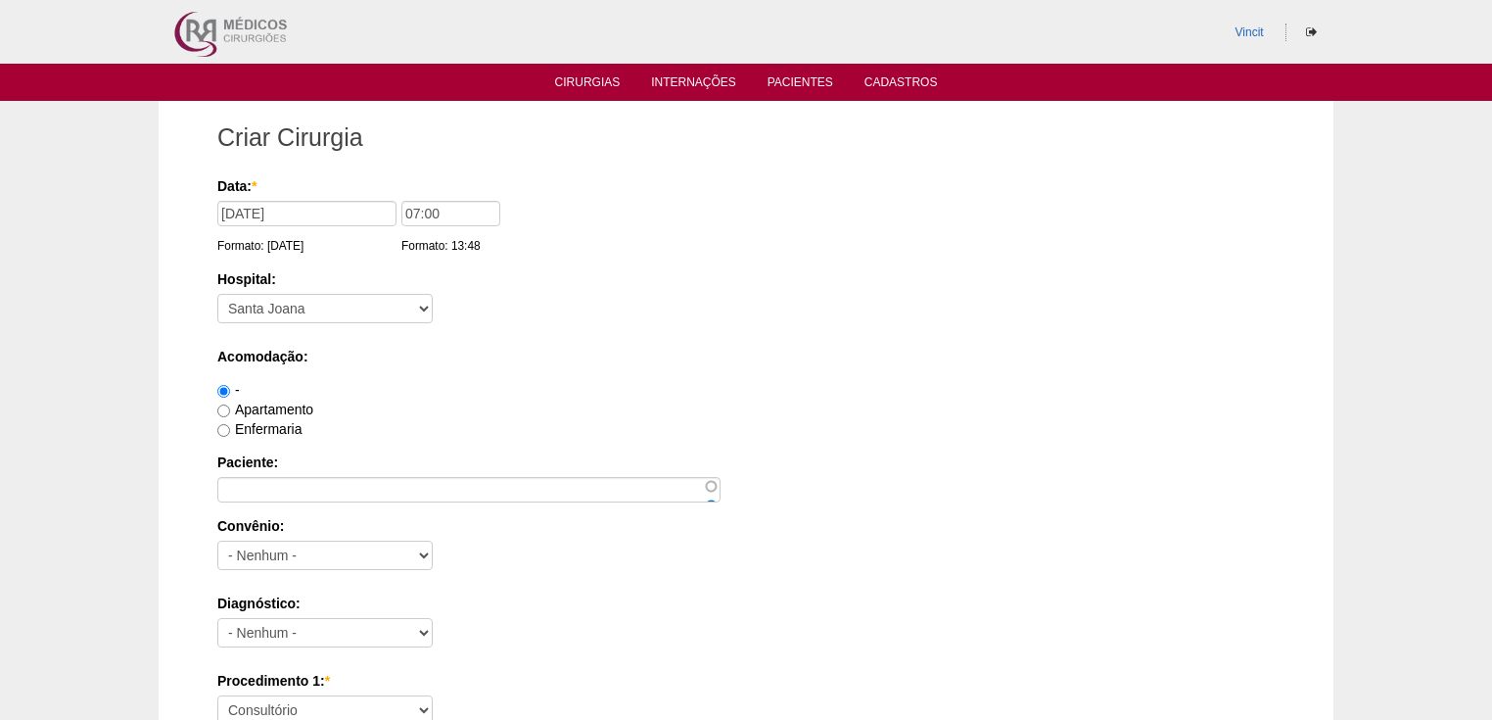
click at [230, 406] on label "Apartamento" at bounding box center [265, 409] width 96 height 16
click at [230, 406] on input "Apartamento" at bounding box center [223, 410] width 13 height 13
radio input "true"
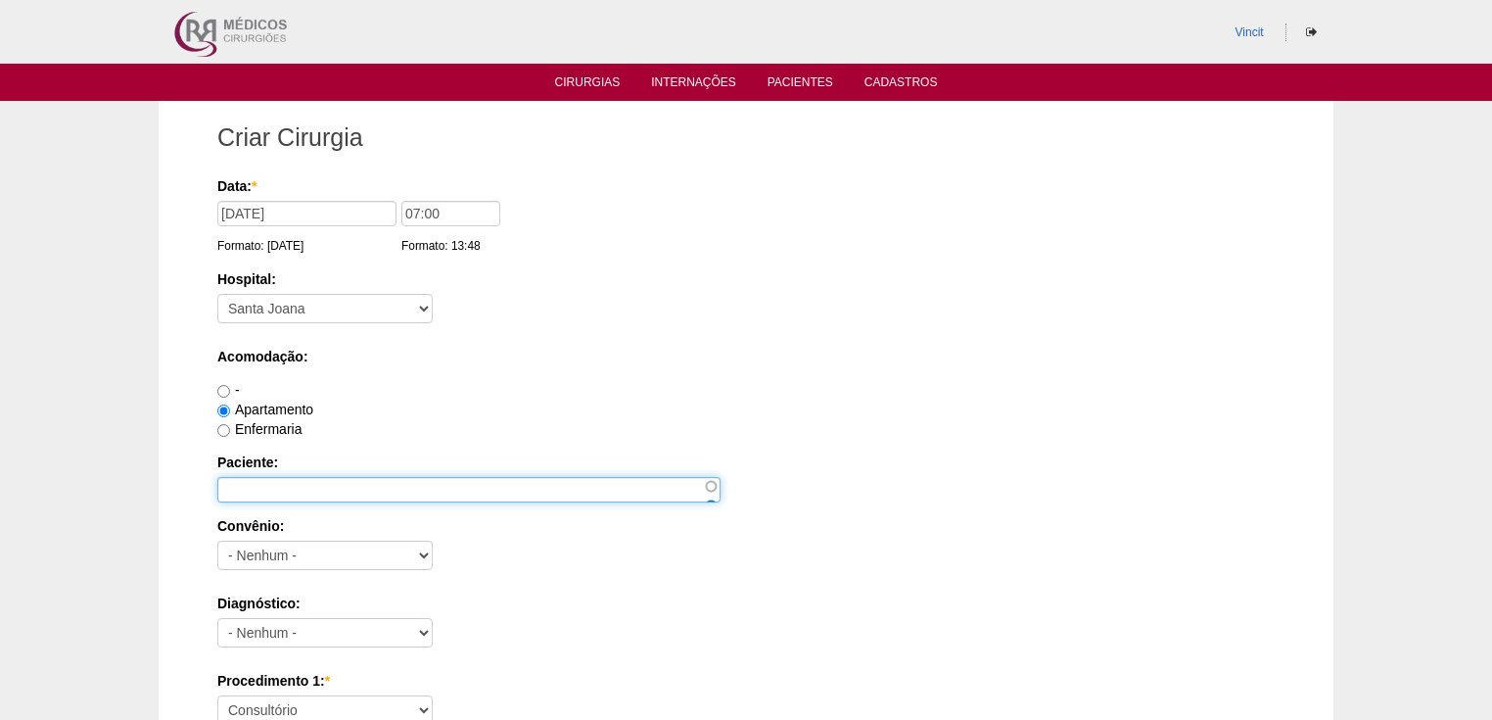
click at [234, 488] on input "Paciente:" at bounding box center [468, 489] width 503 height 25
type input "c"
type input "[PERSON_NAME]"
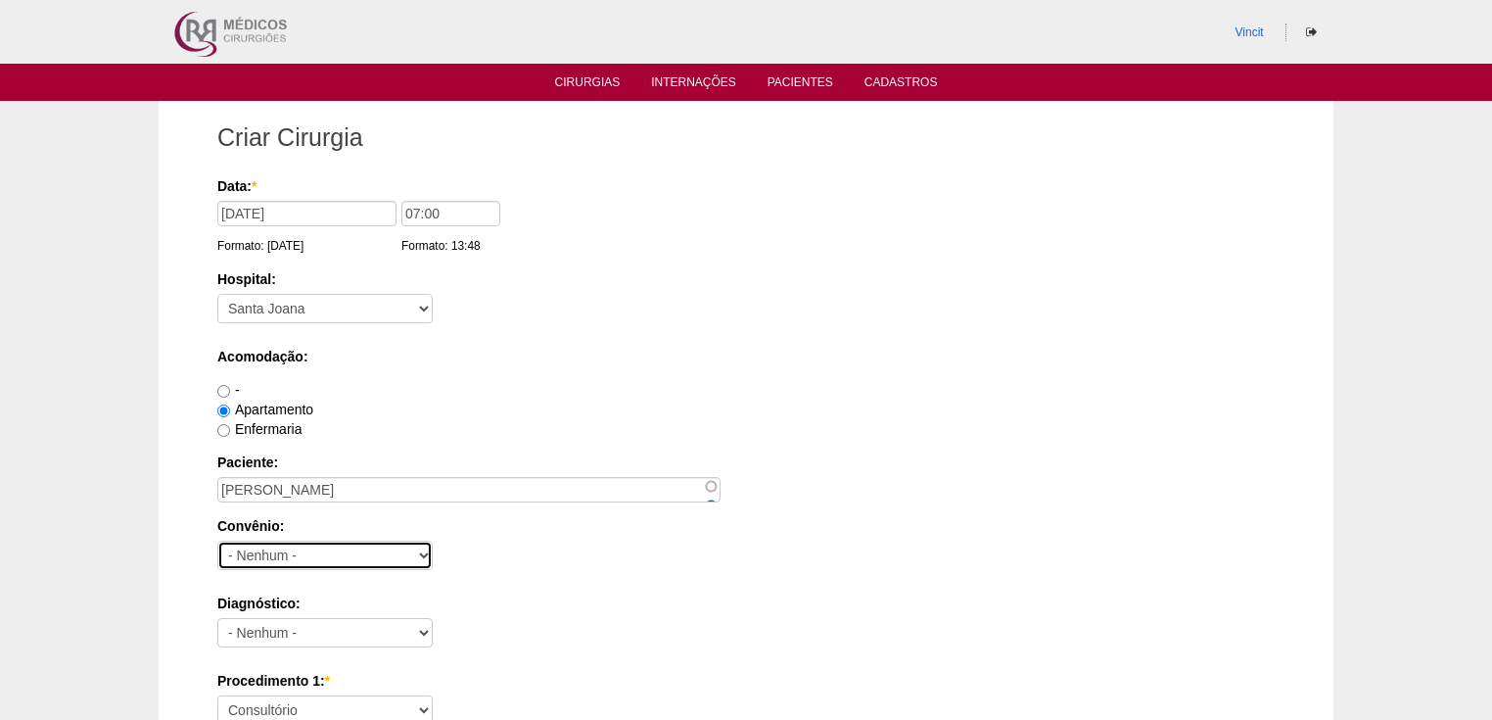
click at [331, 545] on select "- Nenhum - Abet Afresp Allianz Amil Blue Life Caasp Cabesp Caixa de Pensões Car…" at bounding box center [324, 554] width 215 height 29
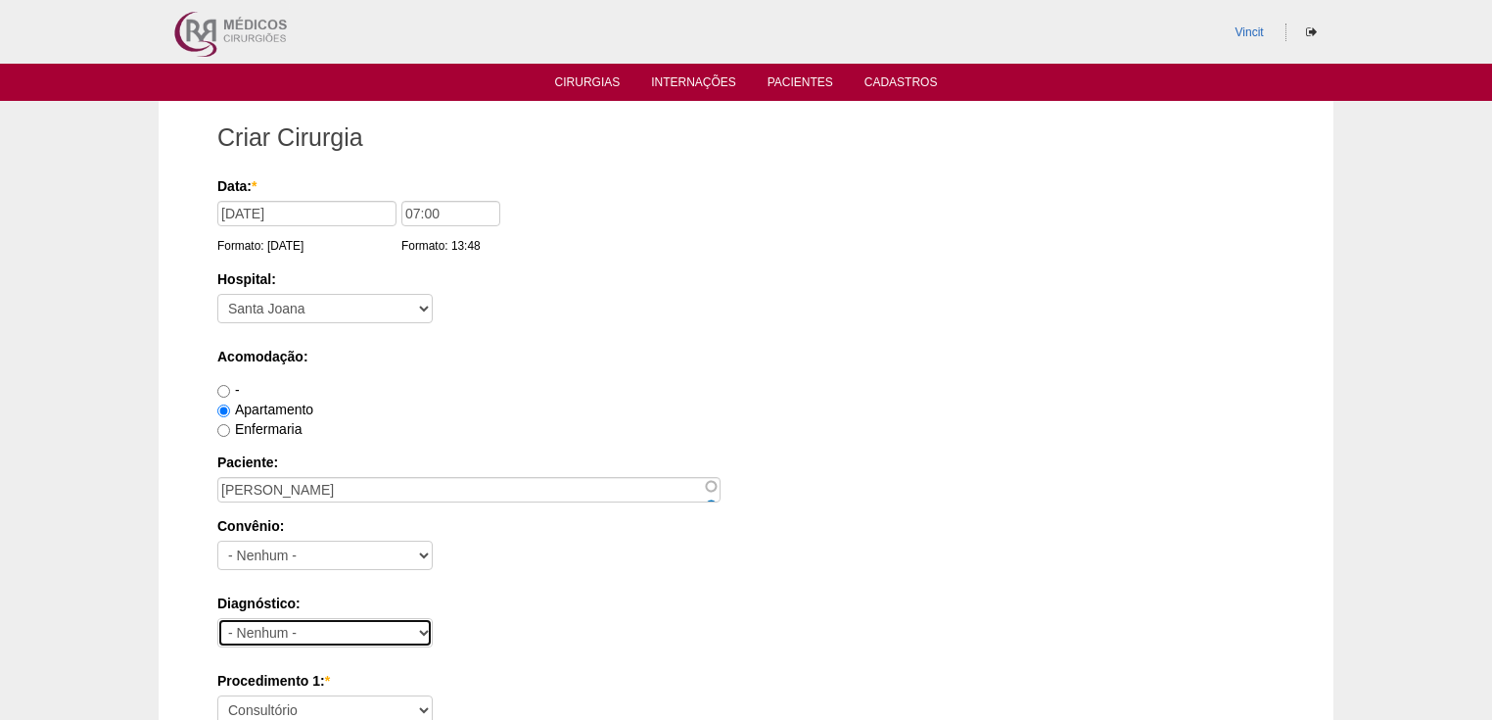
click at [305, 627] on select "- Nenhum - Abdome Agudo Abscesso Hepático Abscesso Perianal Abscesso Peritoneal…" at bounding box center [324, 632] width 215 height 29
select select "3897"
click at [217, 618] on select "- Nenhum - Abdome Agudo Abscesso Hepático Abscesso Perianal Abscesso Peritoneal…" at bounding box center [324, 632] width 215 height 29
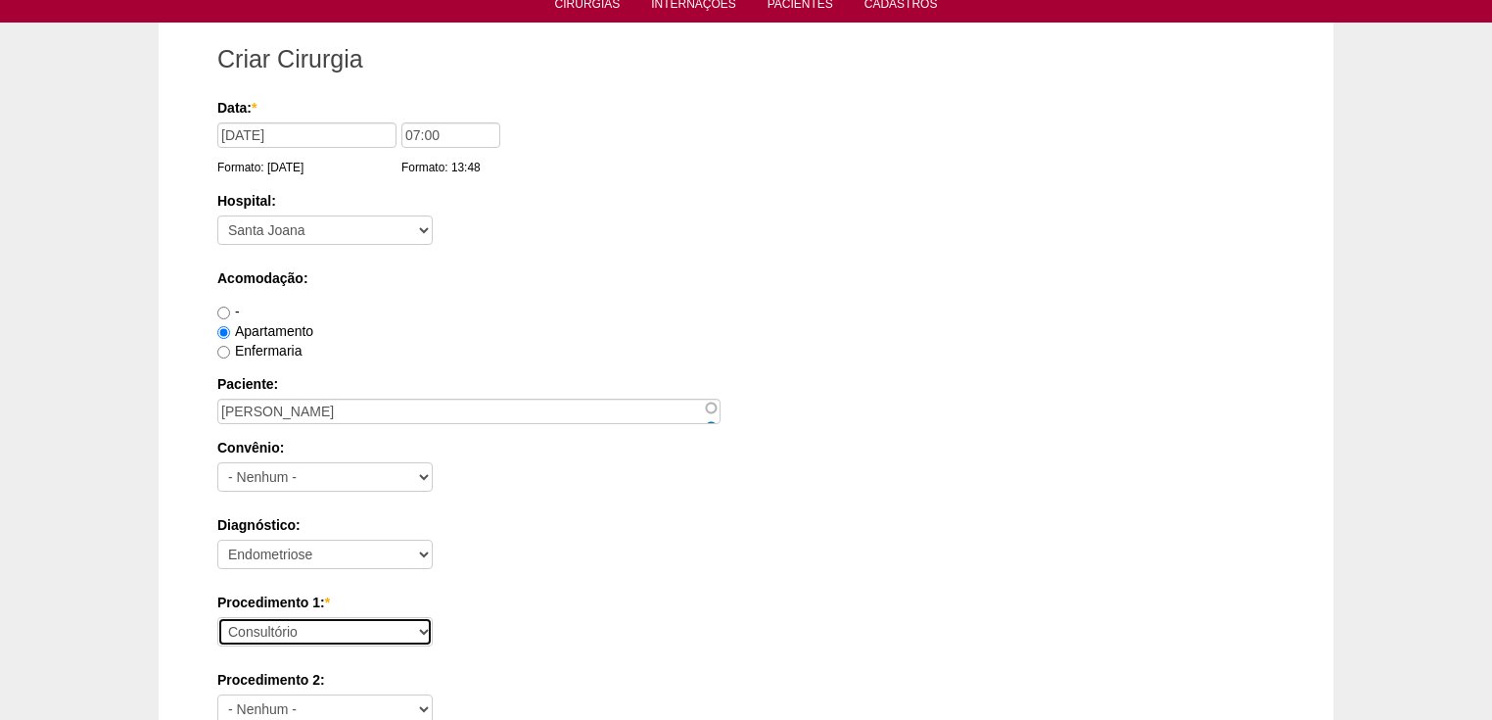
click at [290, 626] on select "Consultório Abscesso Hepático - Drenagem Abscesso perianal Amputação Abdômino P…" at bounding box center [324, 631] width 215 height 29
select select "31203"
click at [217, 617] on select "Consultório Abscesso Hepático - Drenagem Abscesso perianal Amputação Abdômino P…" at bounding box center [324, 631] width 215 height 29
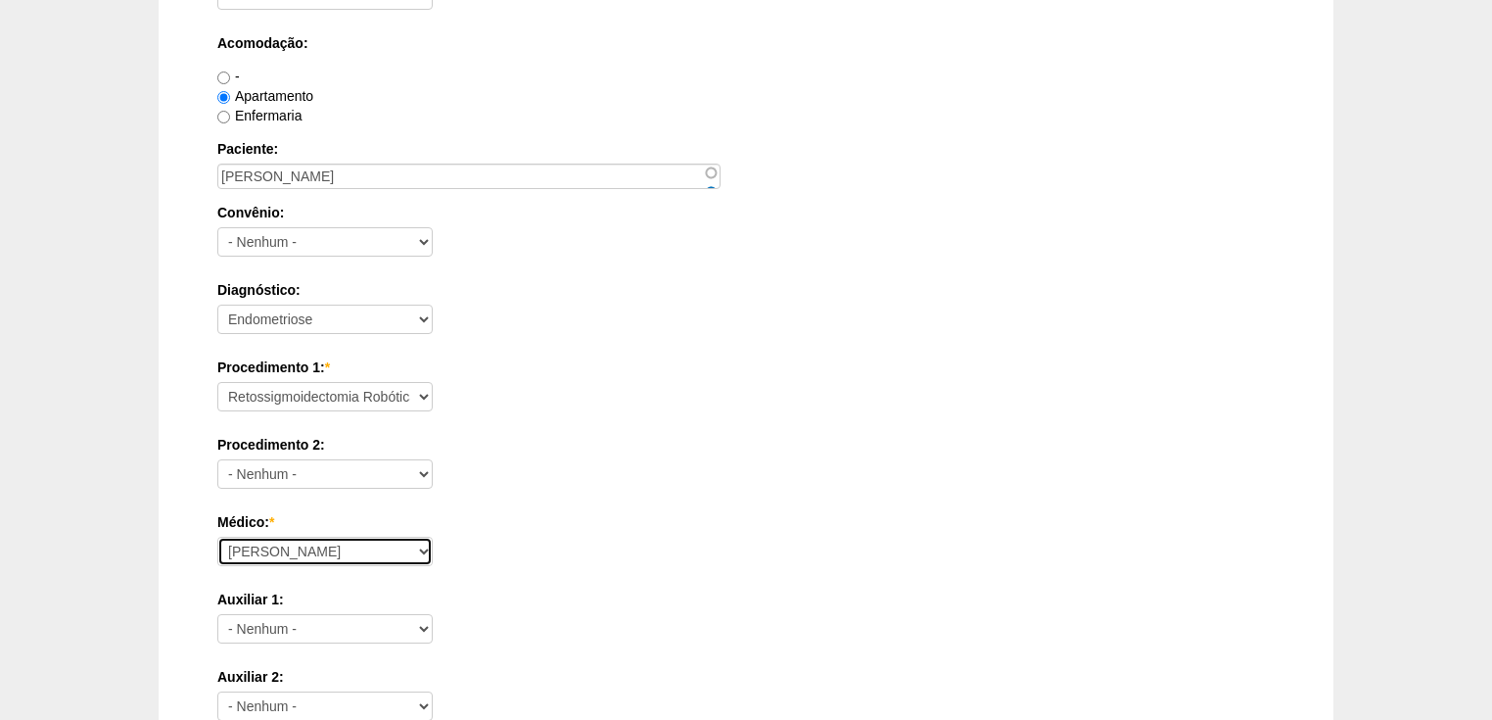
click at [258, 544] on select "[PERSON_NAME] Geraldo [PERSON_NAME] [PERSON_NAME] [PERSON_NAME] [PERSON_NAME] […" at bounding box center [324, 550] width 215 height 29
select select "47"
click at [217, 536] on select "[PERSON_NAME] Geraldo [PERSON_NAME] [PERSON_NAME] [PERSON_NAME] [PERSON_NAME] […" at bounding box center [324, 550] width 215 height 29
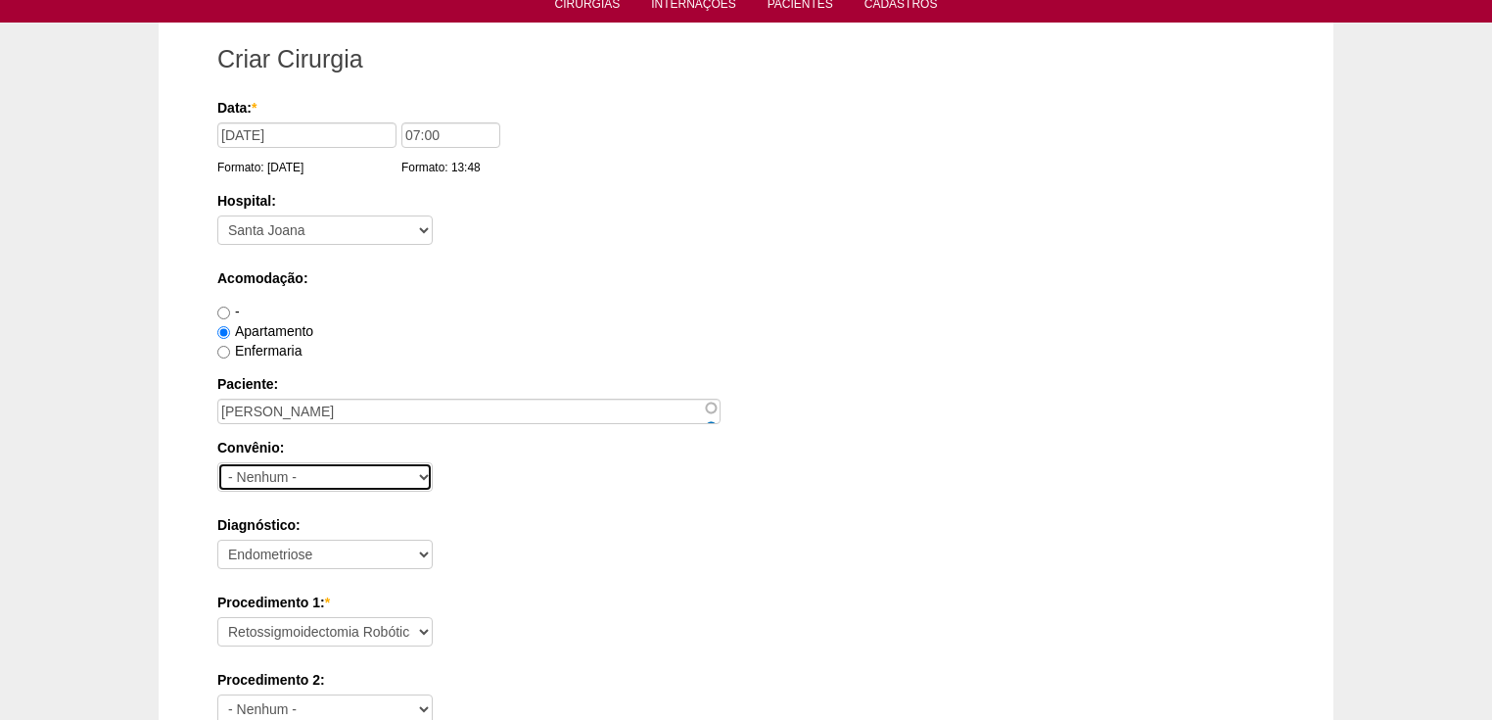
click at [307, 471] on select "- Nenhum - Abet Afresp Allianz Amil Blue Life Caasp Cabesp Caixa de Pensões Car…" at bounding box center [324, 476] width 215 height 29
select select "26"
click at [217, 462] on select "- Nenhum - Abet Afresp Allianz Amil Blue Life Caasp Cabesp Caixa de Pensões Car…" at bounding box center [324, 476] width 215 height 29
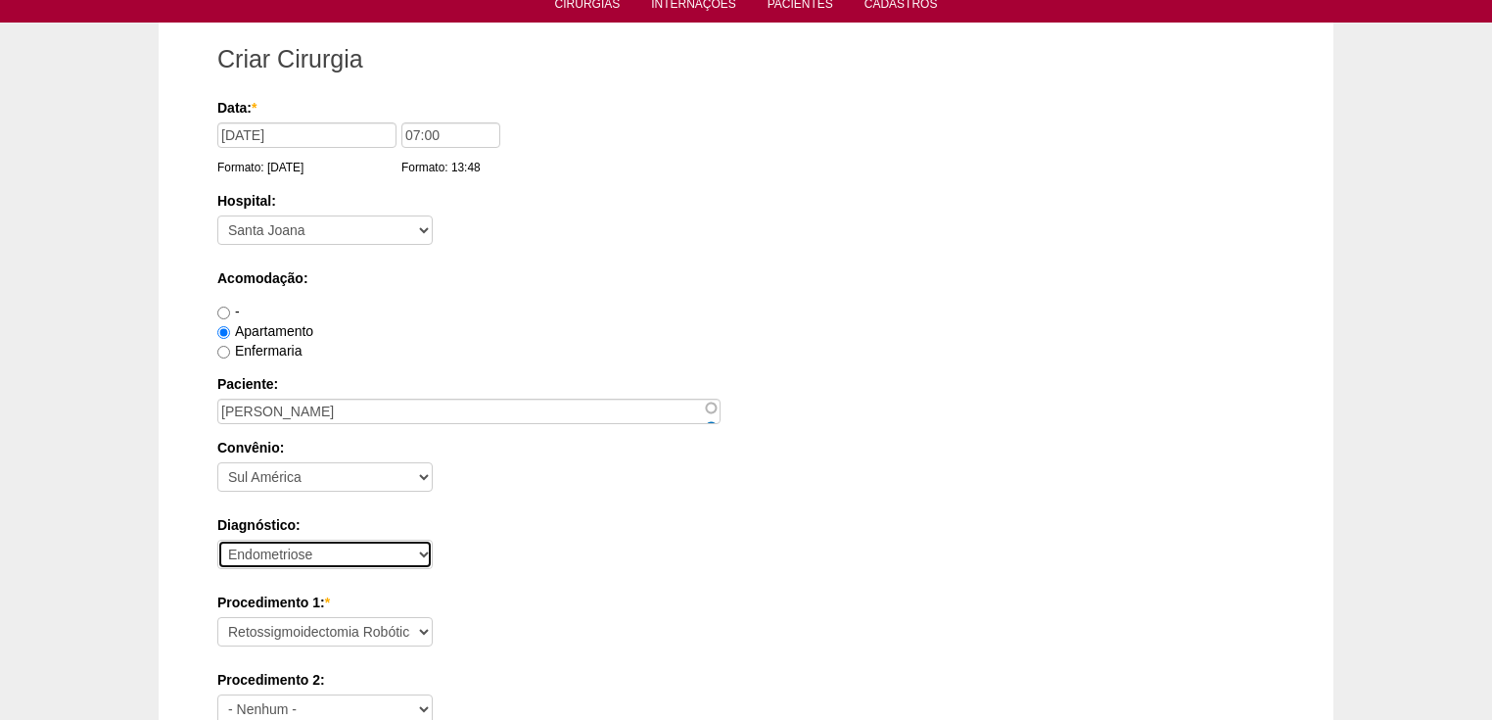
click at [287, 552] on select "- Nenhum - Abdome Agudo Abscesso Hepático Abscesso Perianal Abscesso Peritoneal…" at bounding box center [324, 553] width 215 height 29
click at [217, 539] on select "- Nenhum - Abdome Agudo Abscesso Hepático Abscesso Perianal Abscesso Peritoneal…" at bounding box center [324, 553] width 215 height 29
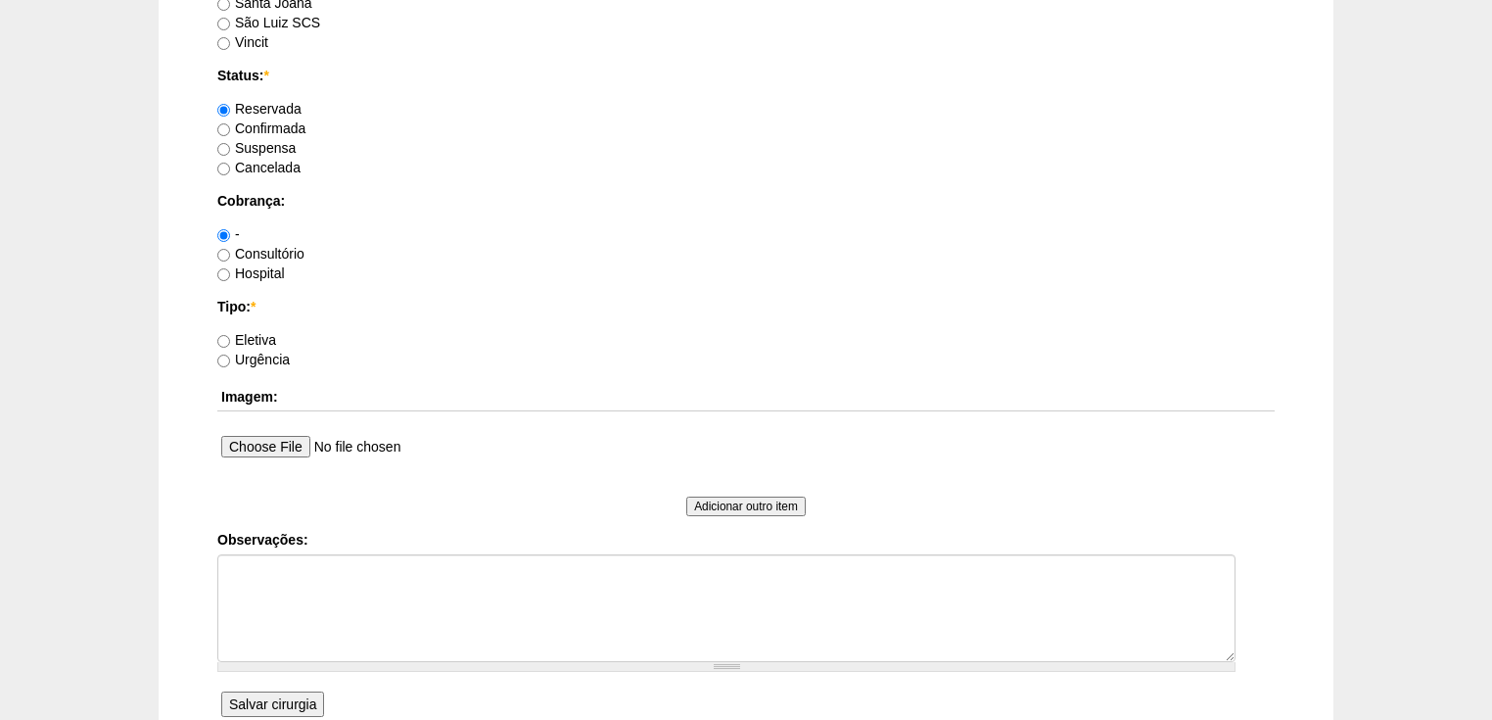
scroll to position [1596, 0]
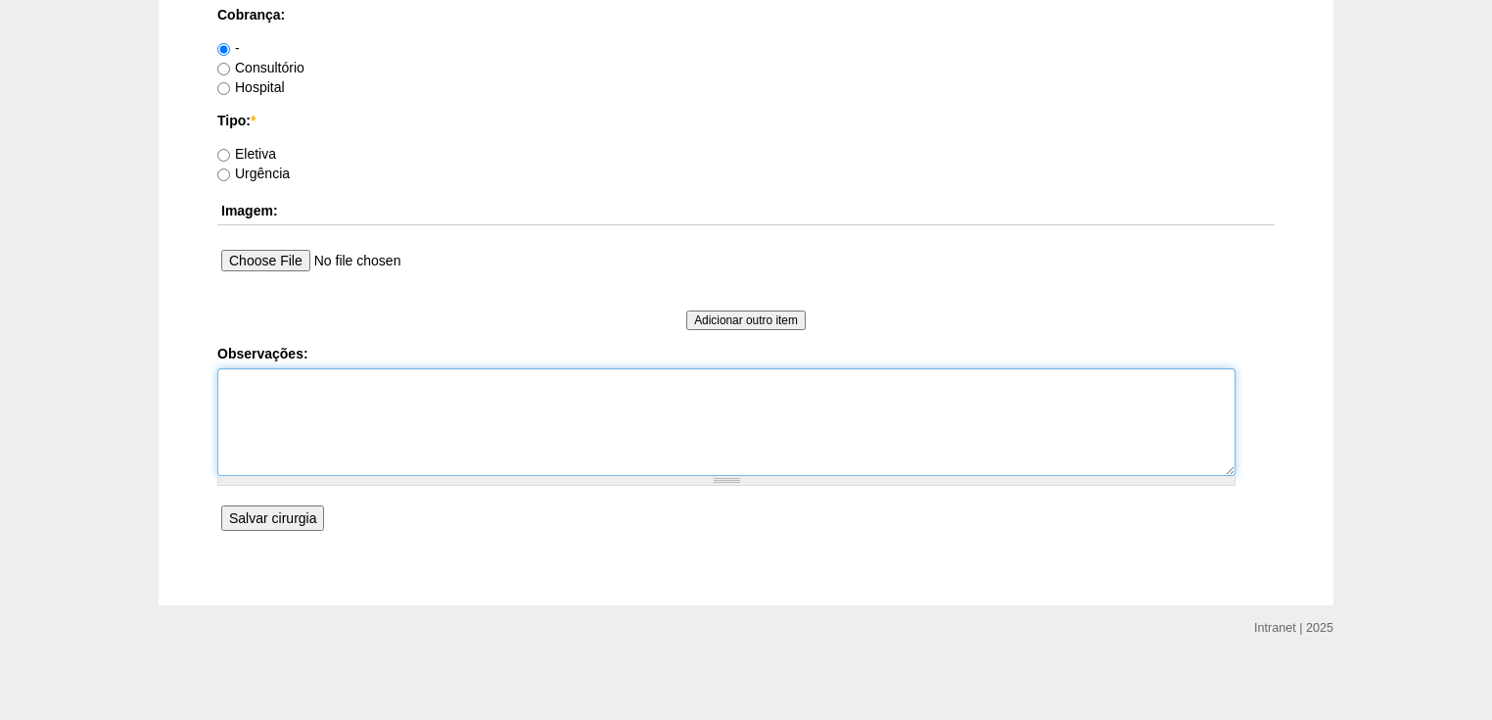
click at [251, 384] on textarea "Observações:" at bounding box center [726, 422] width 1018 height 108
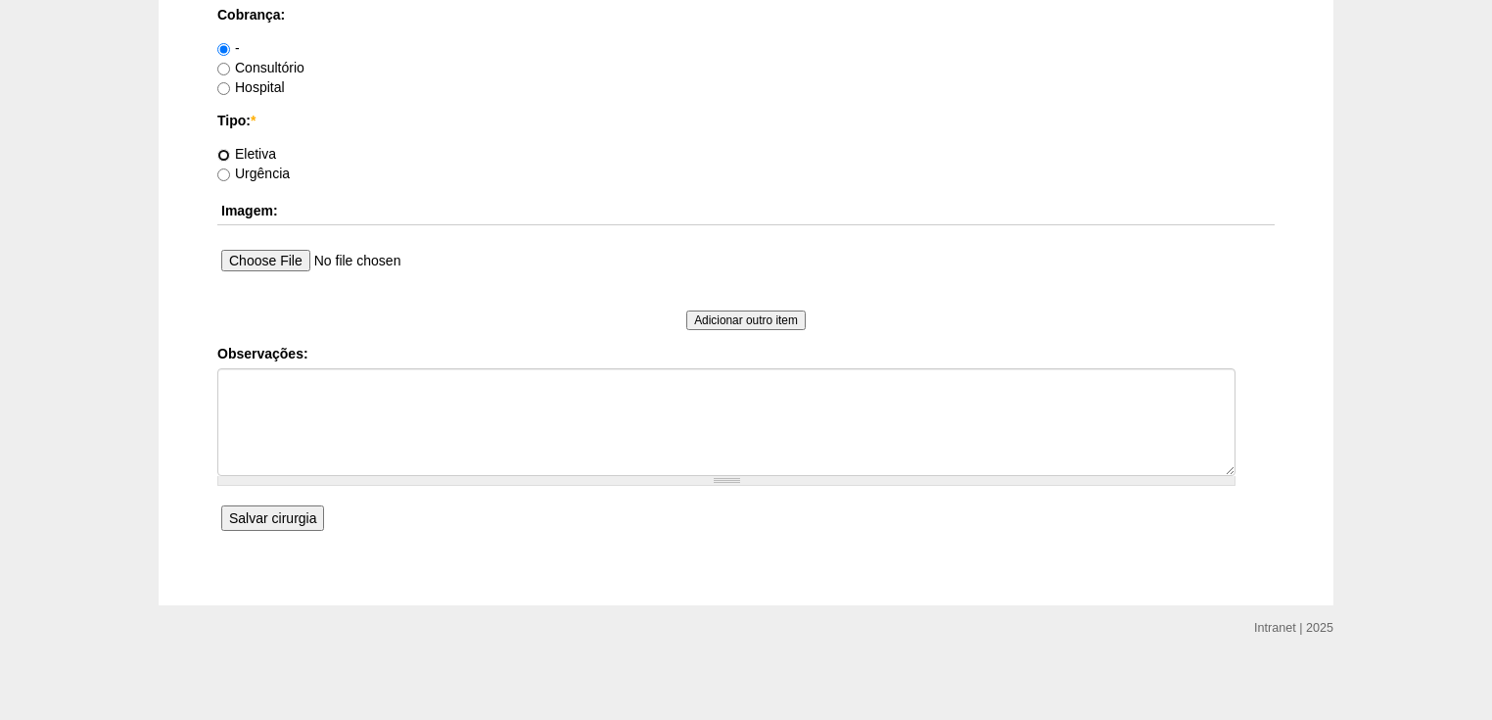
click at [222, 149] on input "Eletiva" at bounding box center [223, 155] width 13 height 13
radio input "true"
click at [221, 82] on input "Hospital" at bounding box center [223, 88] width 13 height 13
radio input "true"
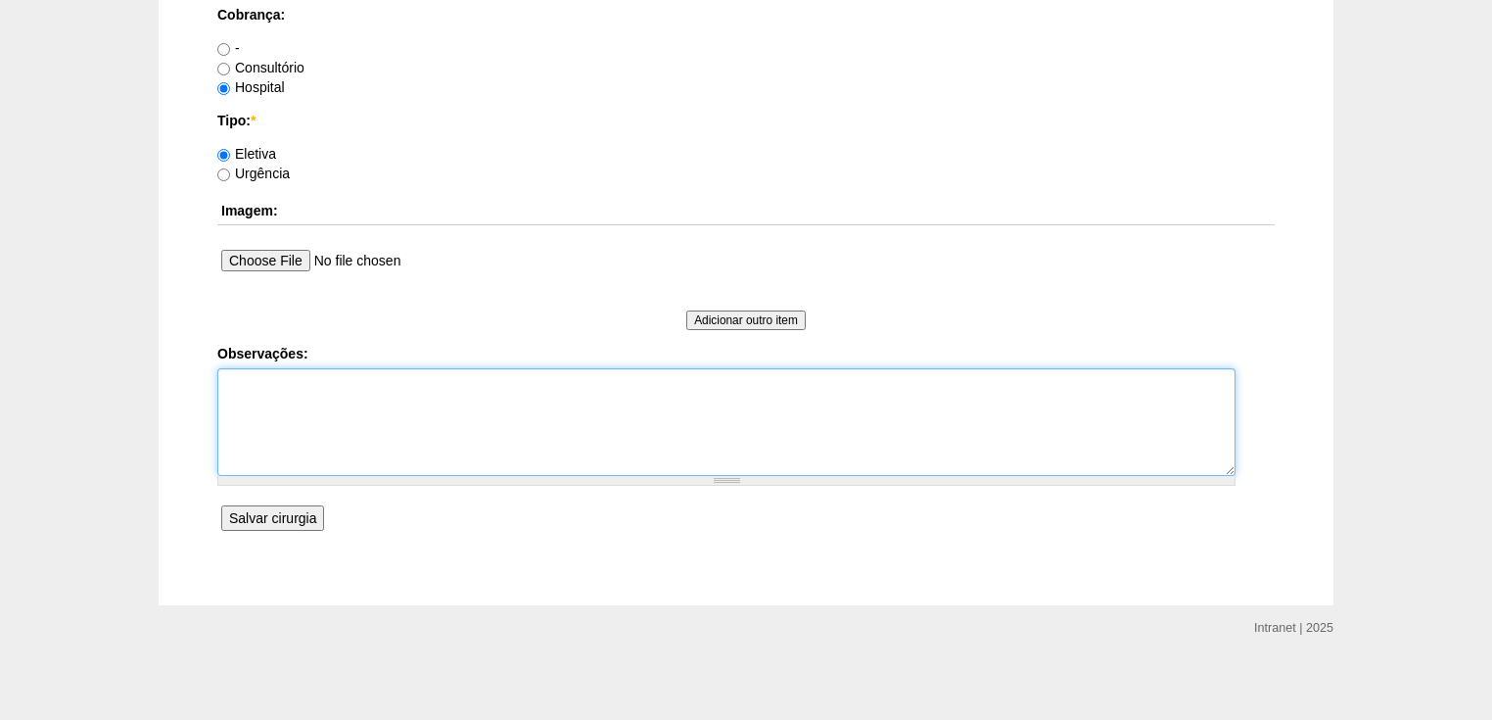
click at [254, 396] on textarea "Observações:" at bounding box center [726, 422] width 1018 height 108
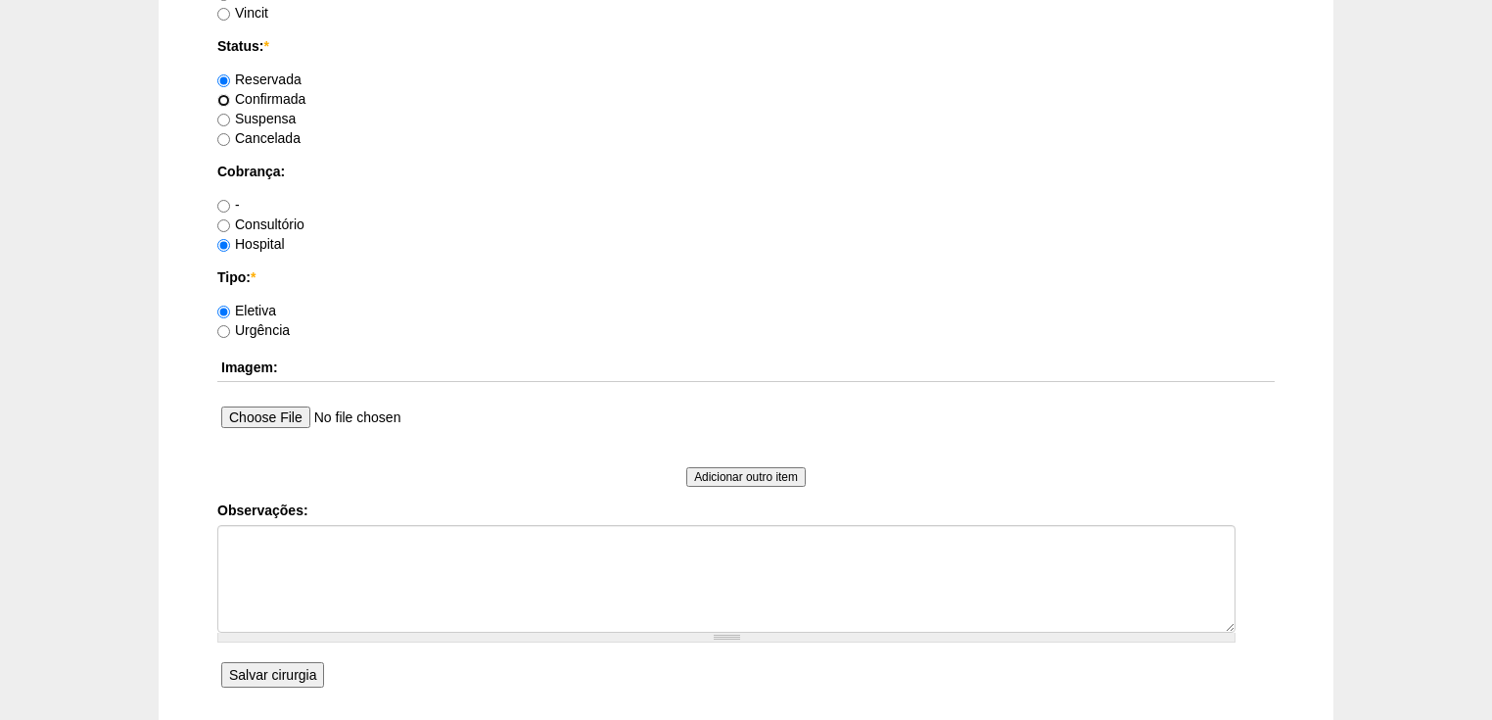
click at [227, 96] on input "Confirmada" at bounding box center [223, 100] width 13 height 13
radio input "true"
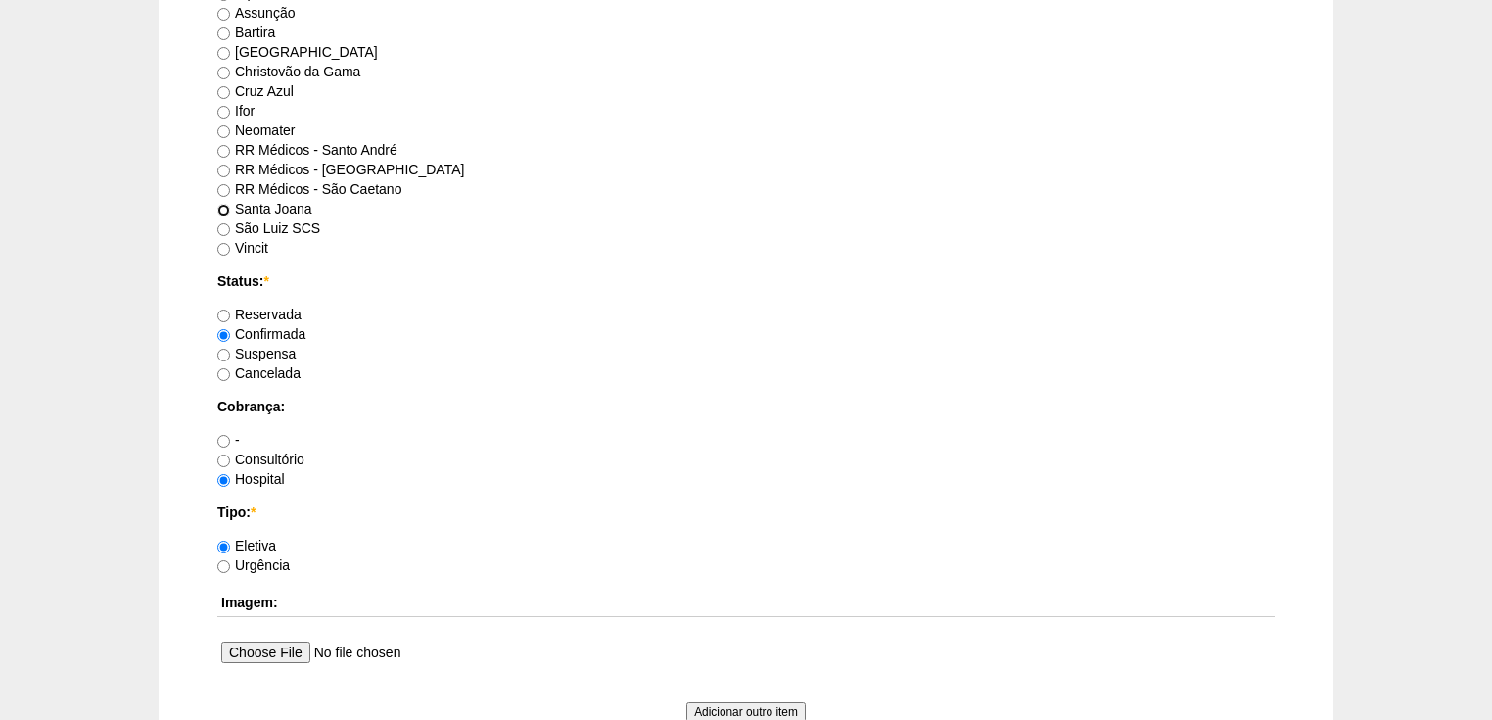
click at [223, 204] on input "Santa Joana" at bounding box center [223, 210] width 13 height 13
radio input "true"
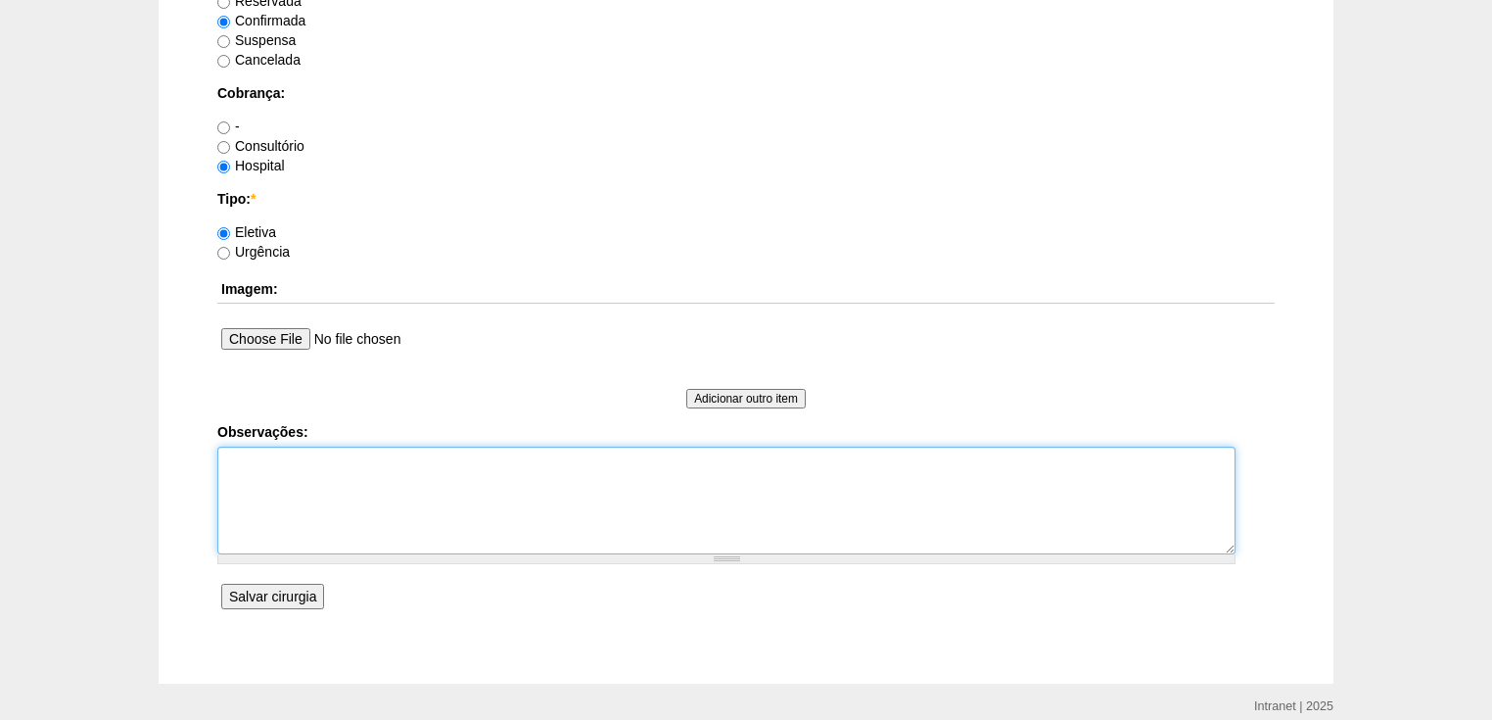
click at [289, 473] on textarea "Observações:" at bounding box center [726, 500] width 1018 height 108
type textarea "Vincit -Faturada Hospital Dr Ortiz - Faturada"
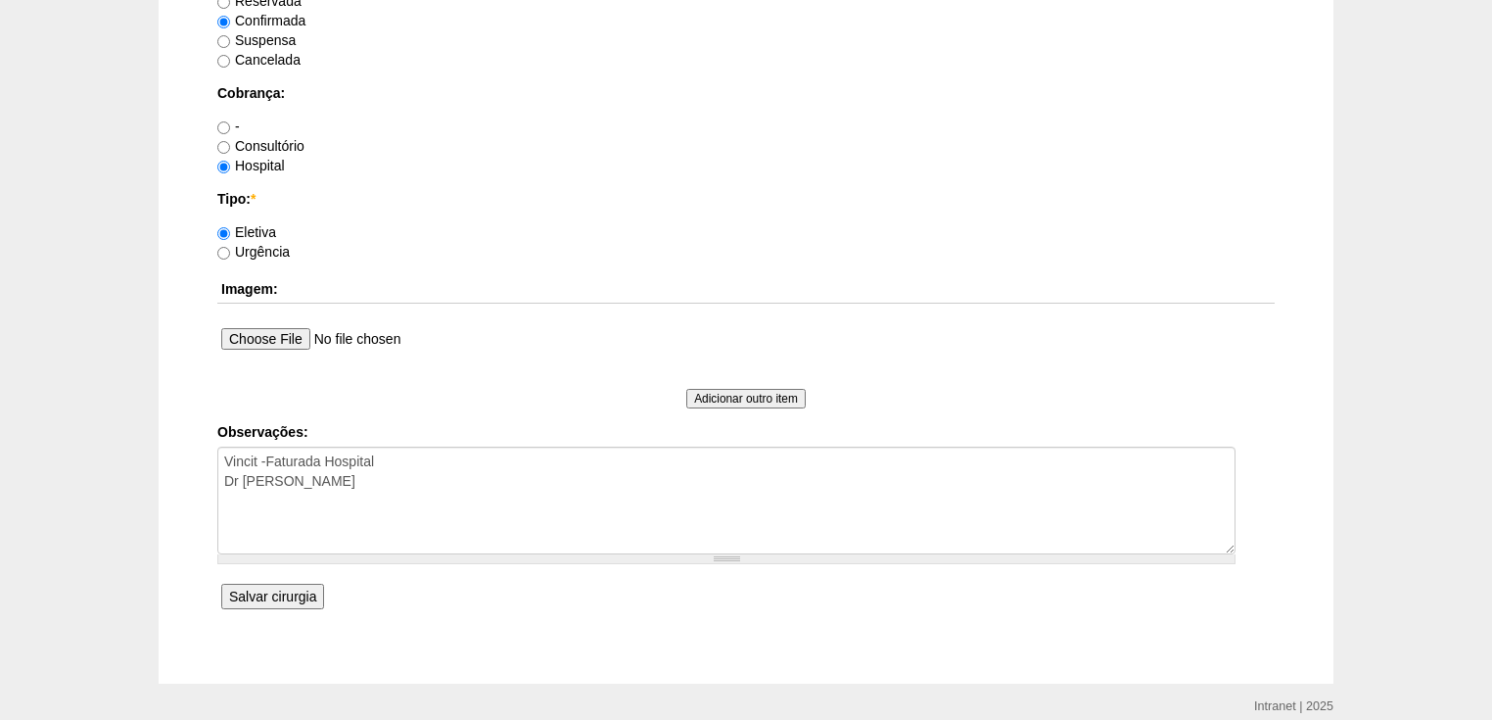
click at [287, 591] on input "Salvar cirurgia" at bounding box center [272, 595] width 103 height 25
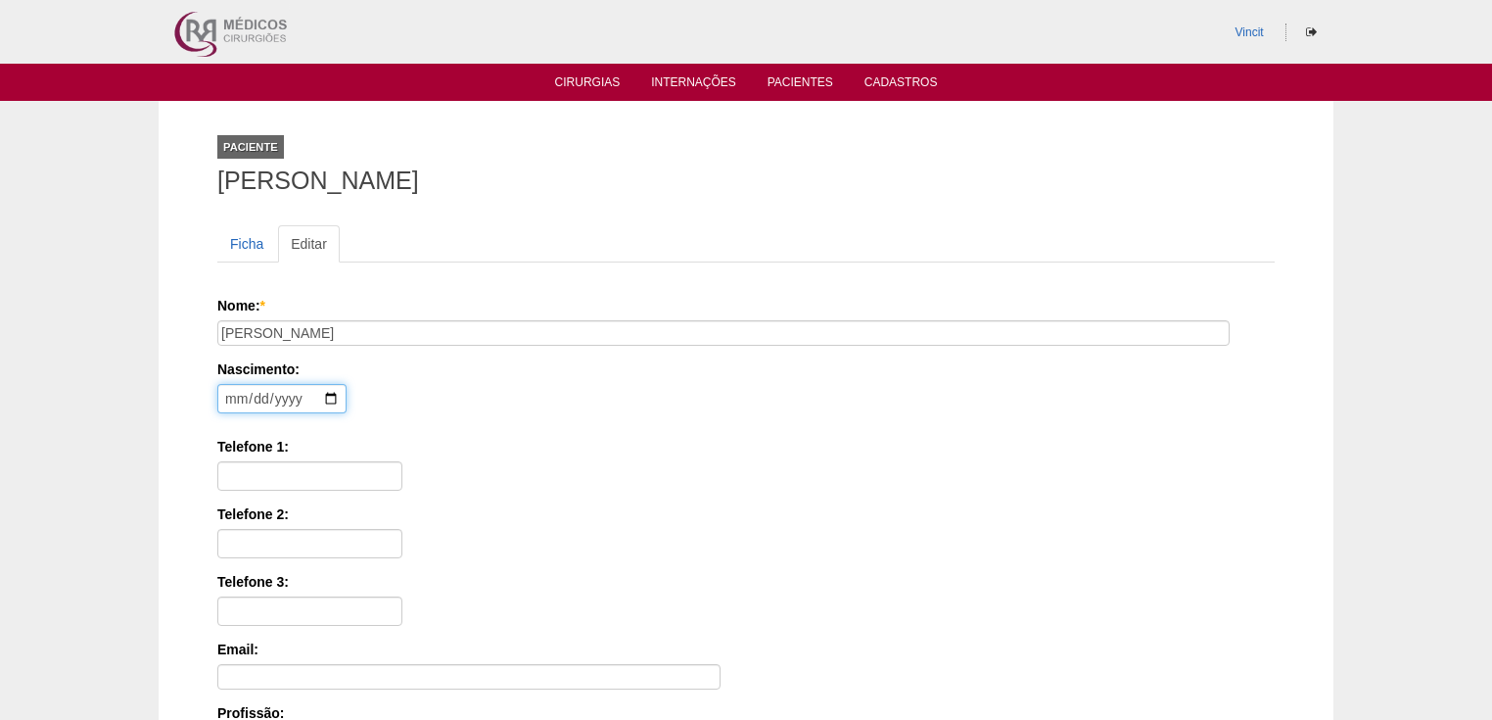
click at [231, 396] on input "date" at bounding box center [281, 398] width 129 height 29
type input "0005-06-15"
click at [231, 399] on input "date" at bounding box center [281, 398] width 129 height 29
type input "[DATE]"
click at [231, 469] on input "Telefone 1:" at bounding box center [309, 475] width 185 height 29
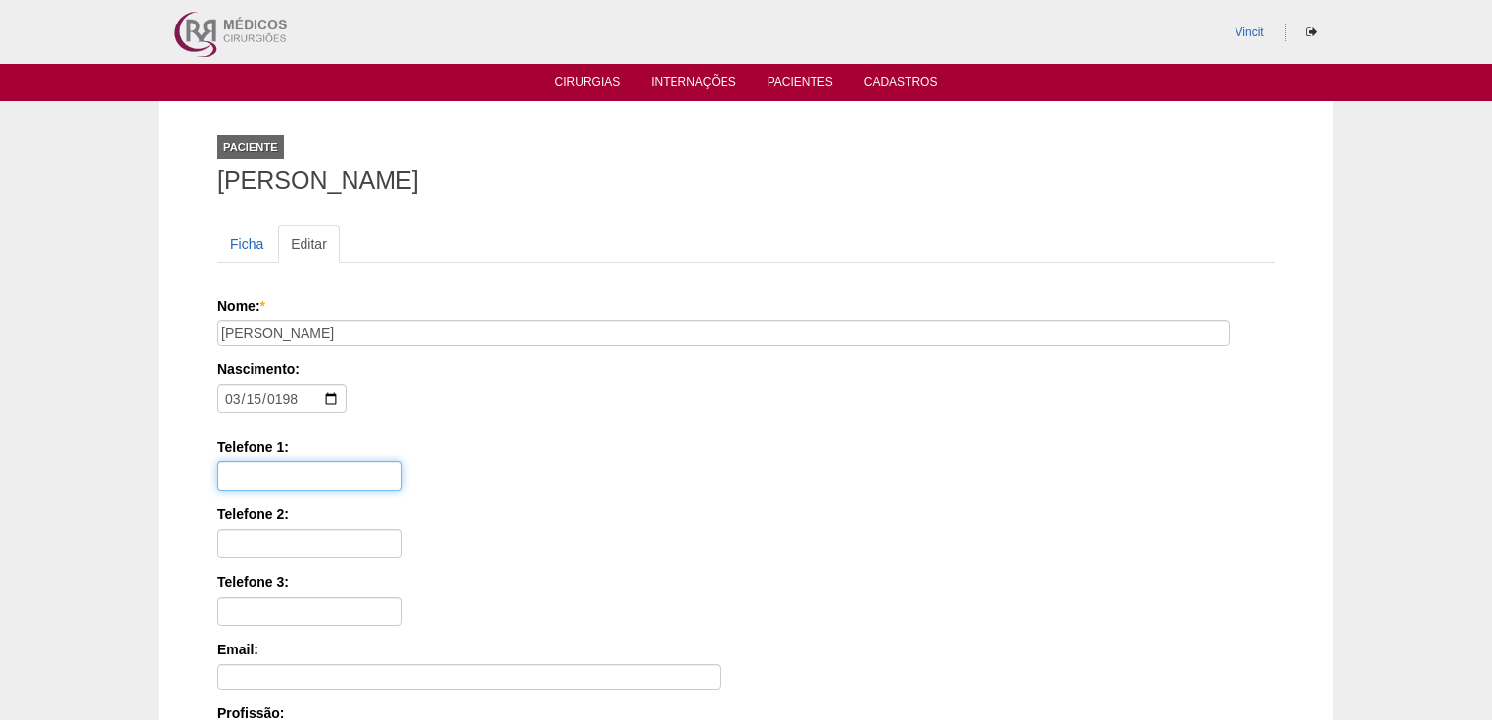
paste input "(11) 99651-3364"
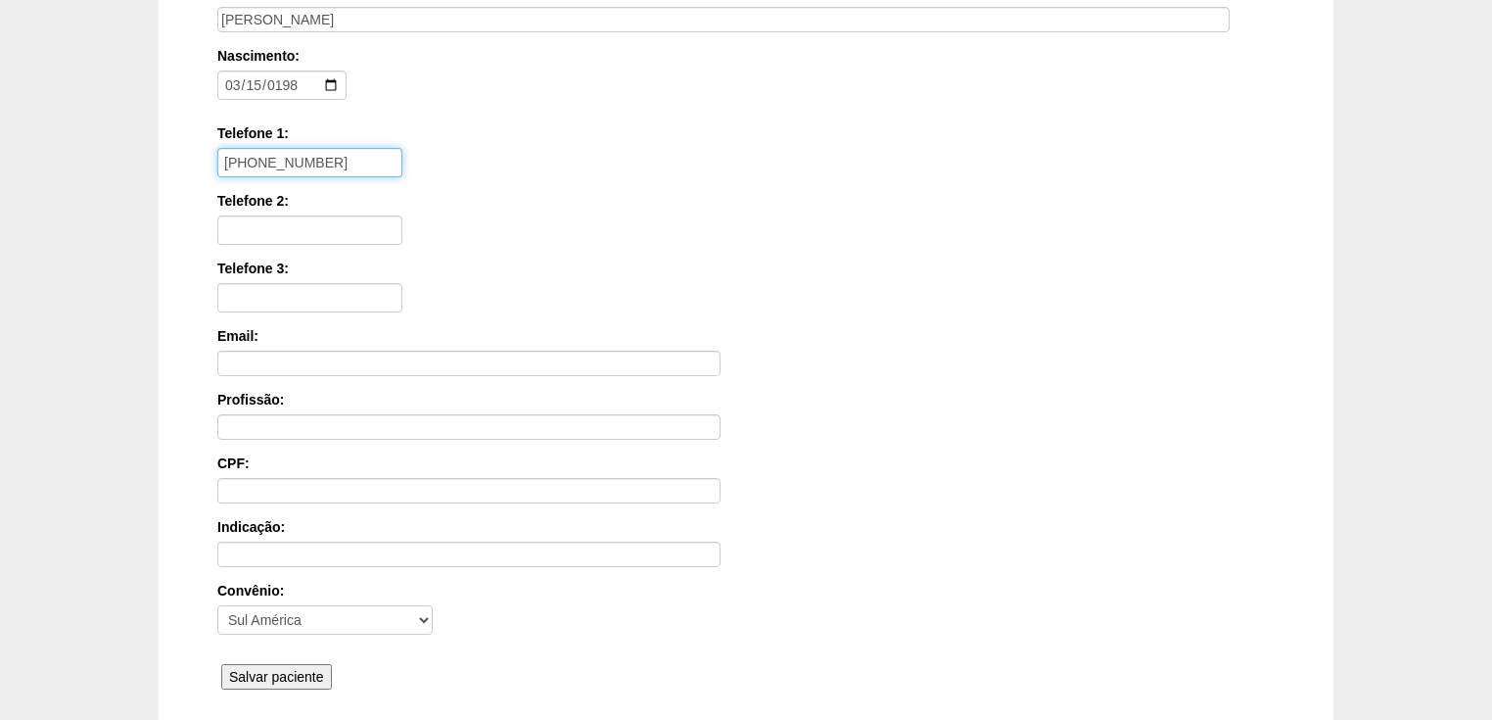
scroll to position [392, 0]
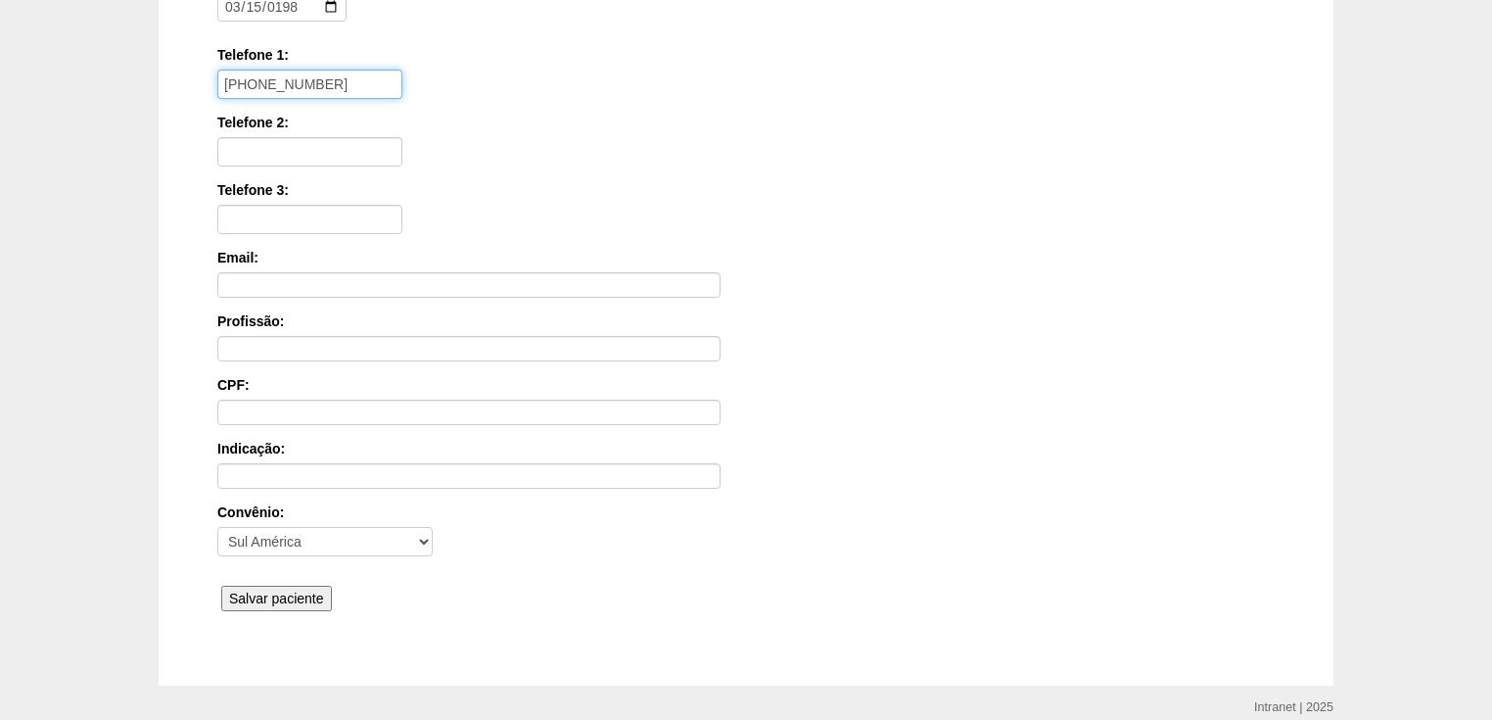
type input "(11) 99651-3364"
click at [264, 574] on div "Nome: * CAMILLA CEDRAZ DE OLIVEIRA VICENTINI Nascimento: 1984-03-15 Formato: 20…" at bounding box center [745, 260] width 1057 height 713
click at [296, 593] on input "Salvar paciente" at bounding box center [276, 597] width 111 height 25
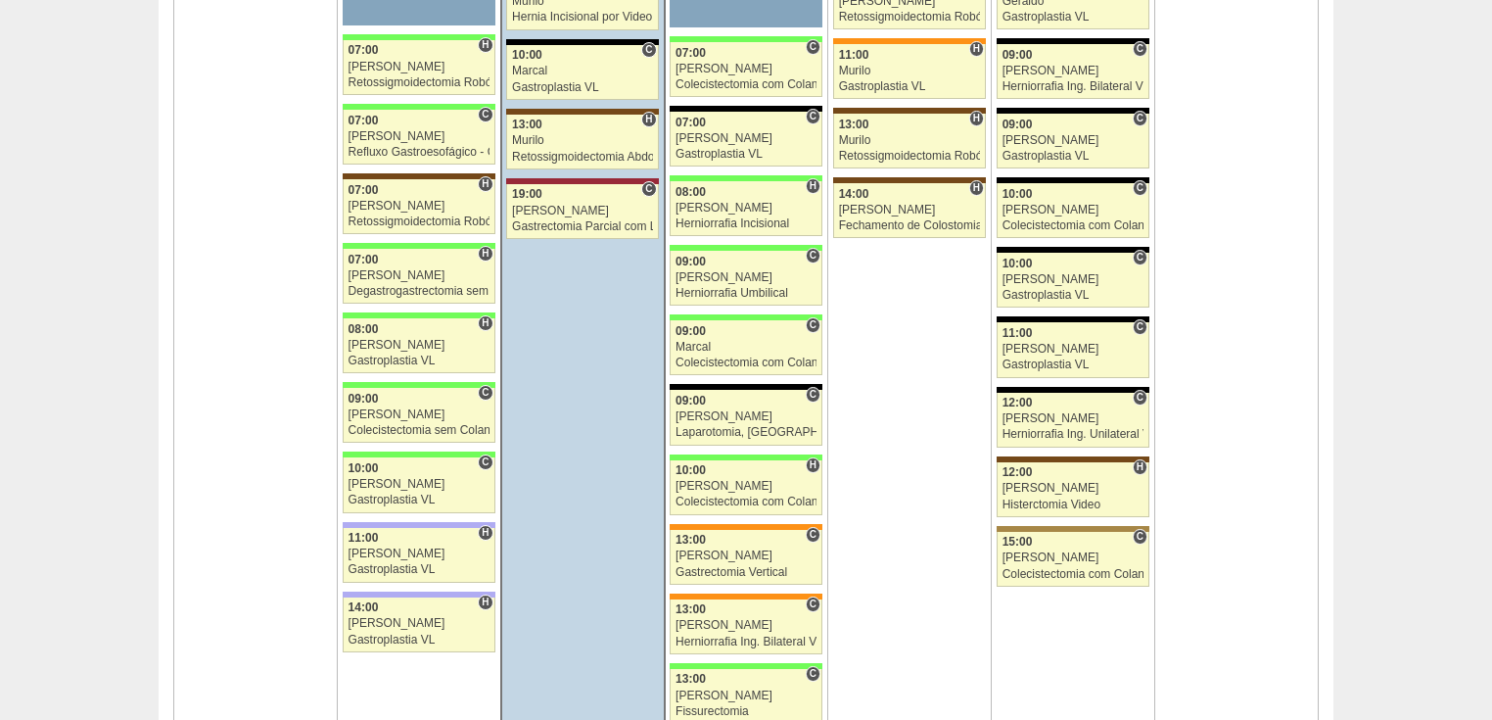
scroll to position [3211, 0]
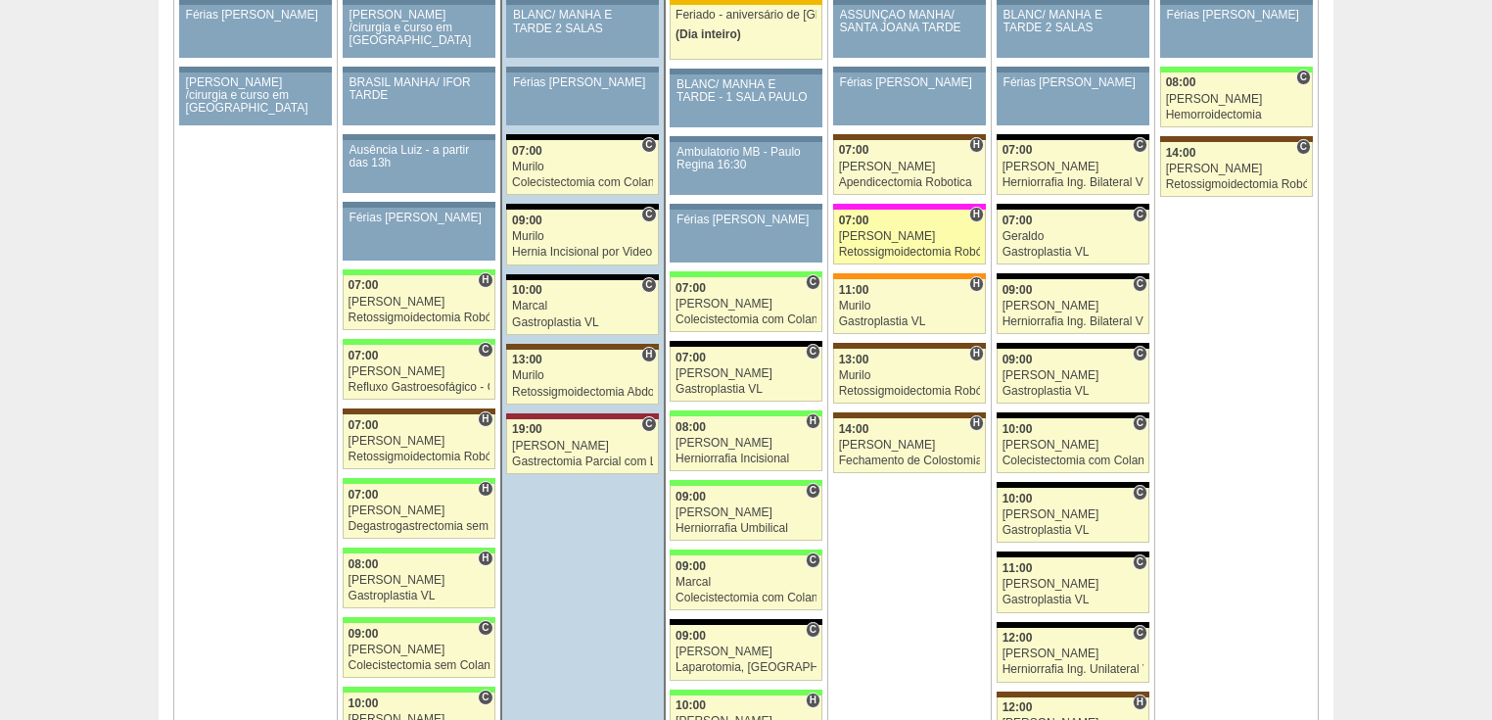
click at [922, 246] on div "Retossigmoidectomia Robótica" at bounding box center [910, 252] width 142 height 13
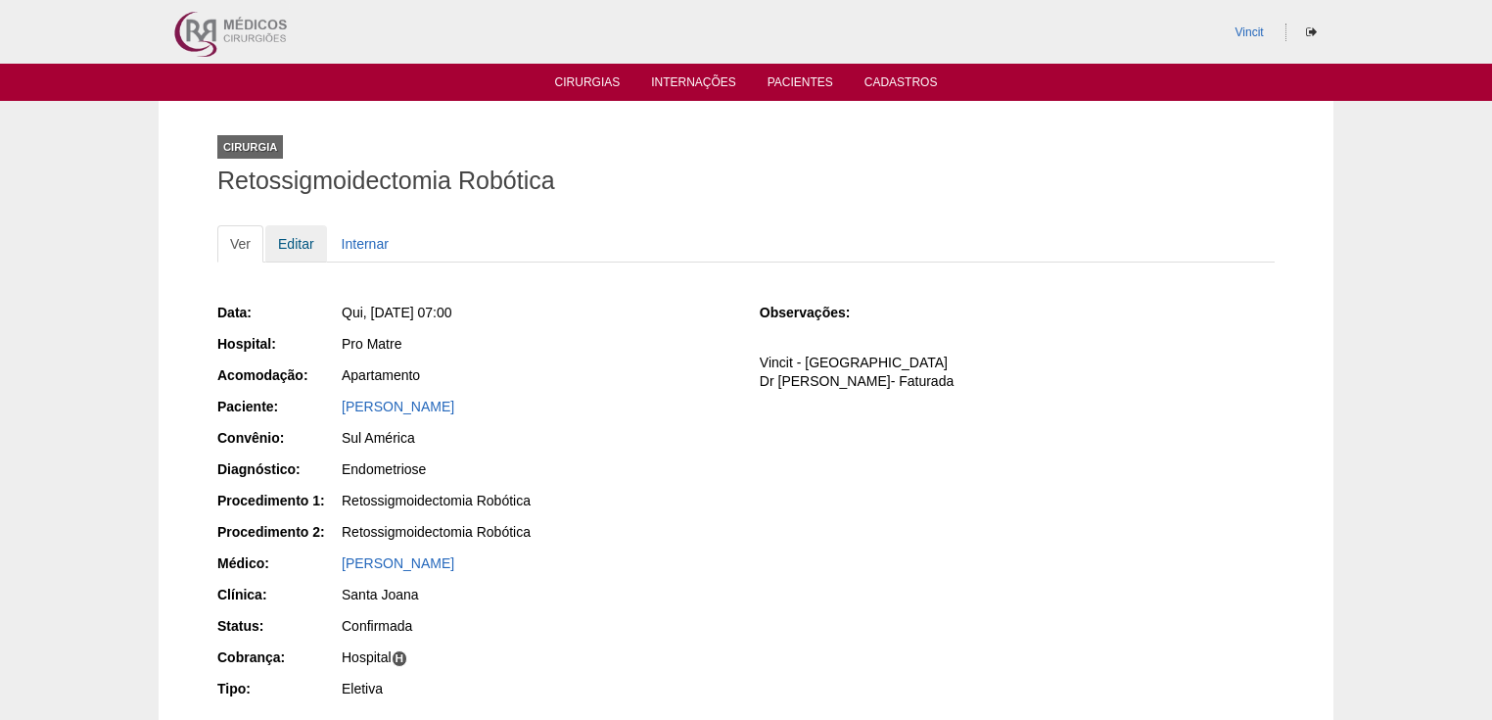
click at [288, 243] on link "Editar" at bounding box center [296, 243] width 62 height 37
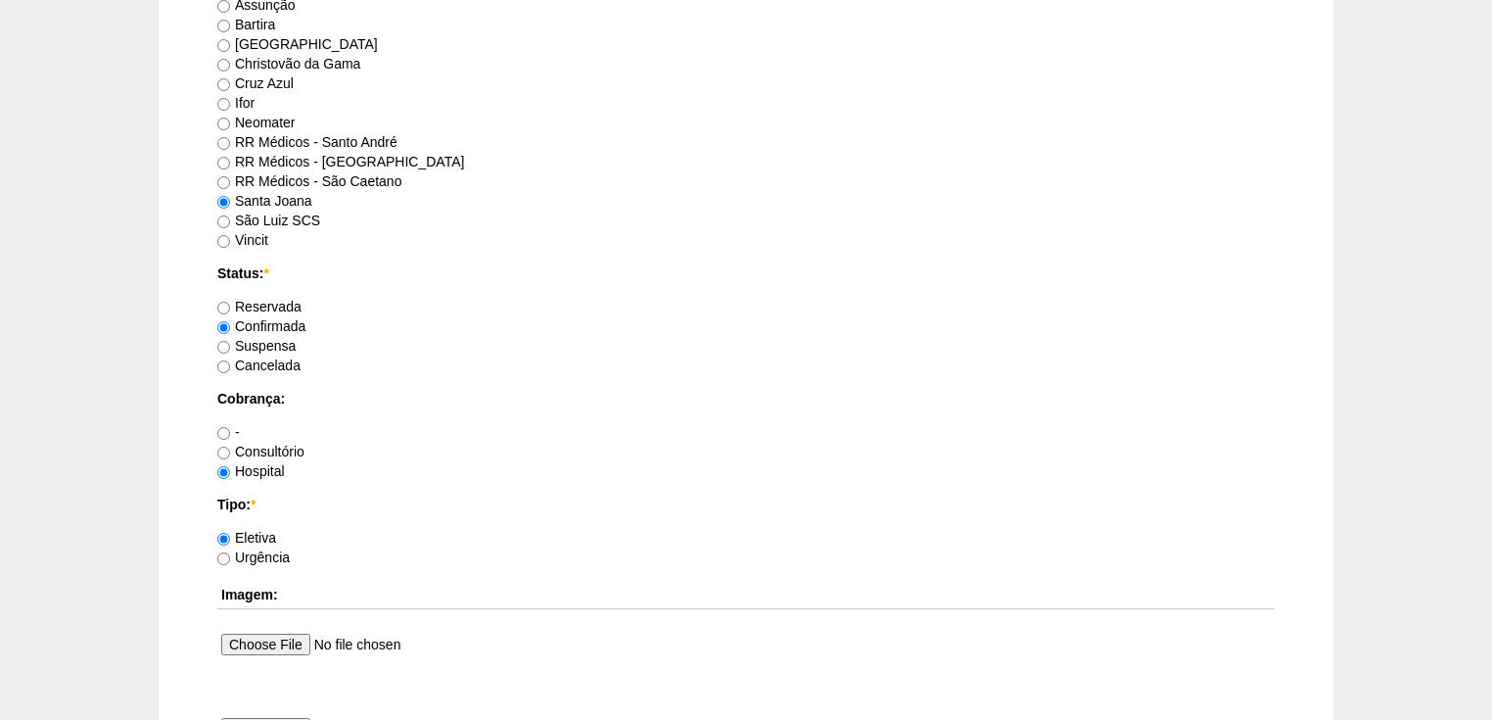
scroll to position [1723, 0]
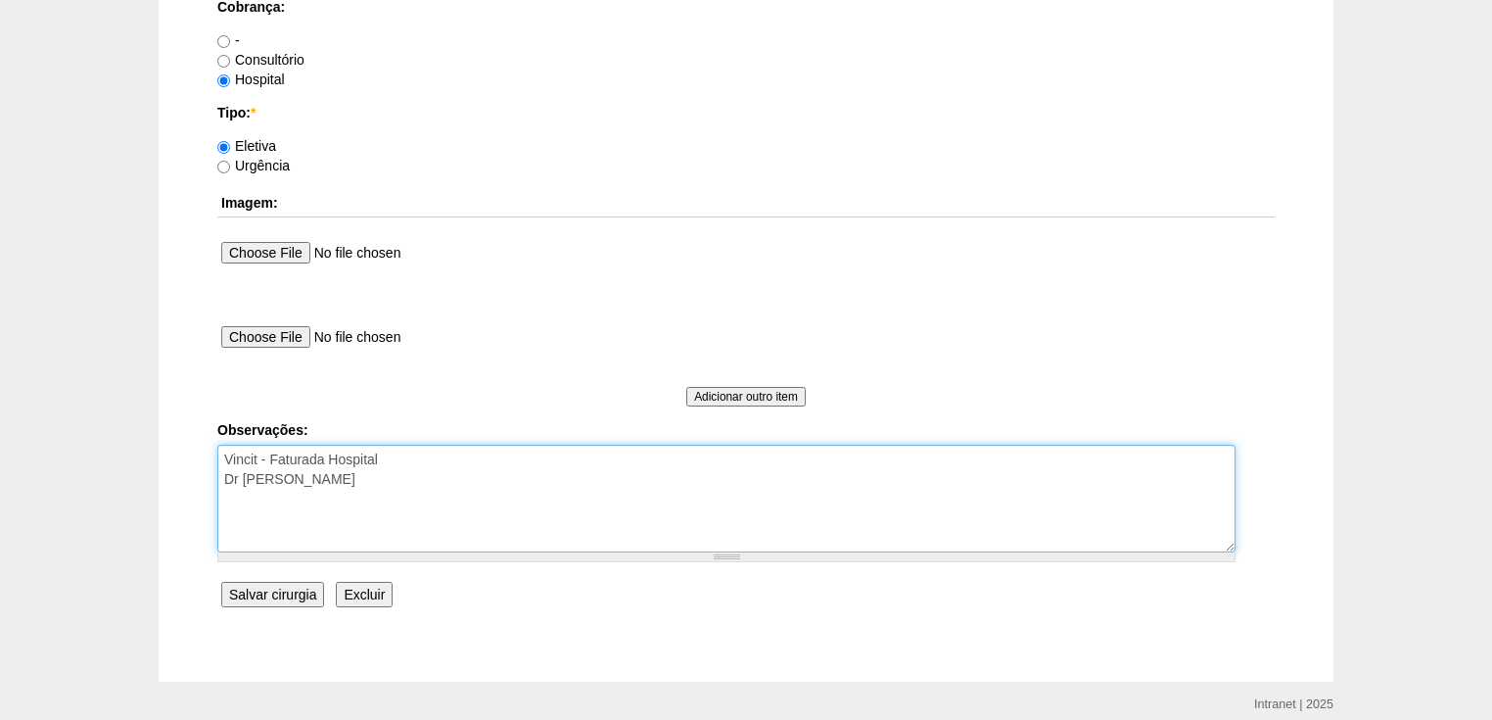
click at [390, 478] on textarea "Vincit - Faturada Hospital Dr Fabio - Sego- Faturada" at bounding box center [726, 498] width 1018 height 108
type textarea "Vincit - Faturada Hospital Dr Fabio - Sego- Faturada autorizada"
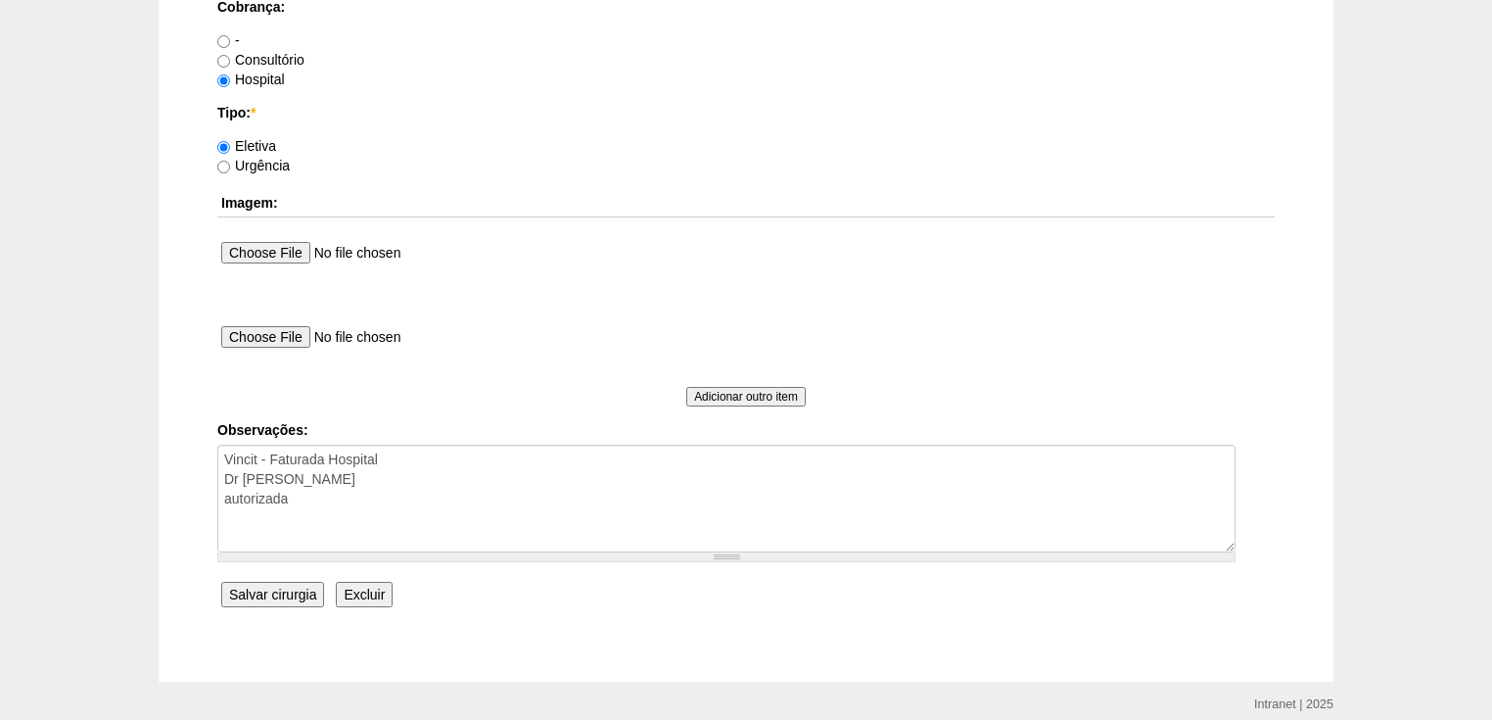
click at [287, 591] on input "Salvar cirurgia" at bounding box center [272, 594] width 103 height 25
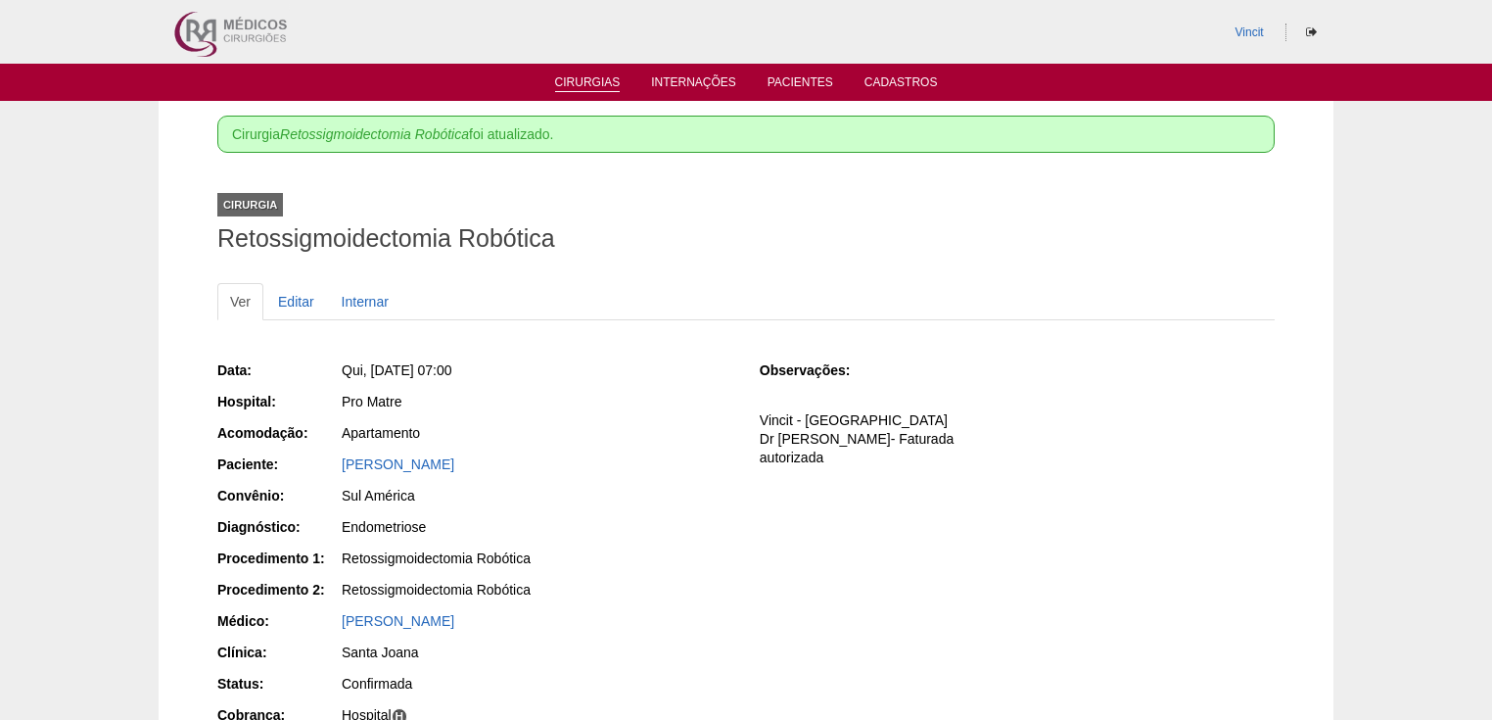
click at [595, 87] on link "Cirurgias" at bounding box center [588, 83] width 66 height 17
